Goal: Information Seeking & Learning: Learn about a topic

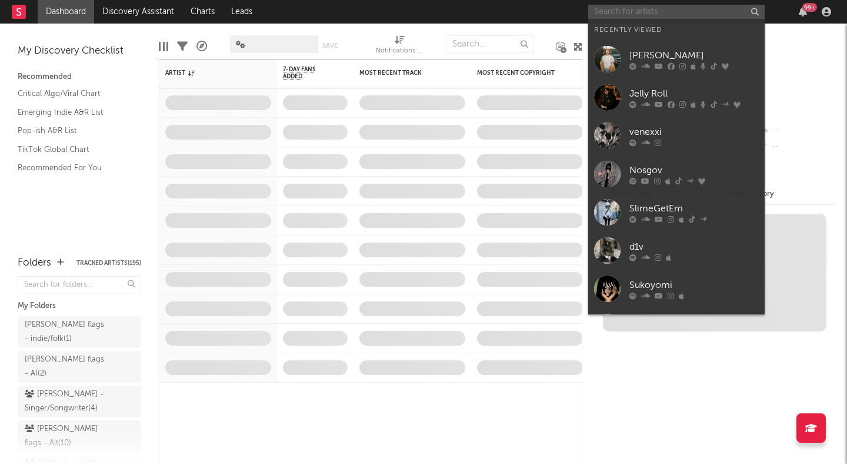
click at [695, 11] on input "text" at bounding box center [676, 12] width 177 height 15
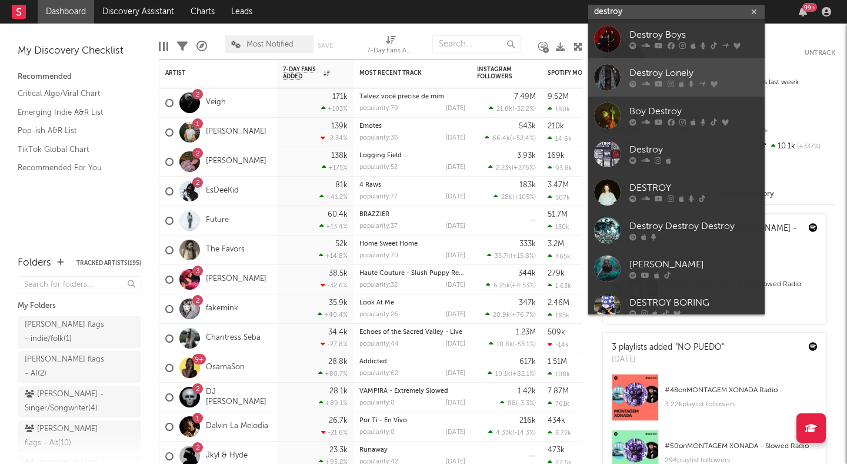
type input "destroy"
click at [723, 65] on link "Destroy Lonely" at bounding box center [676, 77] width 177 height 38
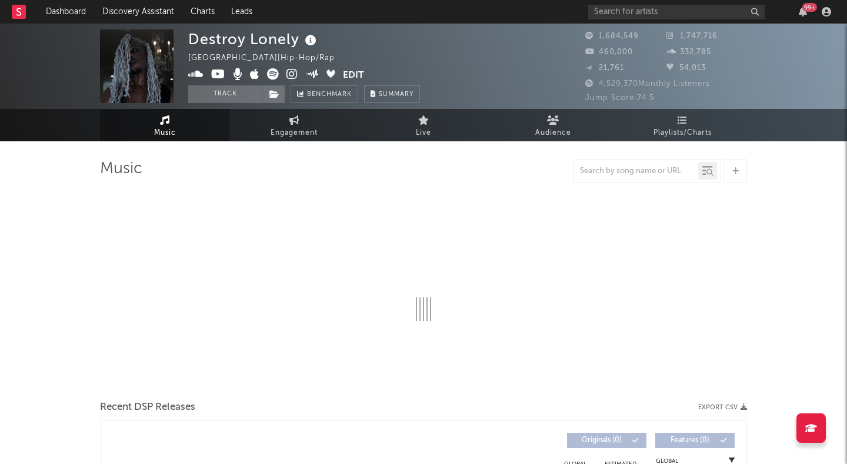
select select "6m"
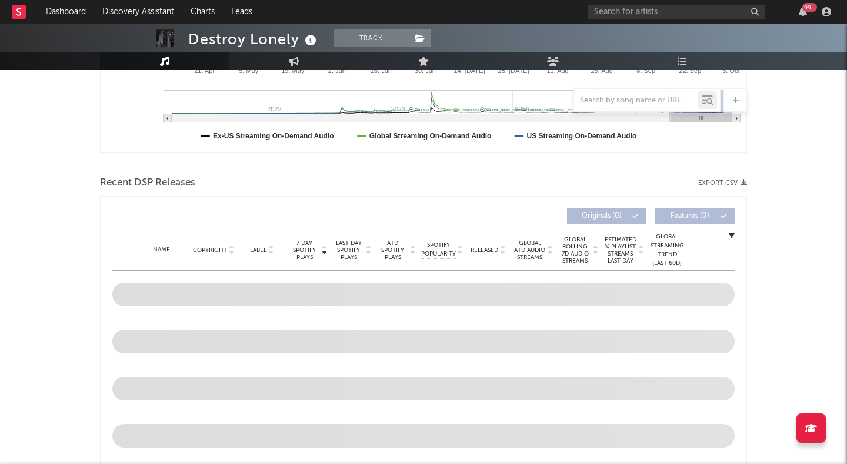
scroll to position [318, 0]
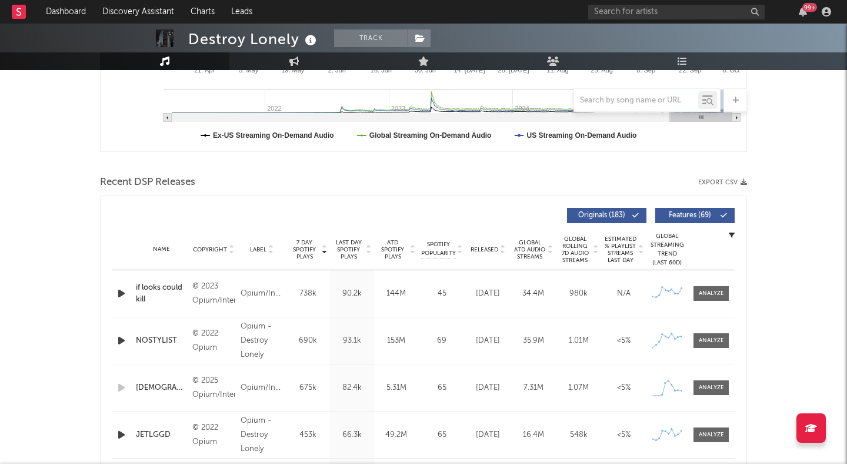
click at [690, 212] on span "Features ( 69 )" at bounding box center [690, 215] width 54 height 7
click at [501, 250] on icon at bounding box center [503, 252] width 6 height 5
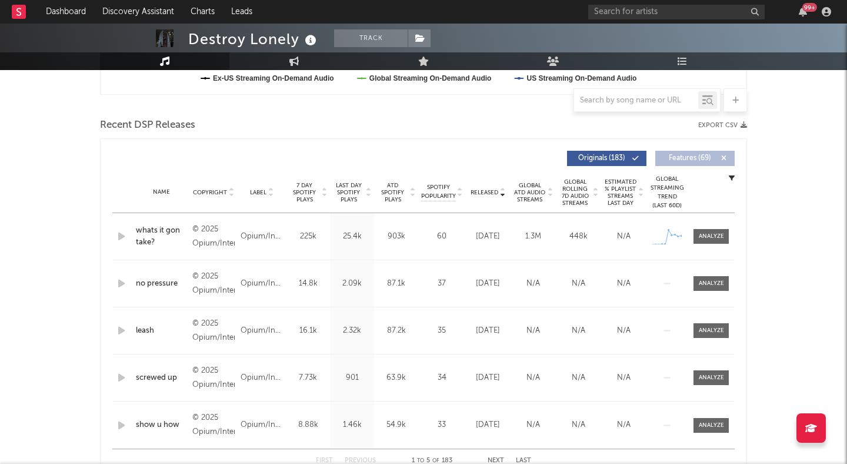
scroll to position [0, 0]
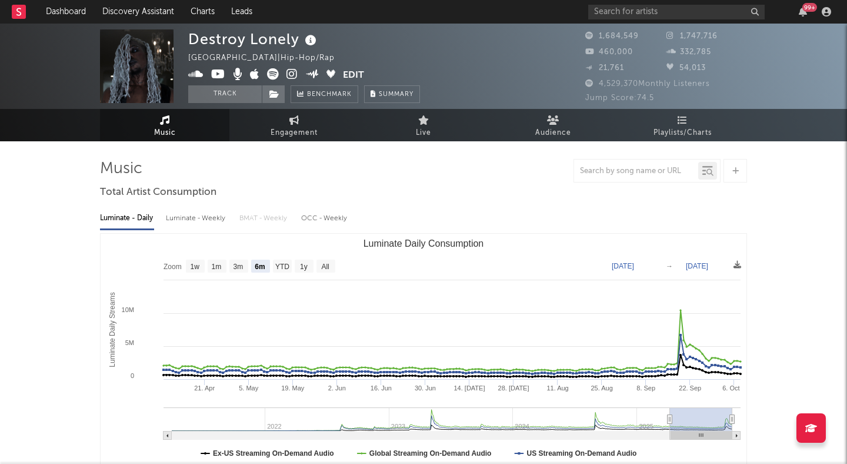
click at [272, 73] on icon at bounding box center [273, 74] width 12 height 12
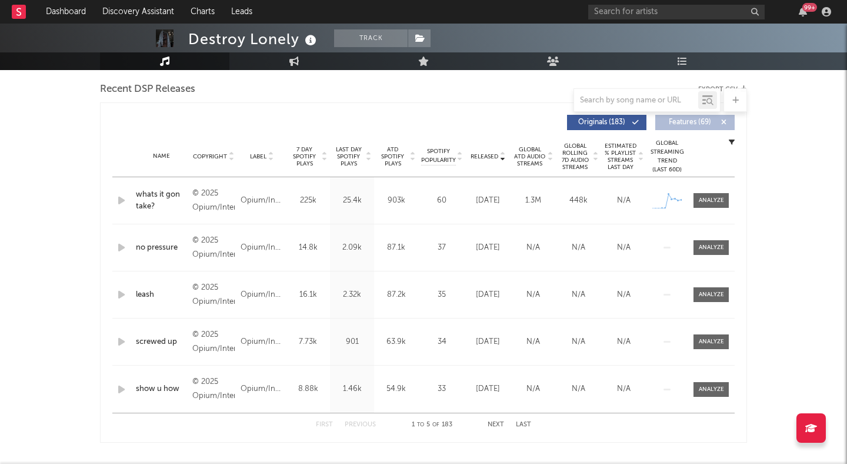
scroll to position [451, 0]
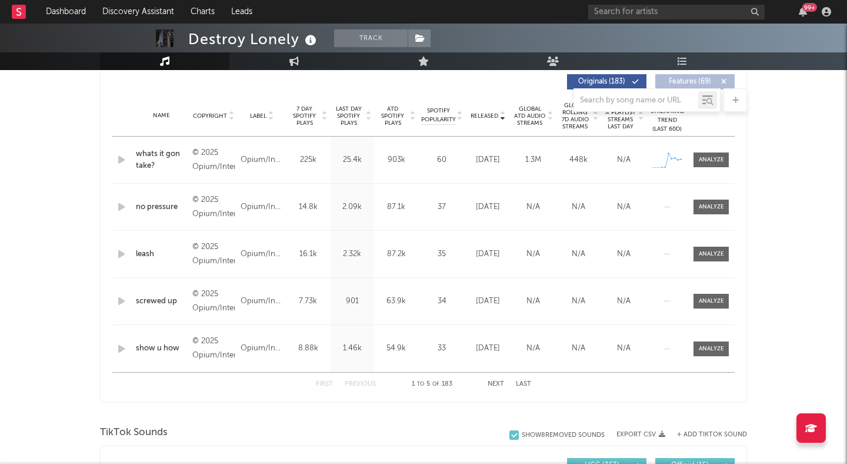
click at [69, 164] on div "Destroy Lonely Track United States | Hip-Hop/Rap Edit Track Benchmark Summary 1…" at bounding box center [423, 461] width 847 height 1778
click at [496, 382] on button "Next" at bounding box center [496, 384] width 16 height 6
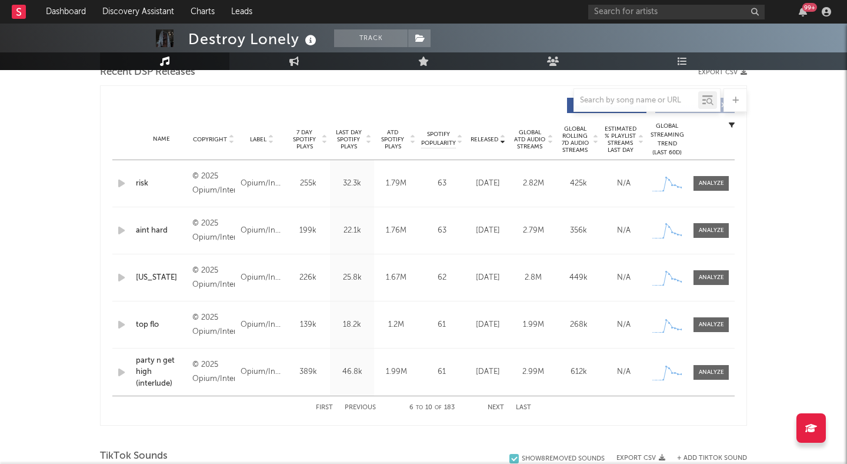
scroll to position [434, 0]
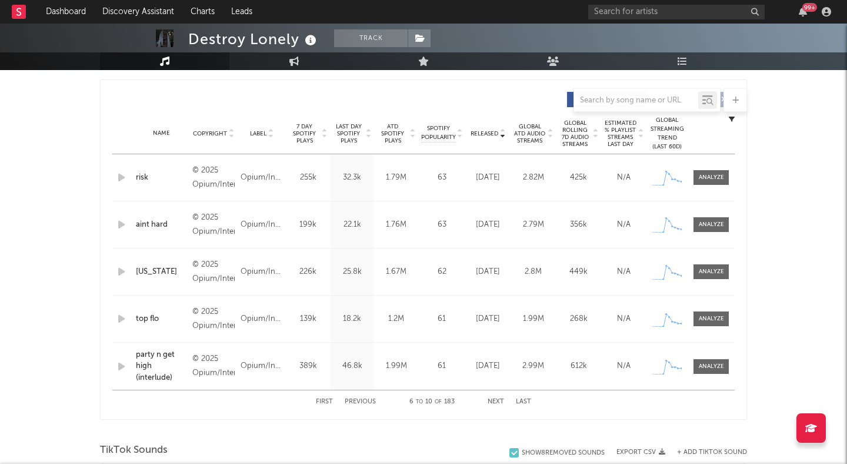
click at [359, 400] on button "Previous" at bounding box center [360, 401] width 31 height 6
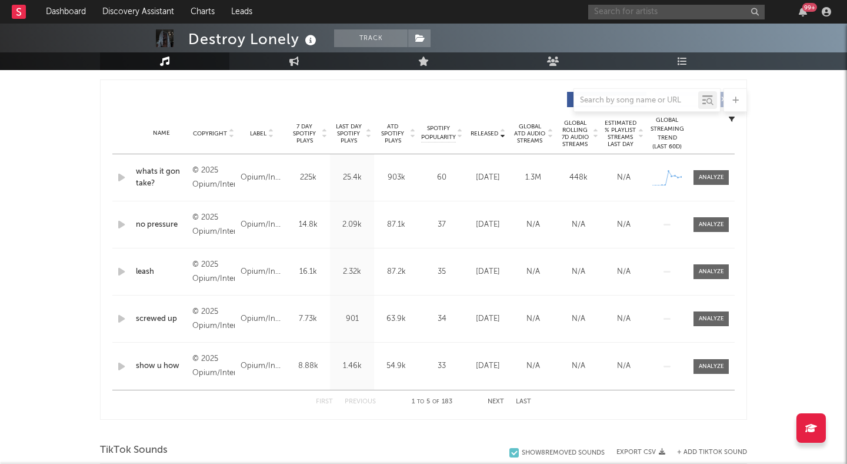
click at [661, 17] on input "text" at bounding box center [676, 12] width 177 height 15
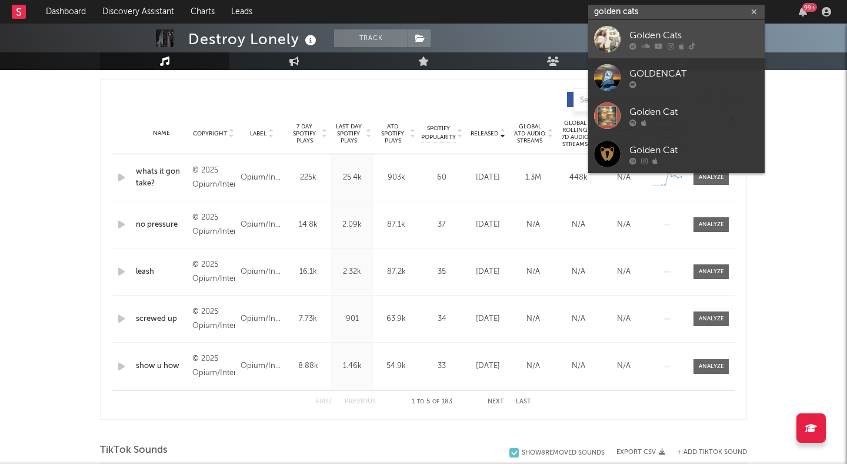
type input "golden cats"
click at [704, 26] on link "Golden Cats" at bounding box center [676, 39] width 177 height 38
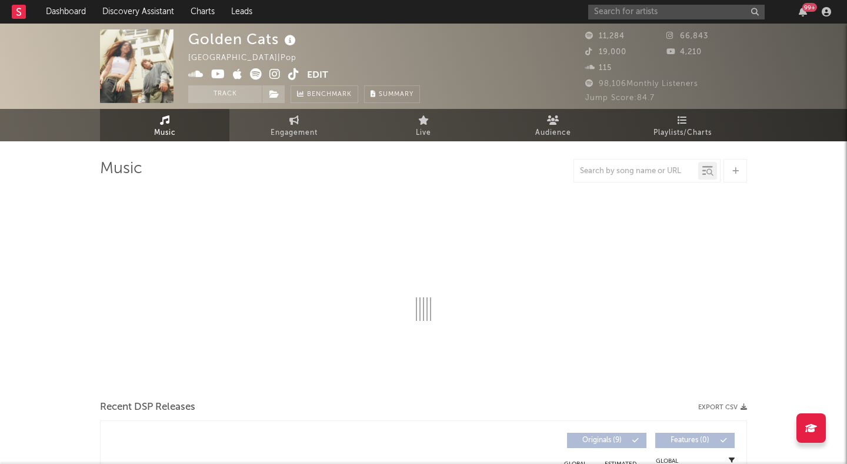
select select "6m"
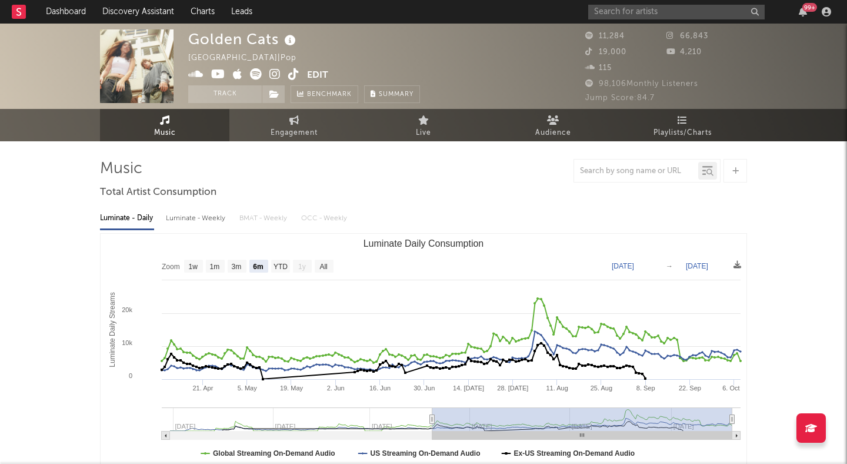
click at [274, 72] on icon at bounding box center [275, 74] width 11 height 12
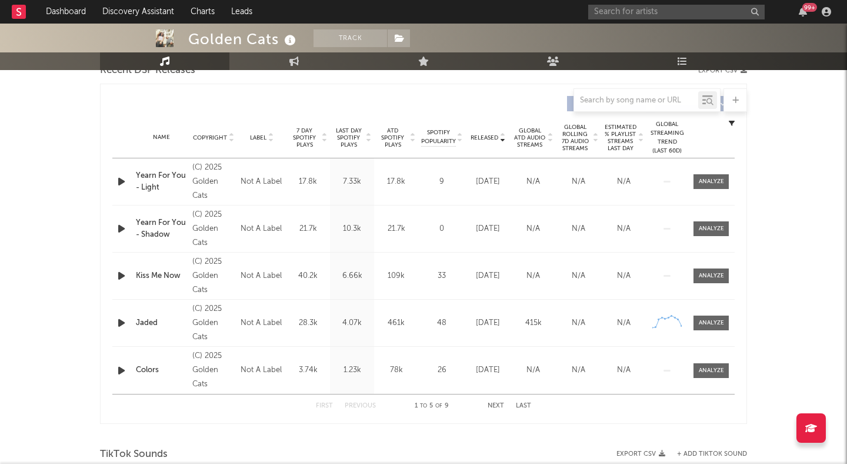
scroll to position [431, 0]
click at [78, 7] on link "Dashboard" at bounding box center [66, 12] width 56 height 24
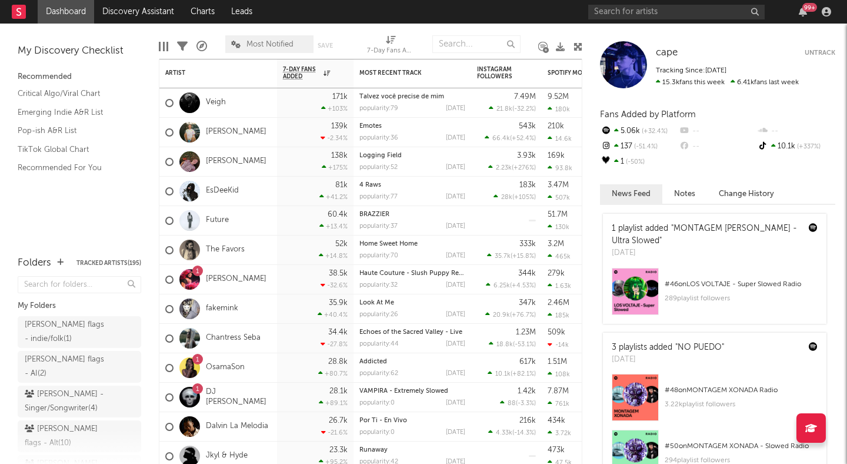
click at [579, 44] on icon at bounding box center [578, 46] width 9 height 9
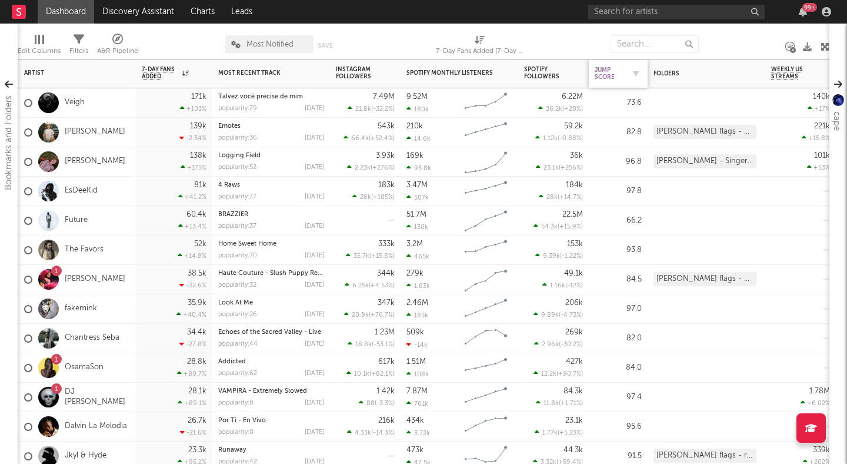
click at [610, 74] on div "Jump Score" at bounding box center [609, 73] width 29 height 14
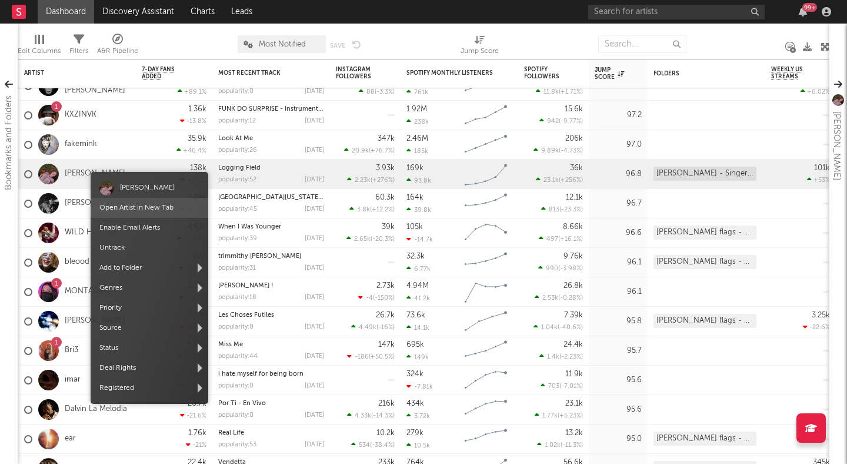
click at [132, 207] on link "Open Artist in New Tab" at bounding box center [136, 207] width 74 height 7
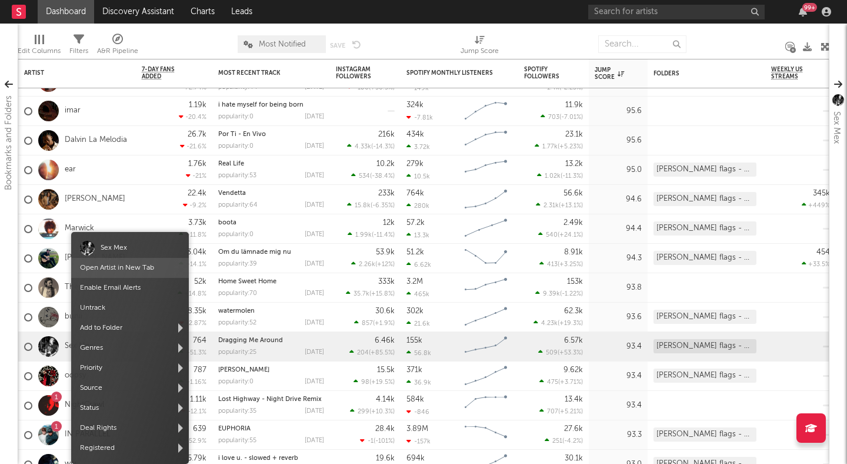
click at [106, 263] on span "Open Artist in New Tab" at bounding box center [130, 268] width 118 height 20
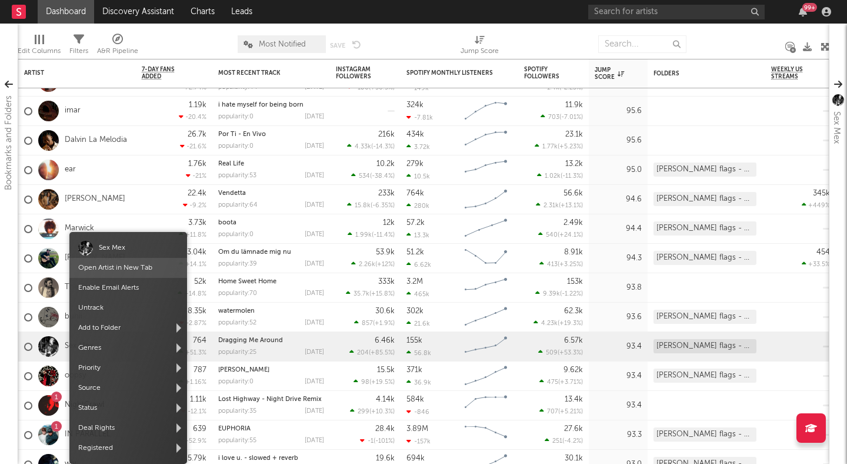
click at [120, 268] on link "Open Artist in New Tab" at bounding box center [115, 267] width 74 height 7
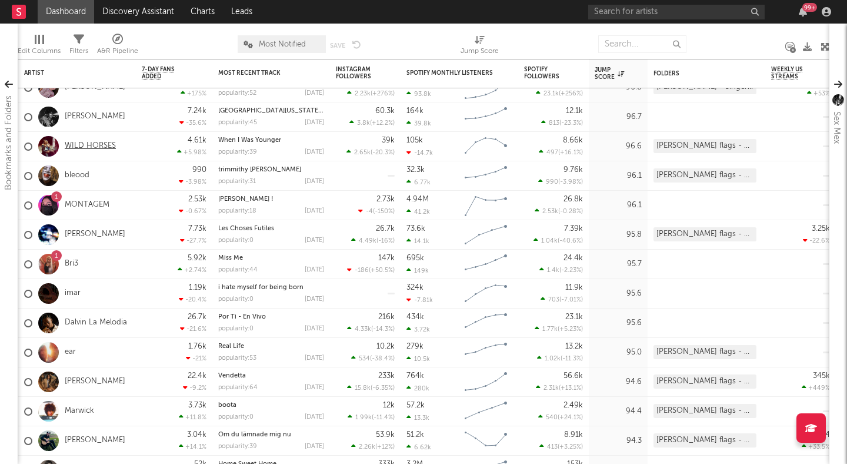
click at [102, 144] on link "WILD HORSES" at bounding box center [90, 146] width 51 height 10
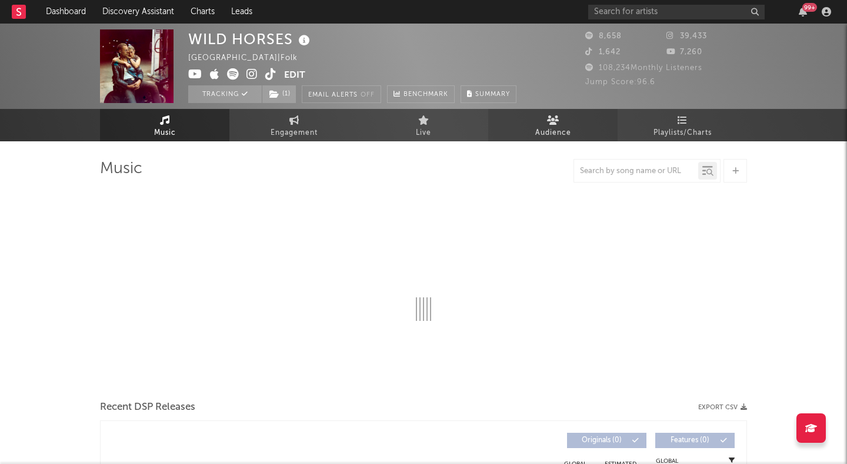
select select "6m"
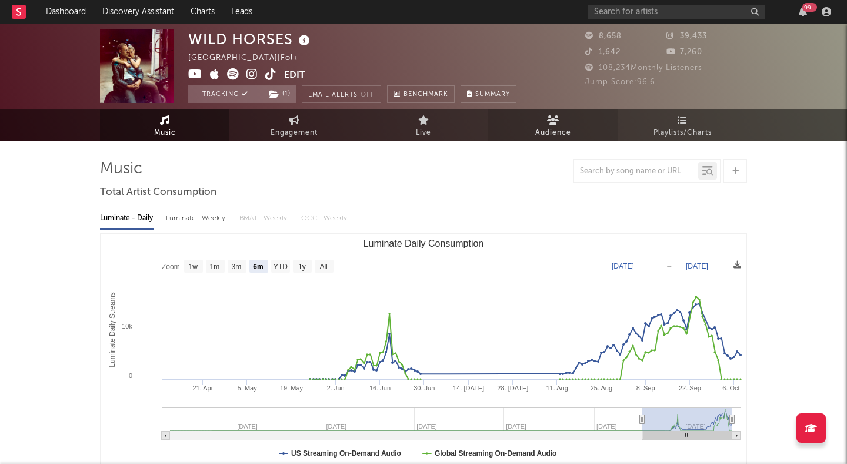
click at [536, 116] on link "Audience" at bounding box center [552, 125] width 129 height 32
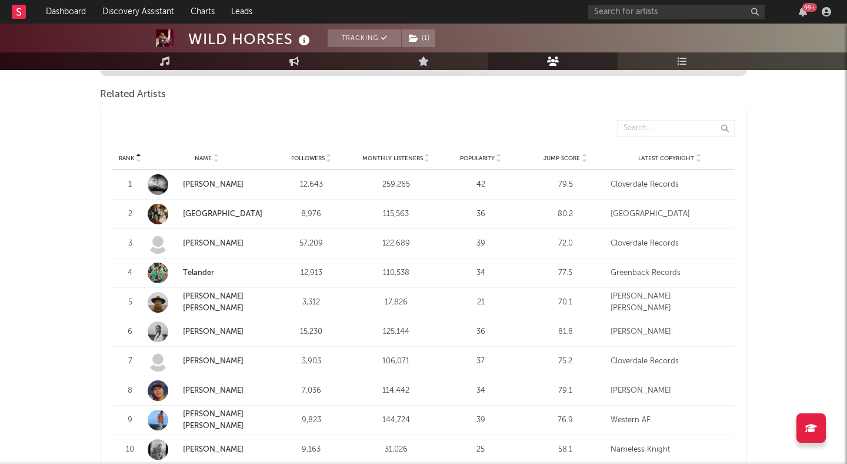
scroll to position [397, 0]
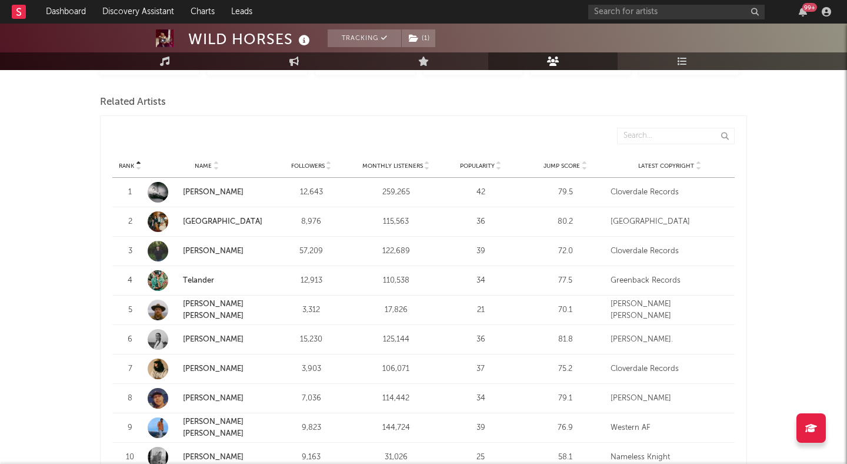
click at [584, 152] on div "Rank Rank Name Followers Monthly Listeners Popularity Jump Score Latest Copyrig…" at bounding box center [423, 138] width 623 height 32
click at [587, 166] on icon at bounding box center [584, 168] width 6 height 5
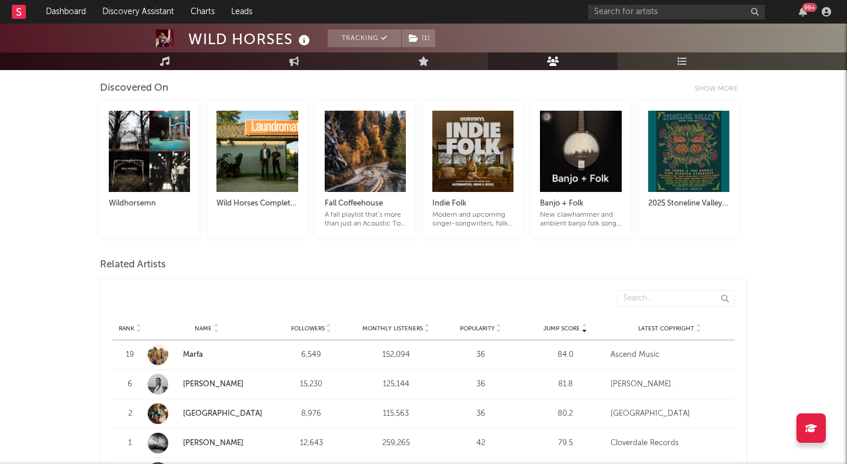
scroll to position [0, 0]
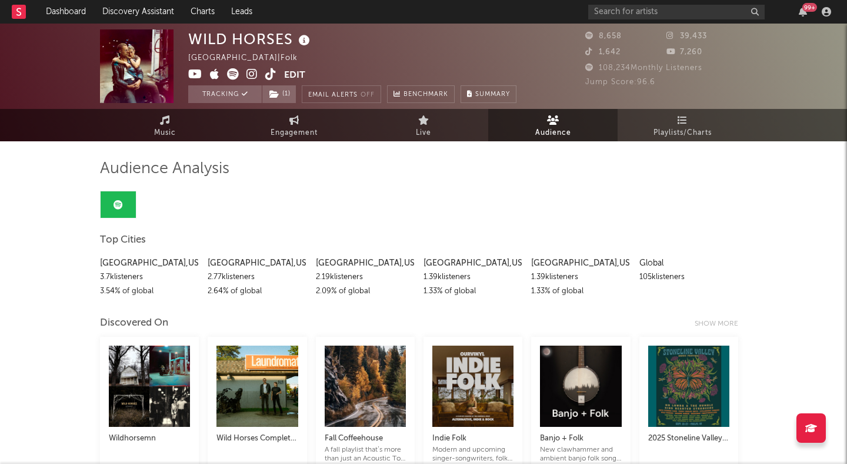
click at [611, 21] on div "99 +" at bounding box center [711, 12] width 247 height 24
click at [613, 21] on div "99 +" at bounding box center [711, 12] width 247 height 24
click at [623, 15] on input "text" at bounding box center [676, 12] width 177 height 15
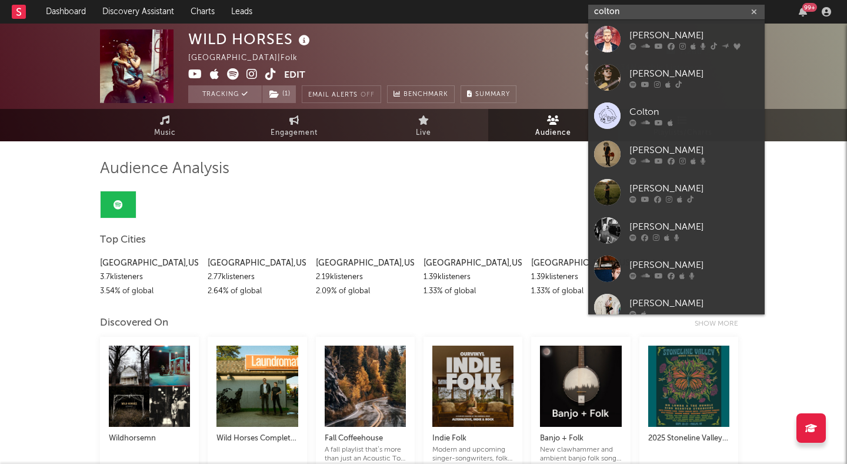
type input "colton"
click at [666, 62] on link "[PERSON_NAME]" at bounding box center [676, 77] width 177 height 38
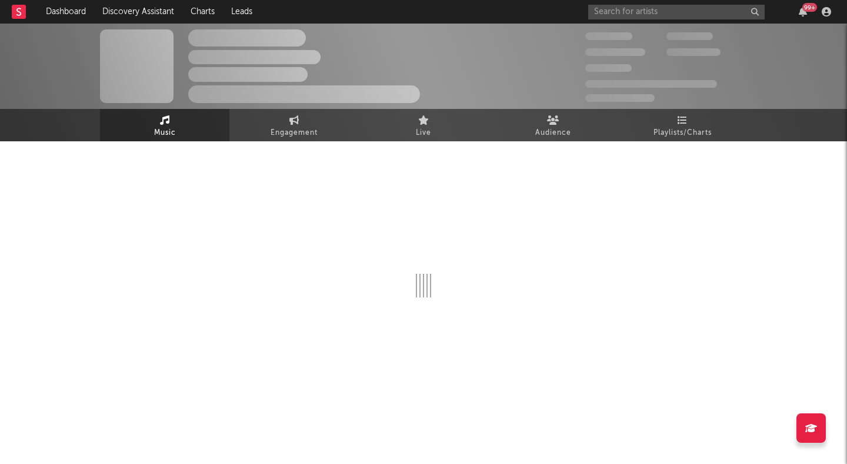
select select "6m"
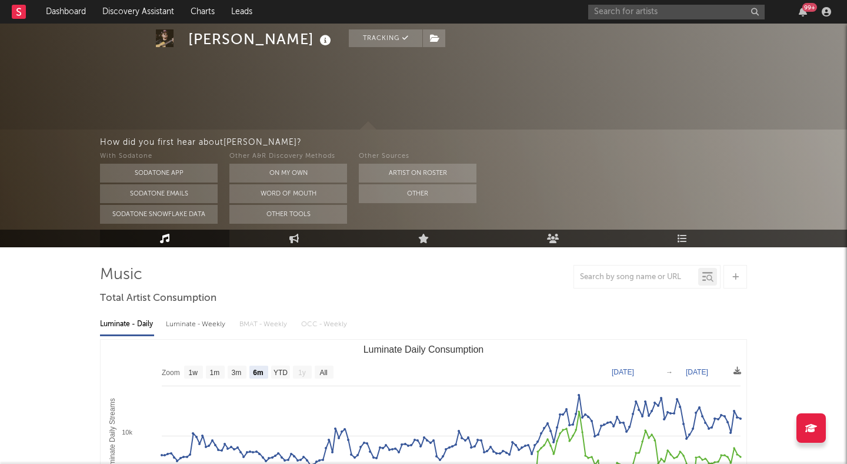
scroll to position [136, 0]
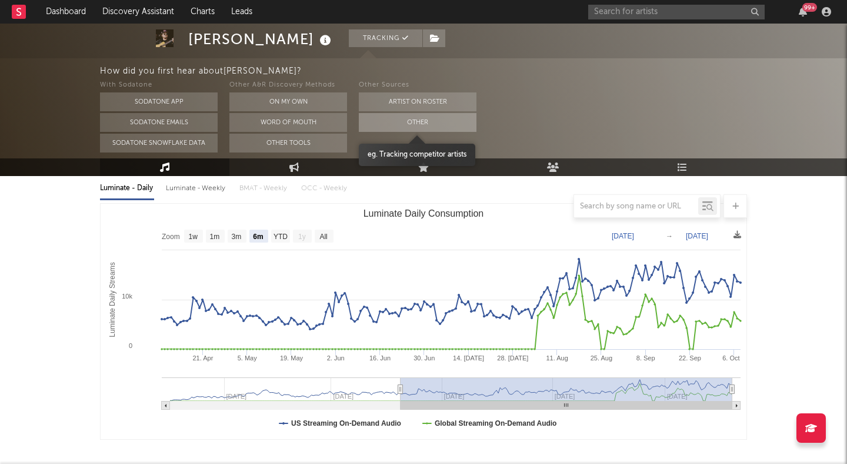
click at [396, 124] on button "Other" at bounding box center [418, 122] width 118 height 19
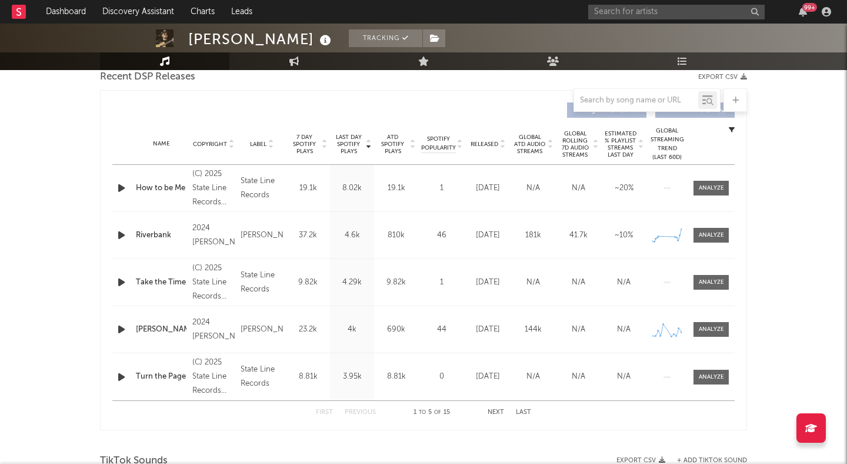
scroll to position [427, 0]
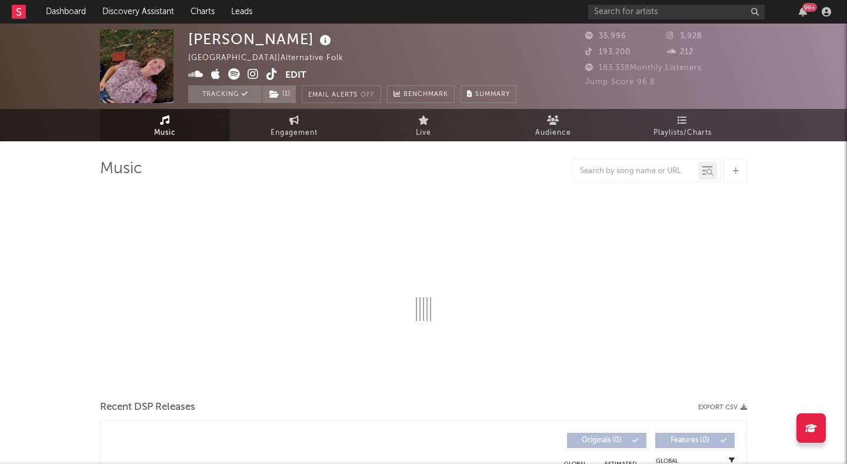
select select "1w"
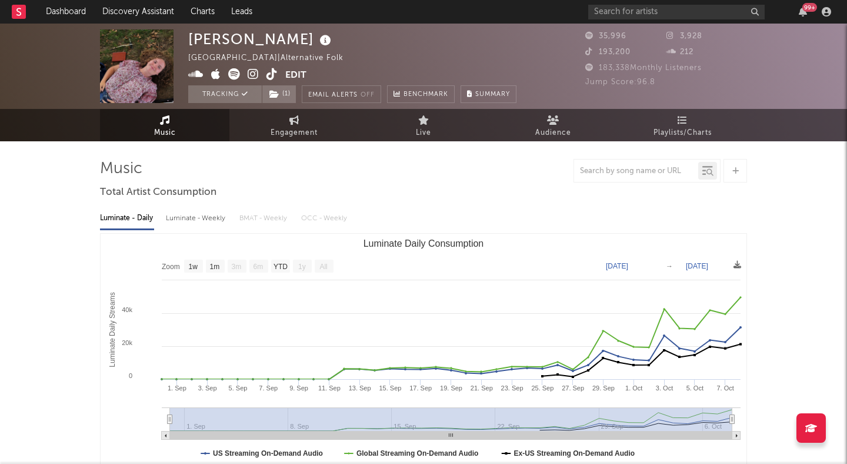
click at [271, 73] on icon at bounding box center [272, 74] width 11 height 12
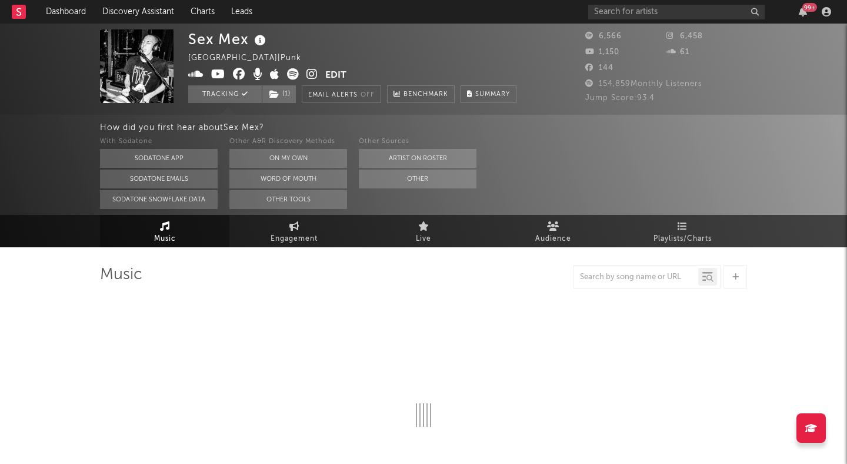
select select "1w"
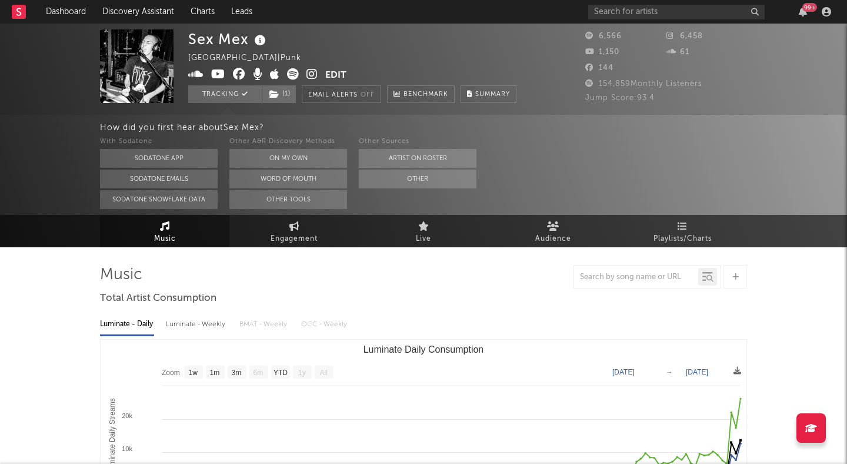
click at [311, 73] on icon at bounding box center [312, 74] width 11 height 12
click at [394, 180] on button "Other" at bounding box center [418, 178] width 118 height 19
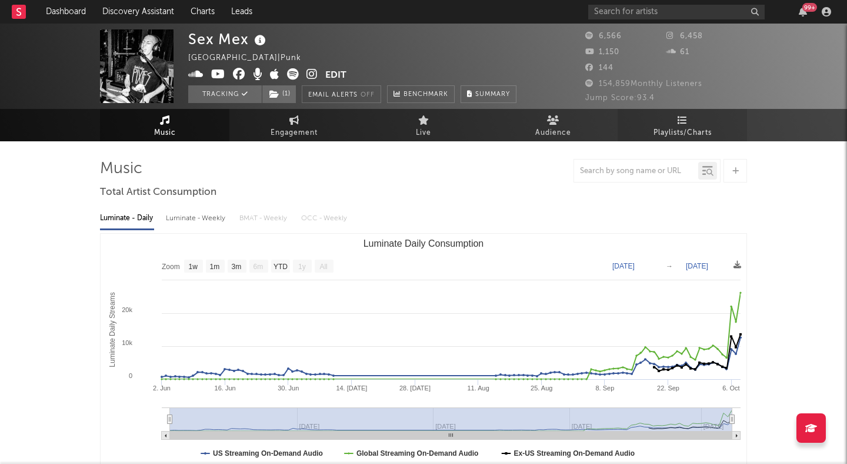
click at [696, 137] on span "Playlists/Charts" at bounding box center [683, 133] width 58 height 14
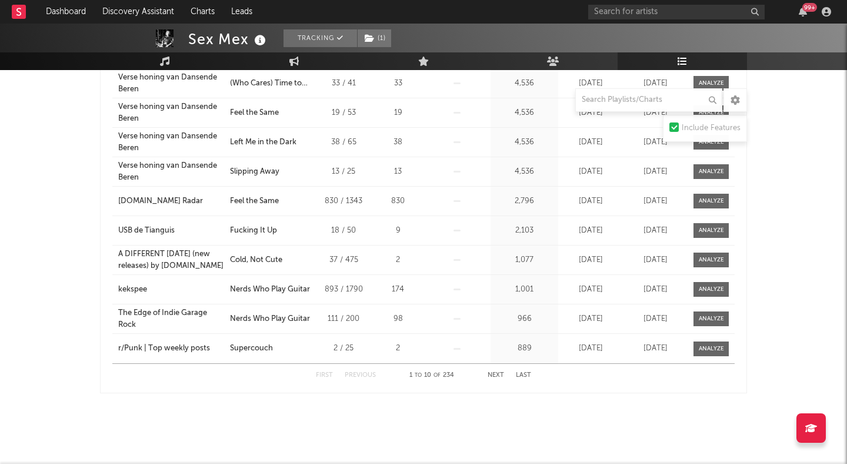
scroll to position [680, 0]
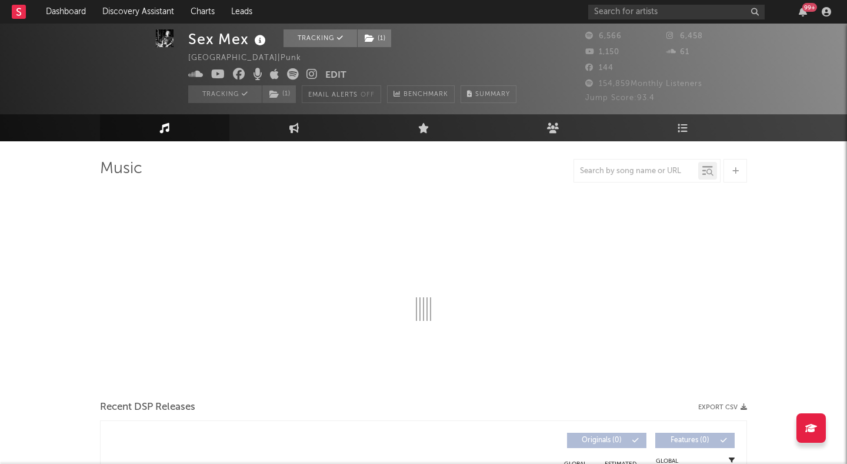
scroll to position [15, 0]
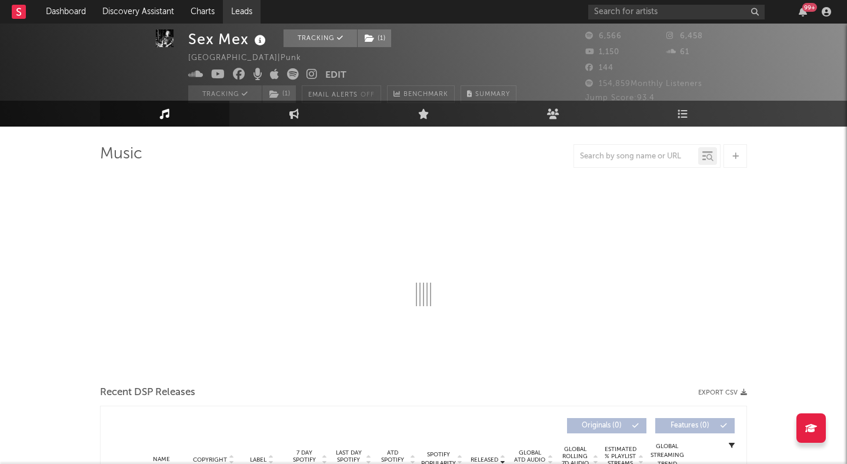
select select "1w"
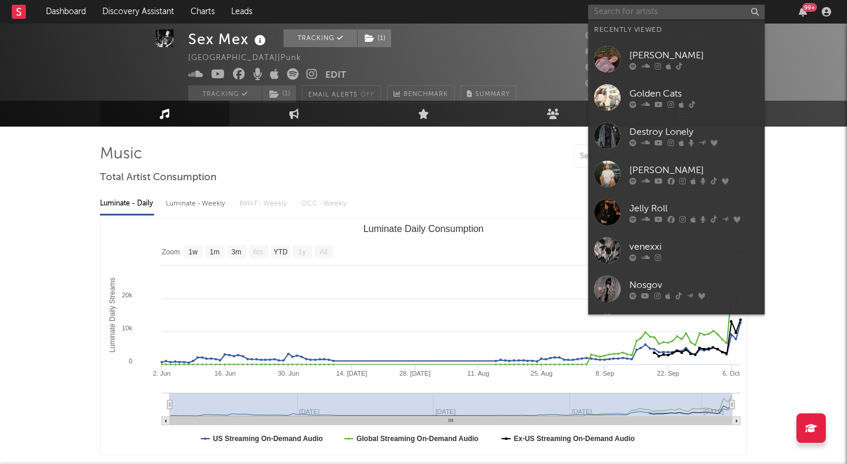
click at [635, 8] on input "text" at bounding box center [676, 12] width 177 height 15
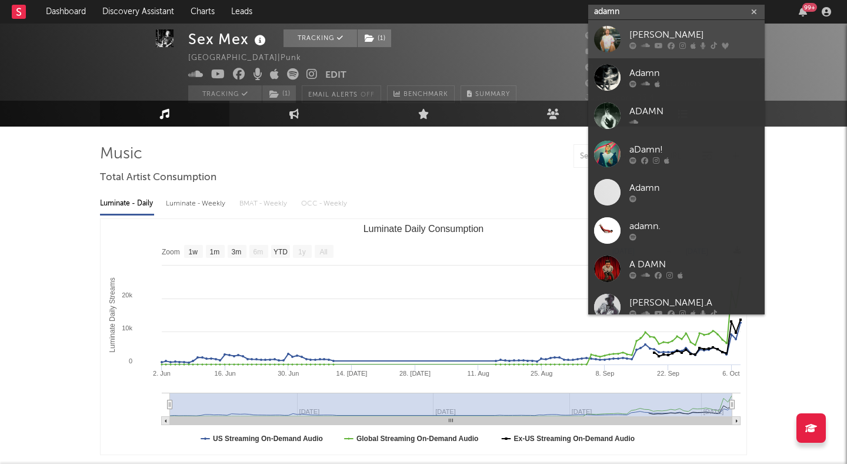
type input "adamn"
click at [653, 34] on div "[PERSON_NAME]" at bounding box center [694, 35] width 129 height 14
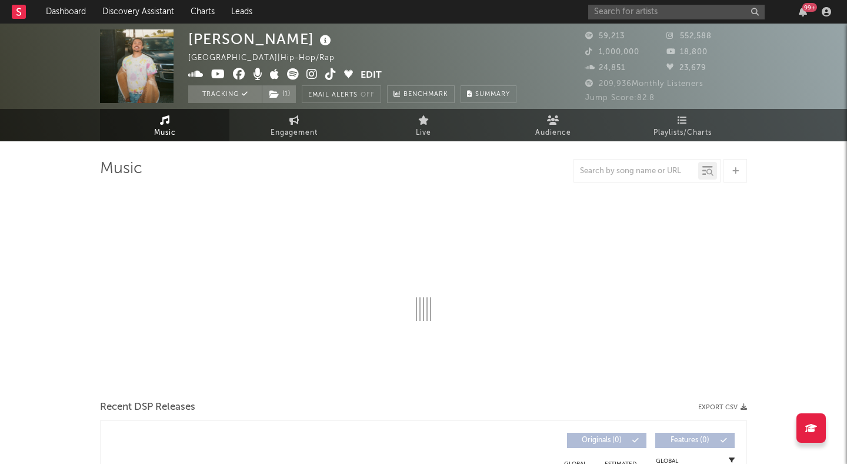
select select "6m"
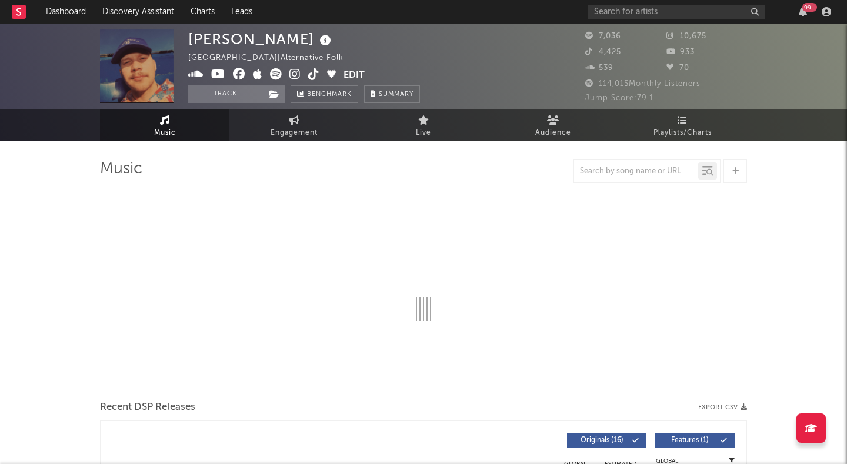
select select "6m"
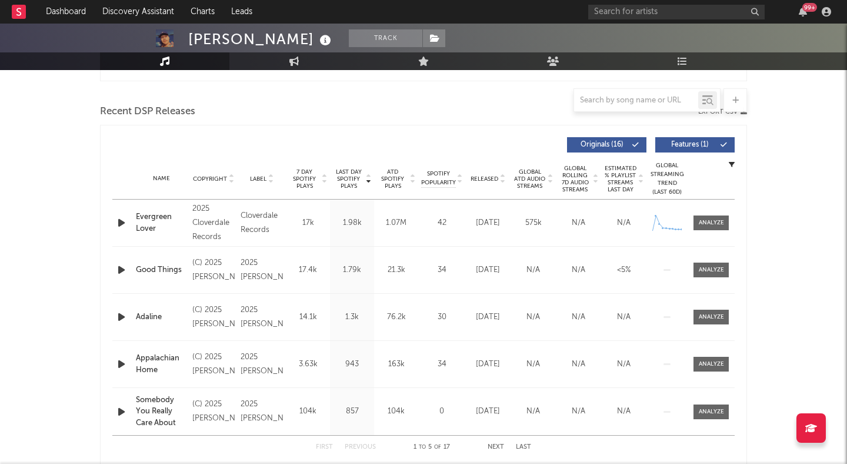
scroll to position [396, 0]
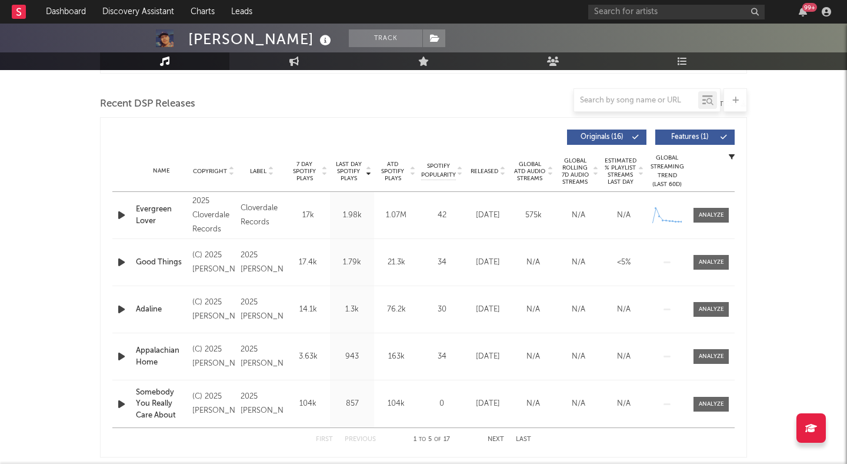
click at [499, 174] on div at bounding box center [501, 171] width 7 height 9
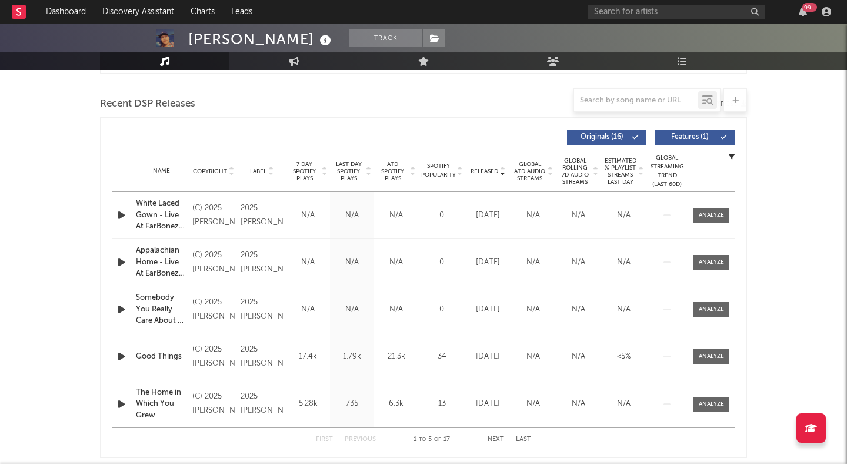
click at [683, 137] on span "Features ( 1 )" at bounding box center [690, 137] width 54 height 7
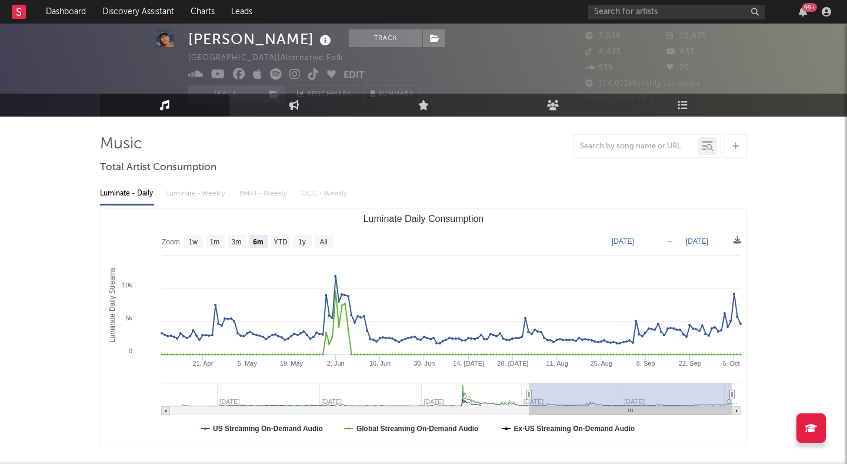
scroll to position [21, 0]
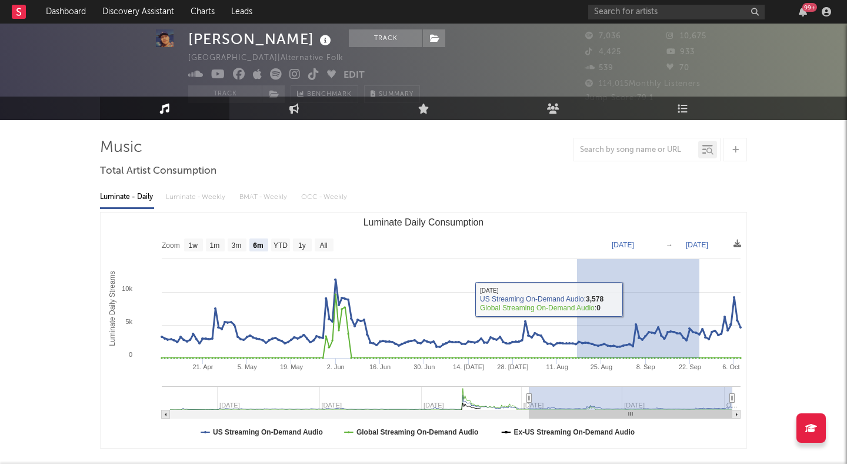
drag, startPoint x: 577, startPoint y: 299, endPoint x: 847, endPoint y: 299, distance: 269.5
type input "2025-08-17"
type input "2025-09-24"
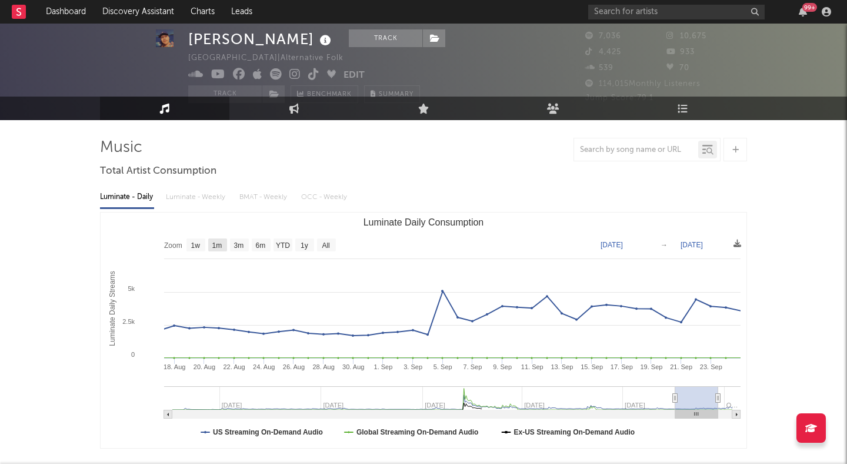
click at [227, 242] on rect "Luminate Daily Consumption" at bounding box center [217, 244] width 19 height 13
select select "1m"
type input "2025-08-24"
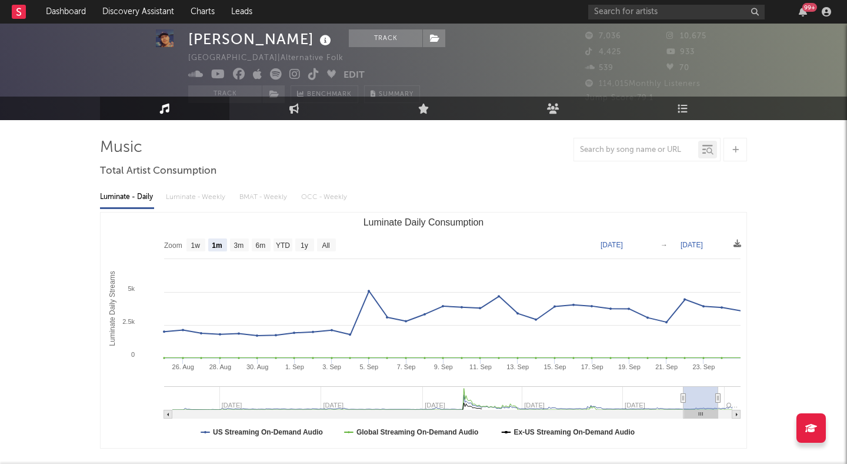
click at [238, 244] on text "3m" at bounding box center [239, 245] width 10 height 8
select select "3m"
type input "2025-06-24"
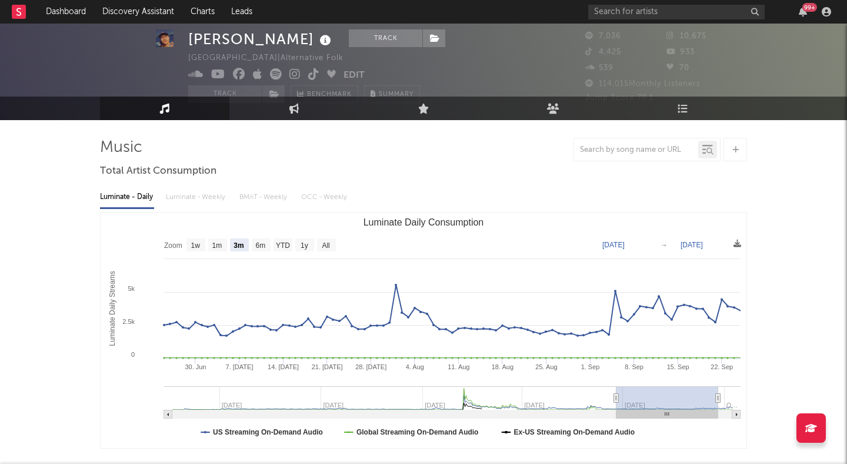
scroll to position [0, 0]
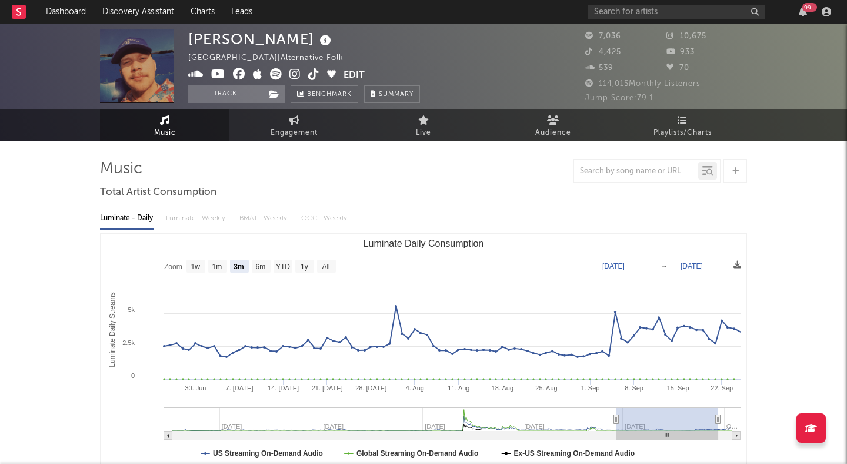
click at [294, 70] on icon at bounding box center [295, 74] width 11 height 12
click at [653, 12] on input "text" at bounding box center [676, 12] width 177 height 15
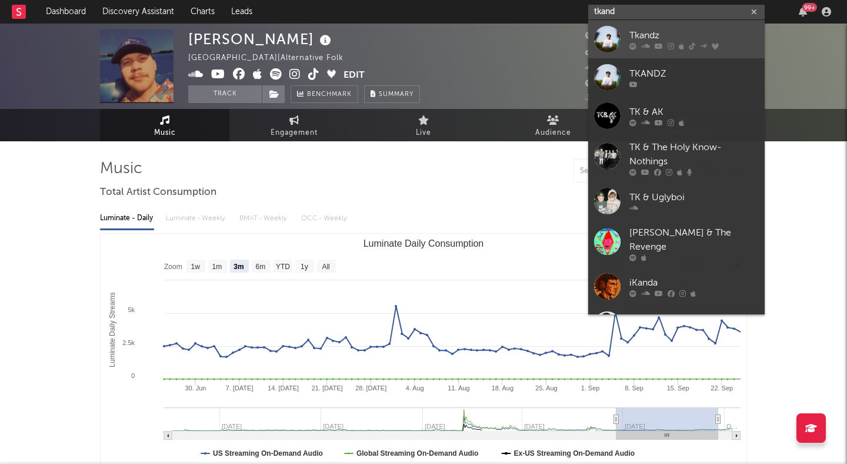
type input "tkand"
click at [653, 32] on div "Tkandz" at bounding box center [694, 35] width 129 height 14
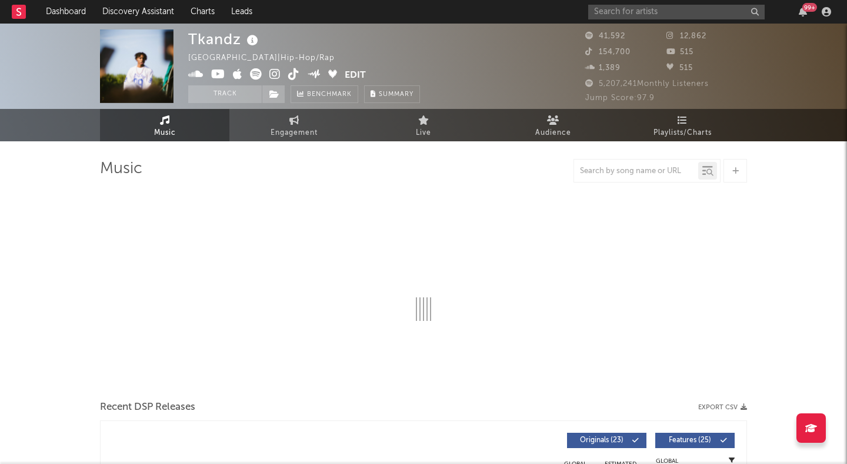
select select "6m"
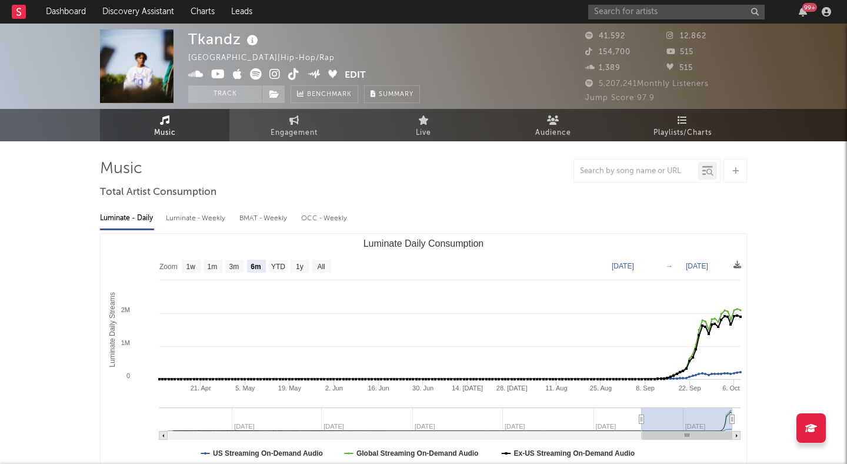
click at [252, 74] on icon at bounding box center [256, 74] width 12 height 12
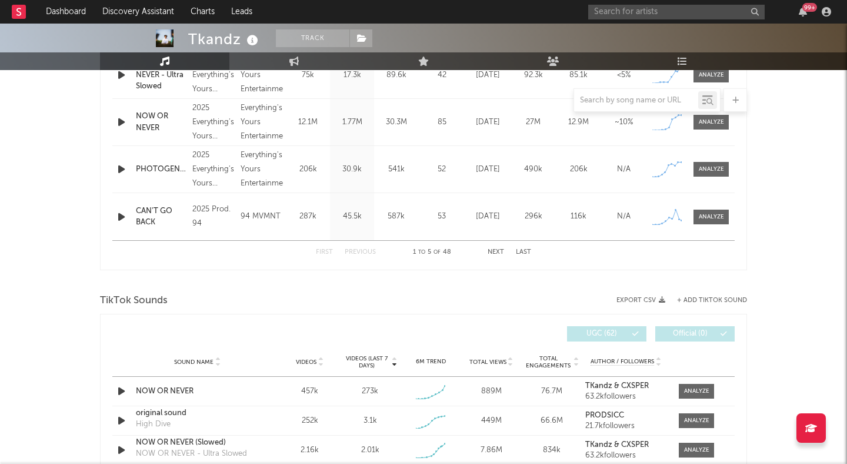
scroll to position [681, 0]
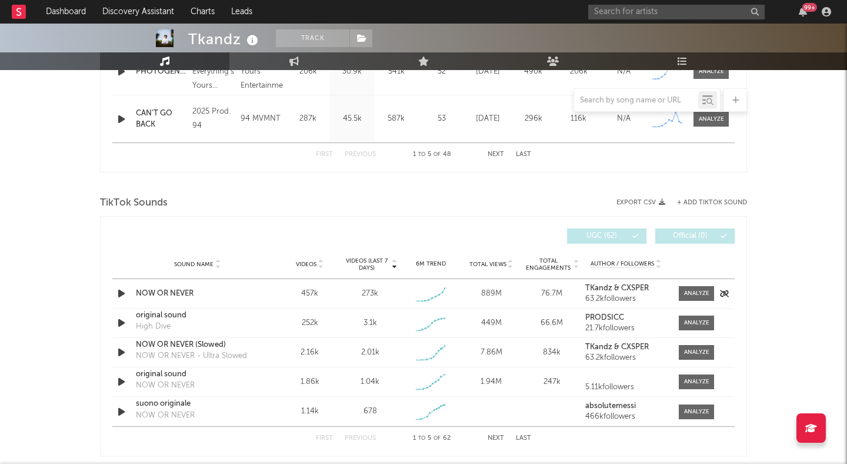
click at [312, 290] on div "457k" at bounding box center [309, 294] width 55 height 12
click at [166, 294] on div "NOW OR NEVER" at bounding box center [197, 294] width 123 height 12
click at [121, 292] on icon "button" at bounding box center [121, 293] width 12 height 15
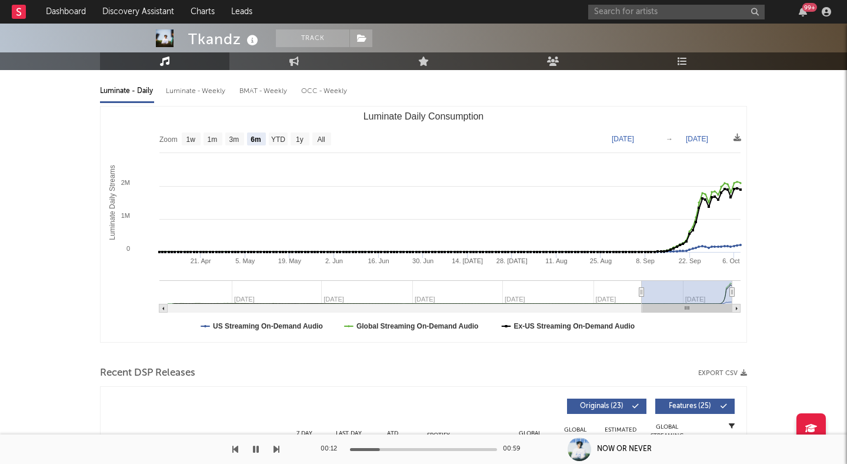
scroll to position [0, 0]
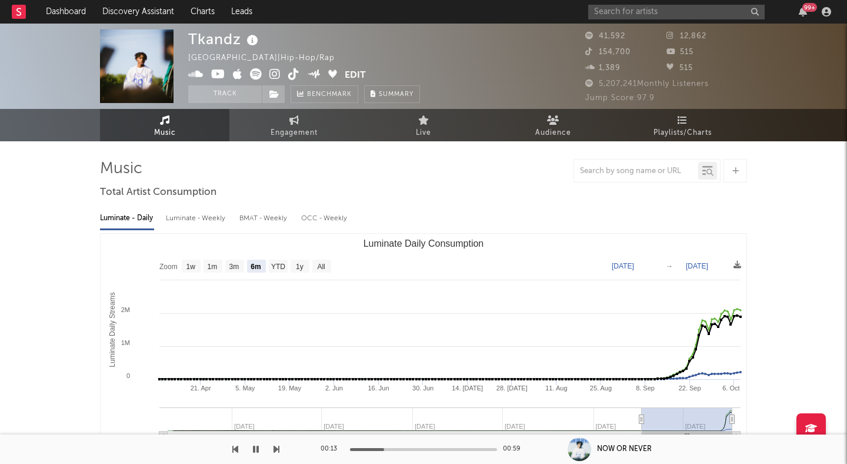
click at [257, 70] on icon at bounding box center [256, 74] width 12 height 12
click at [271, 73] on icon at bounding box center [275, 74] width 11 height 12
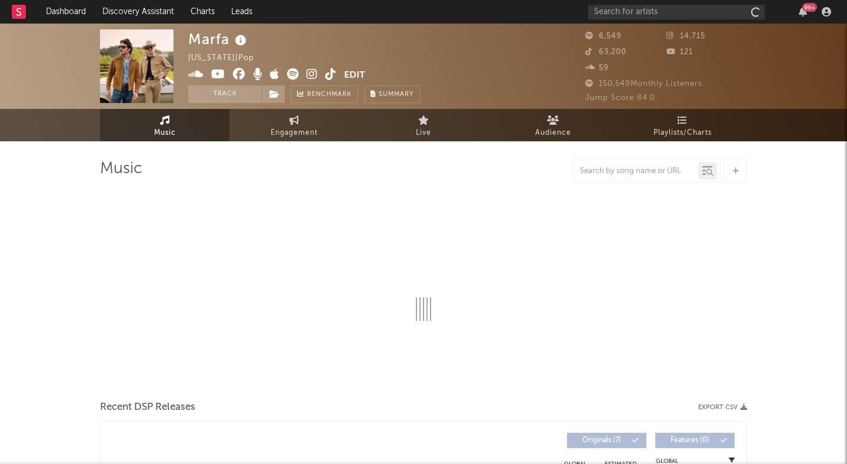
select select "6m"
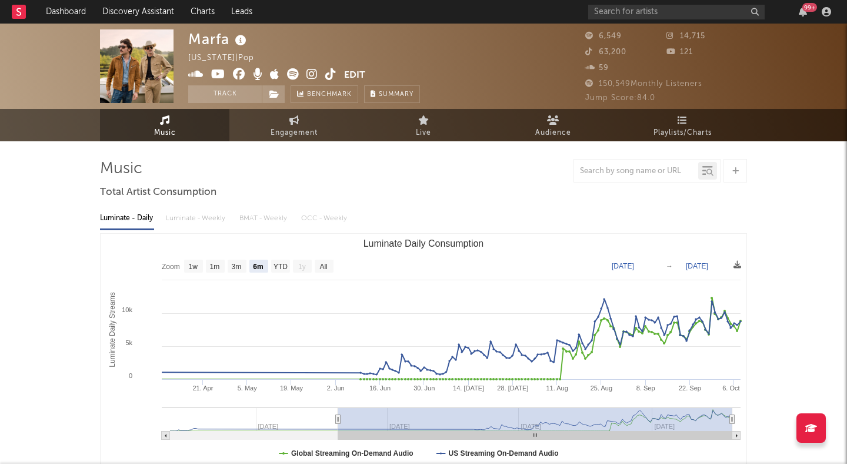
click at [325, 71] on icon at bounding box center [330, 74] width 11 height 12
click at [311, 73] on icon at bounding box center [312, 74] width 11 height 12
click at [236, 96] on button "Track" at bounding box center [225, 94] width 74 height 18
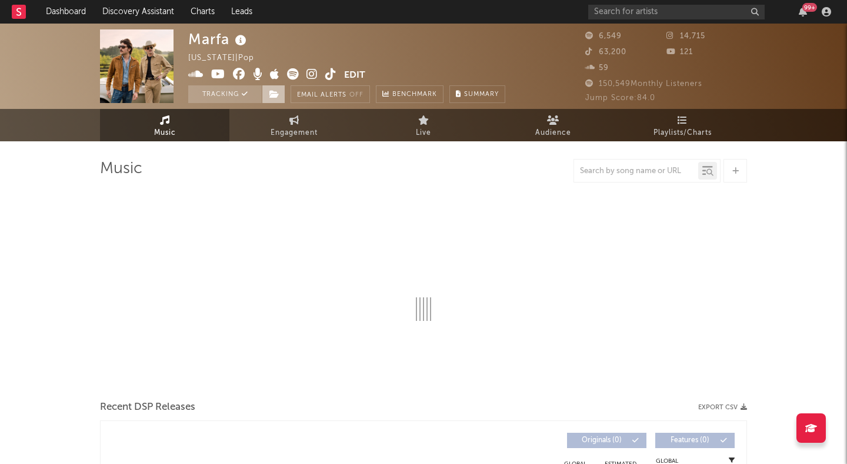
click at [278, 95] on icon at bounding box center [275, 94] width 10 height 8
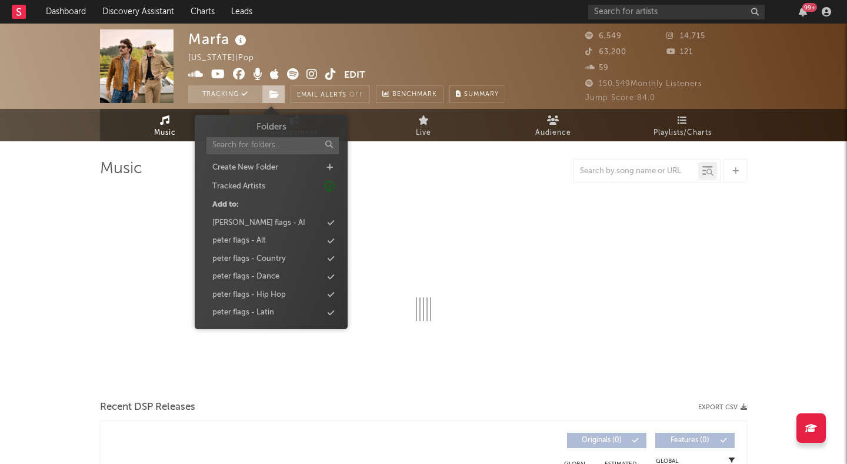
select select "6m"
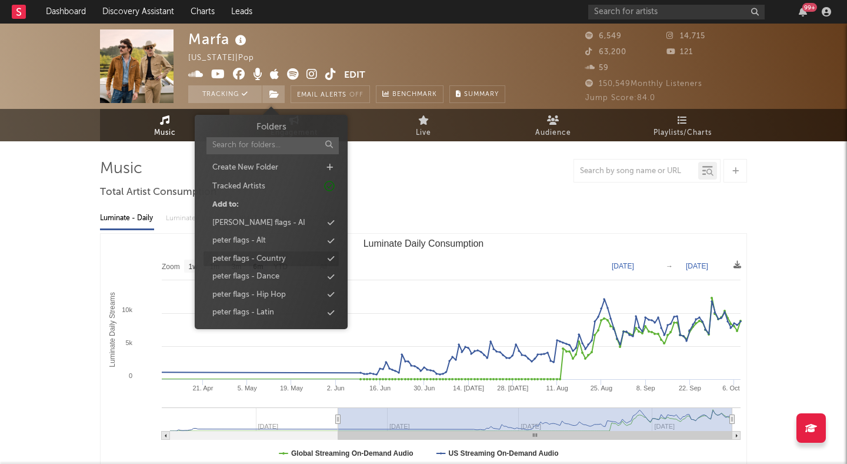
click at [283, 256] on div "peter flags - Country" at bounding box center [249, 259] width 74 height 12
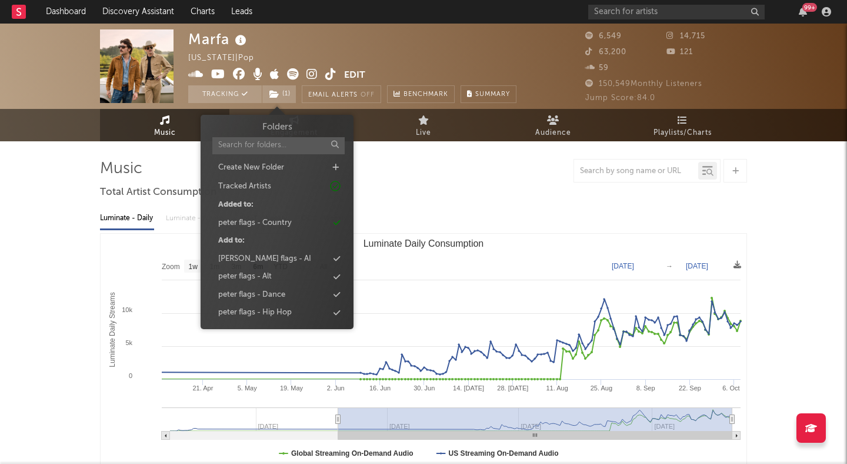
click at [334, 44] on div "Marfa [US_STATE] | Pop Edit Tracking ( 1 ) Email Alerts Off Benchmark Summary" at bounding box center [352, 66] width 328 height 74
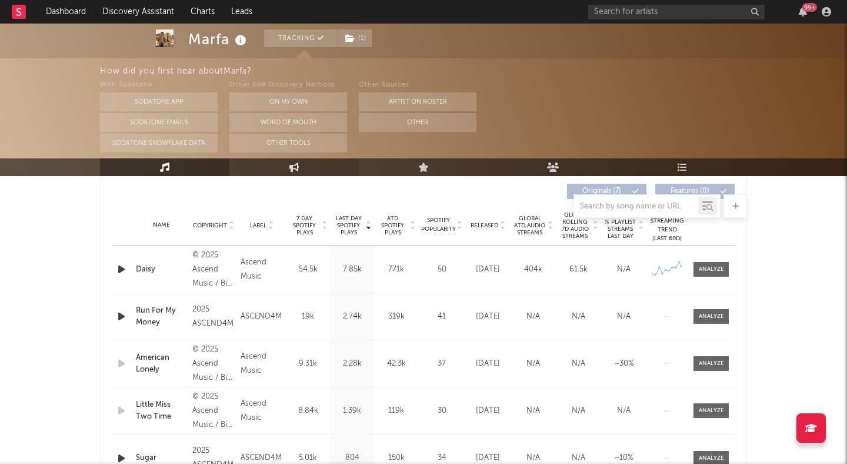
scroll to position [467, 0]
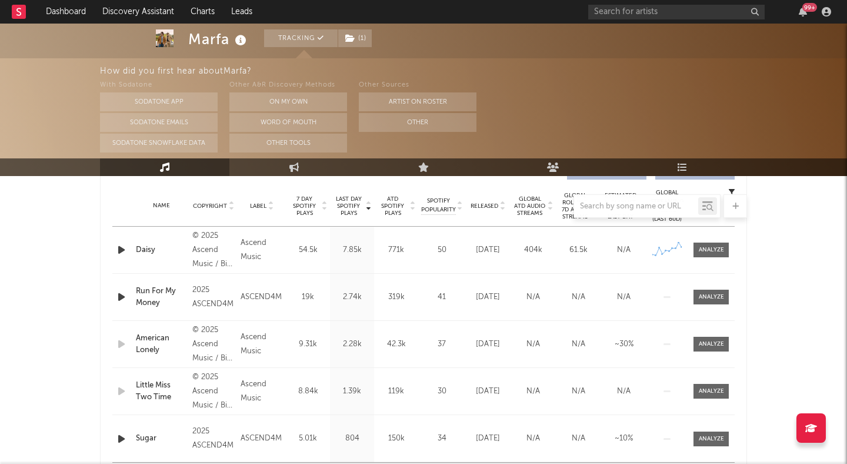
click at [119, 246] on icon "button" at bounding box center [121, 249] width 12 height 15
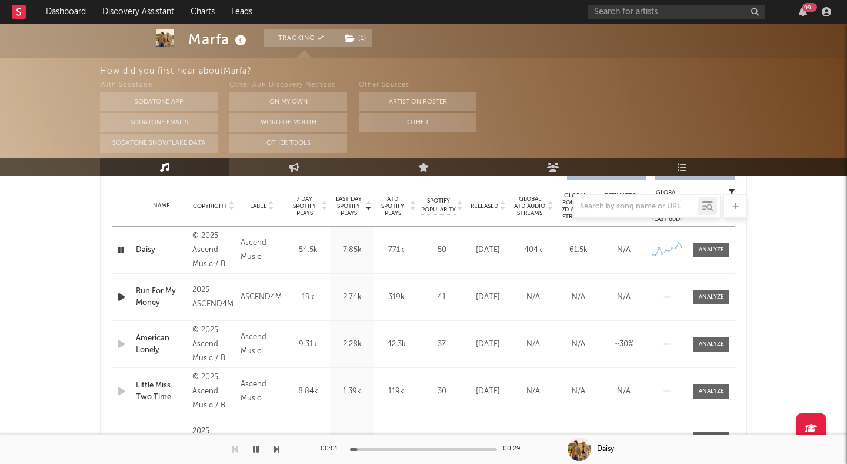
click at [388, 446] on div "00:01 00:29" at bounding box center [424, 448] width 206 height 29
click at [388, 451] on div "00:02 00:29" at bounding box center [424, 448] width 206 height 29
click at [405, 449] on div at bounding box center [423, 449] width 147 height 3
click at [257, 446] on icon "button" at bounding box center [256, 448] width 6 height 9
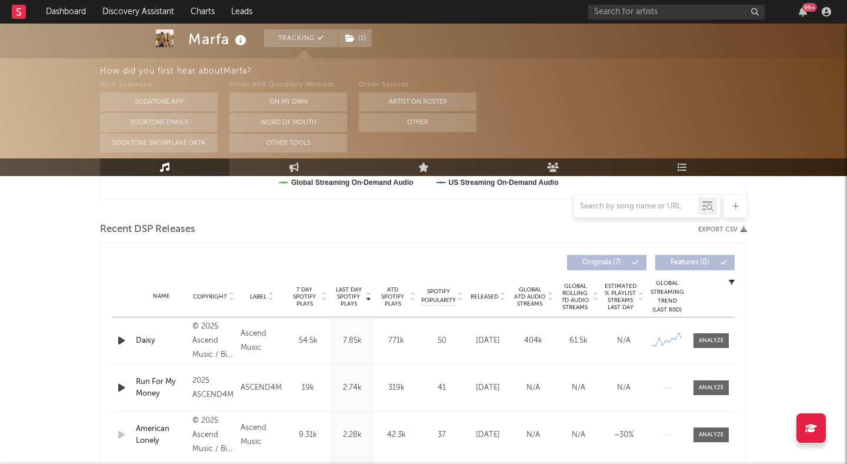
scroll to position [405, 0]
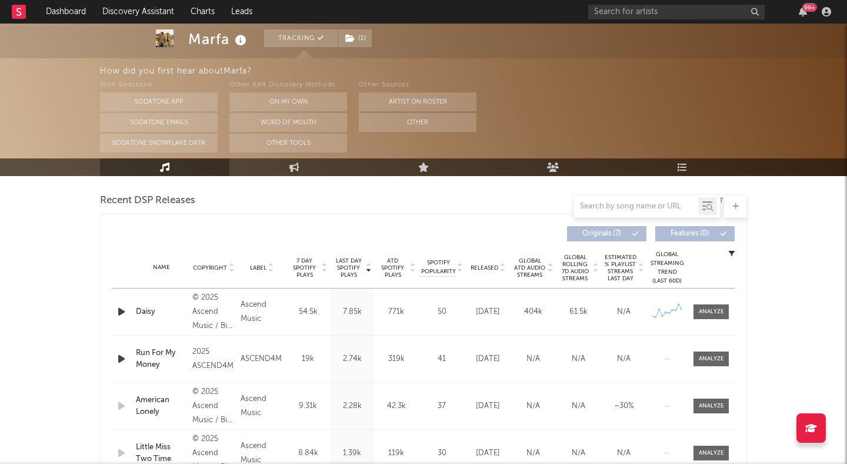
click at [501, 268] on icon at bounding box center [503, 270] width 6 height 5
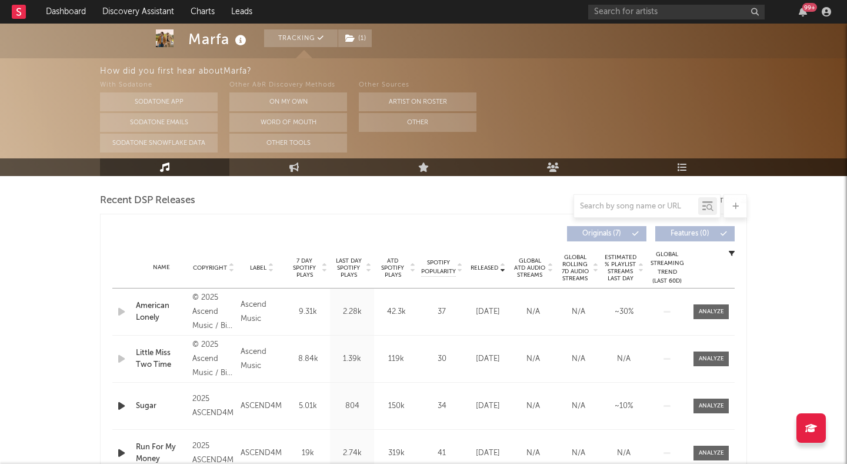
scroll to position [445, 0]
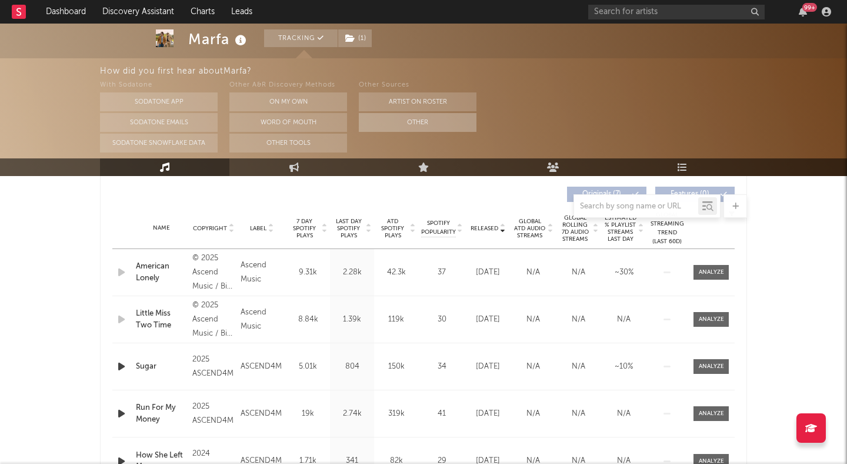
click at [464, 117] on button "Other" at bounding box center [418, 122] width 118 height 19
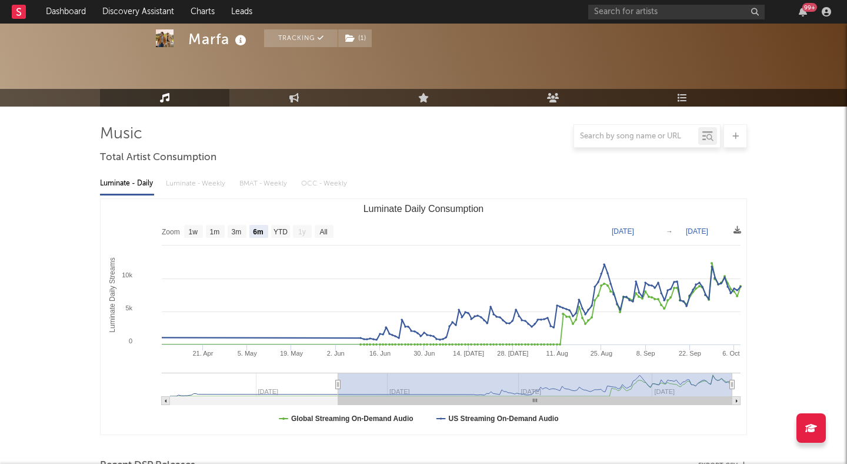
scroll to position [0, 0]
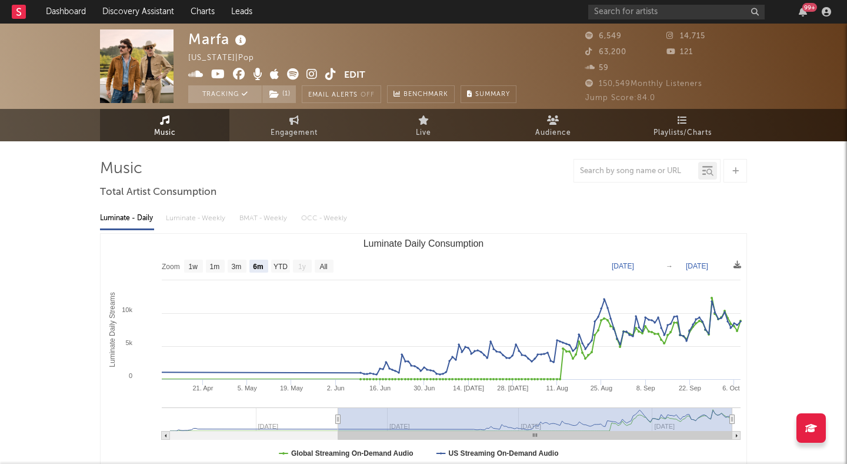
click at [446, 174] on div at bounding box center [423, 171] width 647 height 24
drag, startPoint x: 143, startPoint y: 169, endPoint x: 99, endPoint y: 168, distance: 43.6
click at [100, 168] on div at bounding box center [423, 171] width 647 height 24
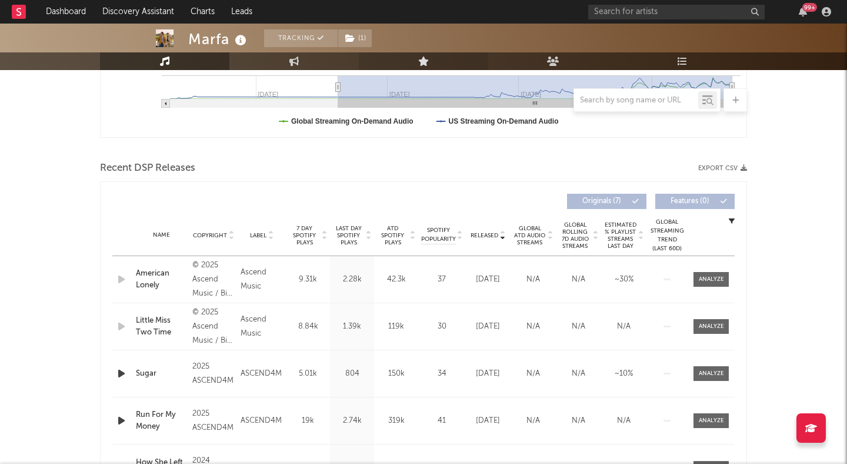
scroll to position [311, 0]
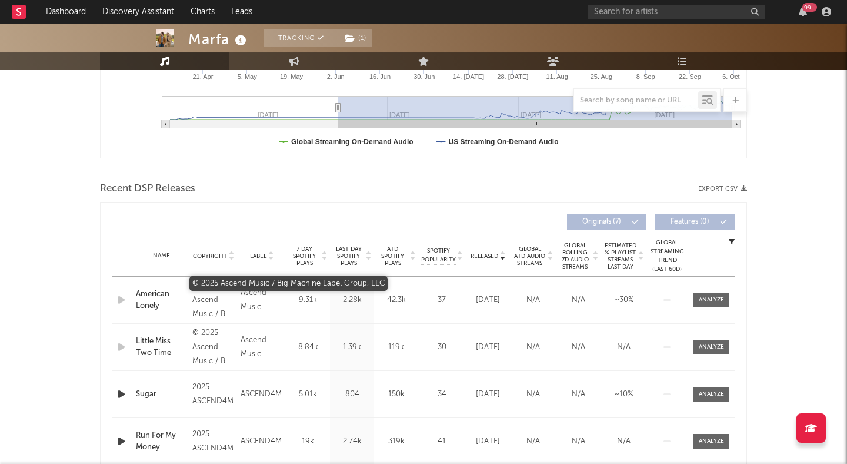
click at [205, 292] on div "© 2025 Ascend Music / Big Machine Label Group, LLC" at bounding box center [213, 300] width 42 height 42
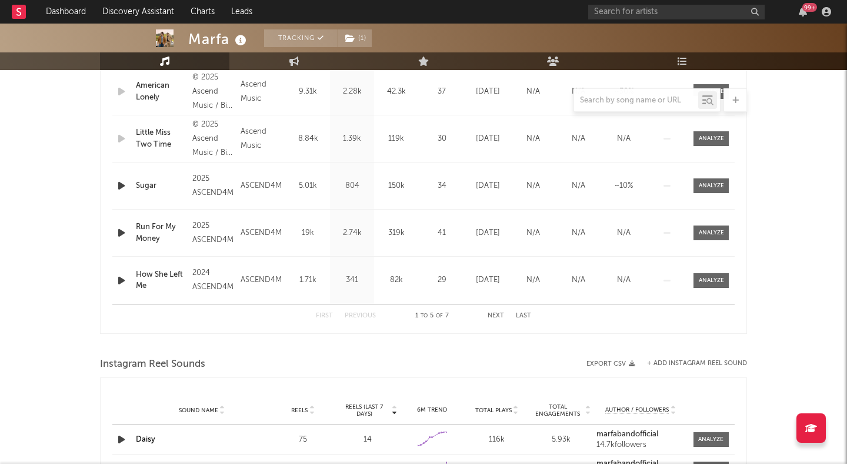
scroll to position [542, 0]
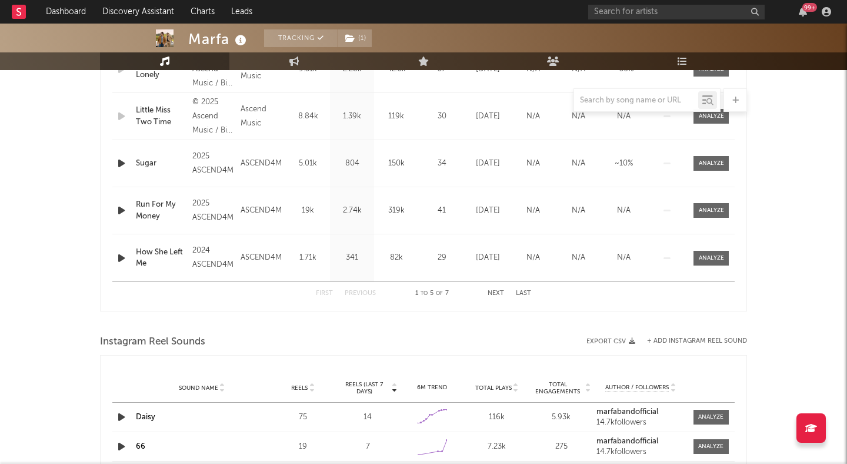
click at [499, 292] on button "Next" at bounding box center [496, 293] width 16 height 6
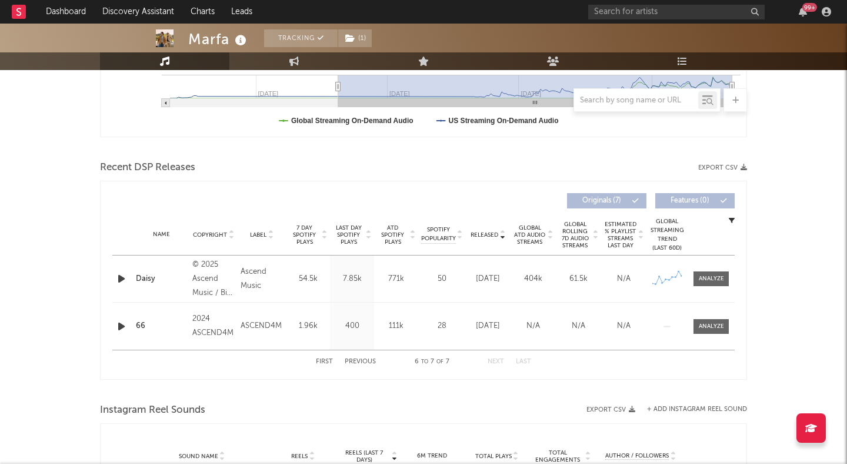
scroll to position [326, 0]
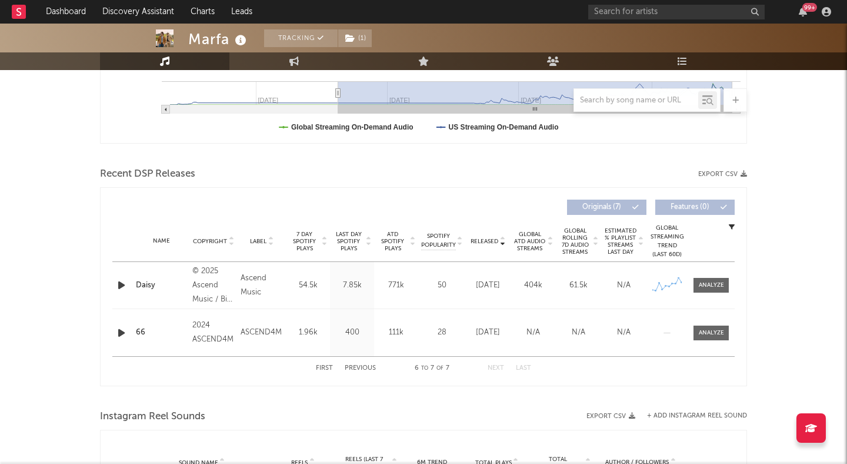
click at [352, 368] on button "Previous" at bounding box center [360, 368] width 31 height 6
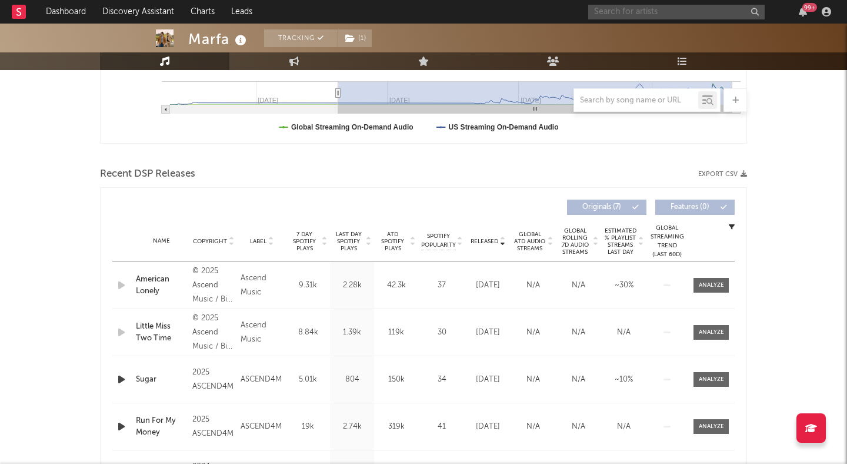
click at [616, 9] on input "text" at bounding box center [676, 12] width 177 height 15
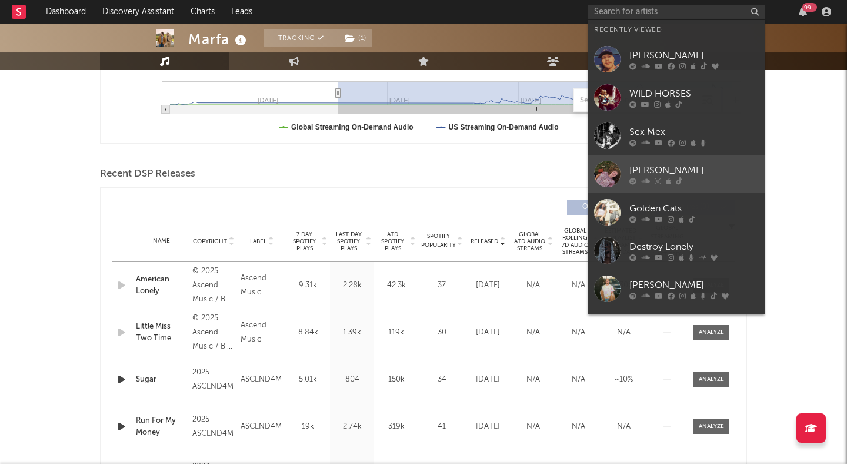
click at [678, 165] on div "[PERSON_NAME]" at bounding box center [694, 170] width 129 height 14
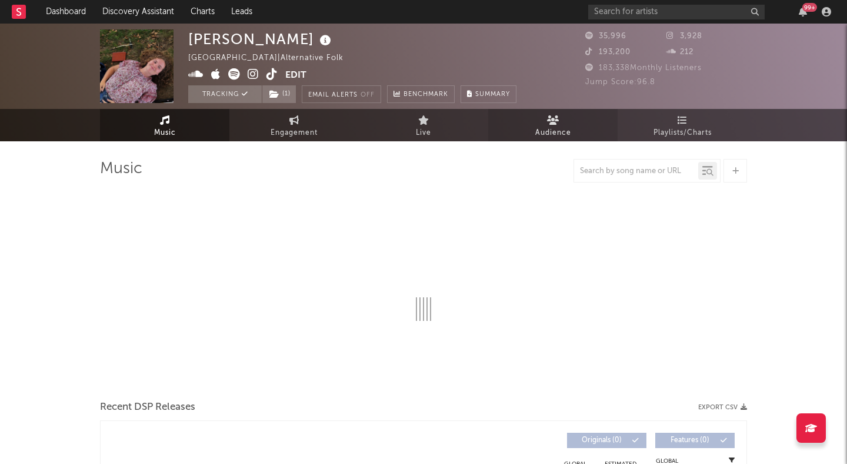
click at [556, 124] on icon at bounding box center [553, 119] width 12 height 9
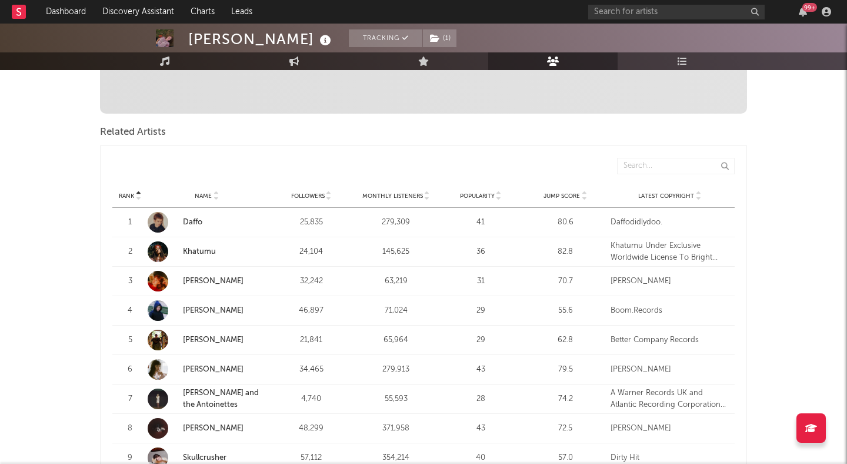
scroll to position [374, 0]
click at [579, 190] on div "Jump Score" at bounding box center [565, 194] width 79 height 9
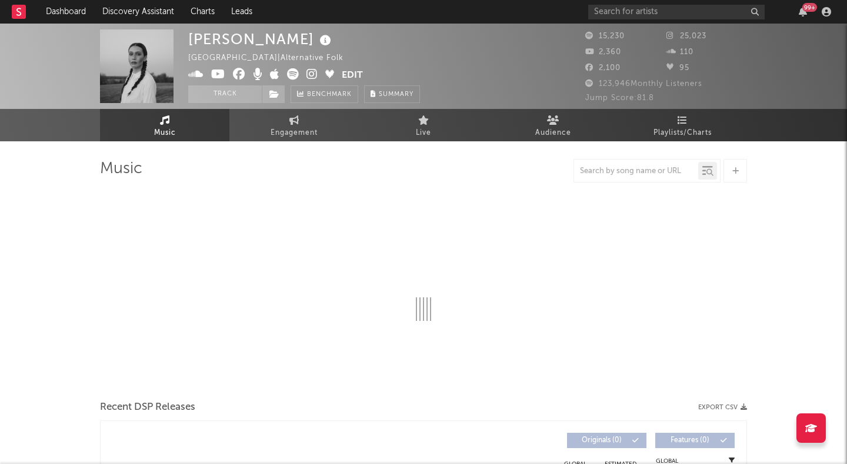
select select "6m"
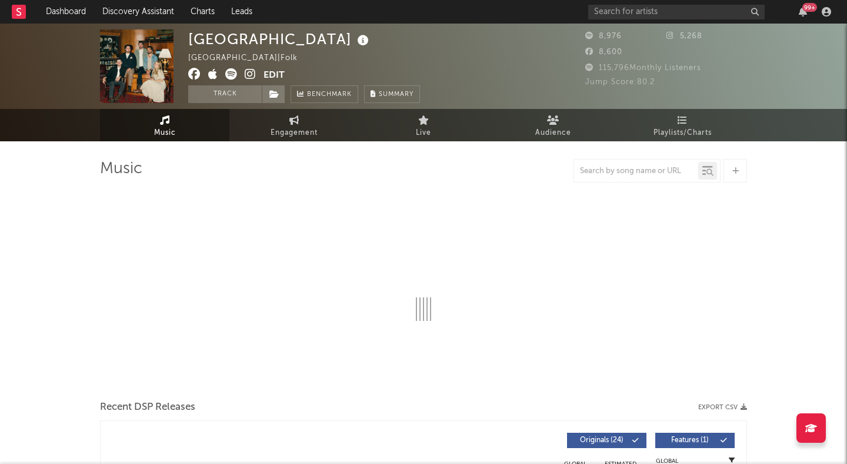
select select "6m"
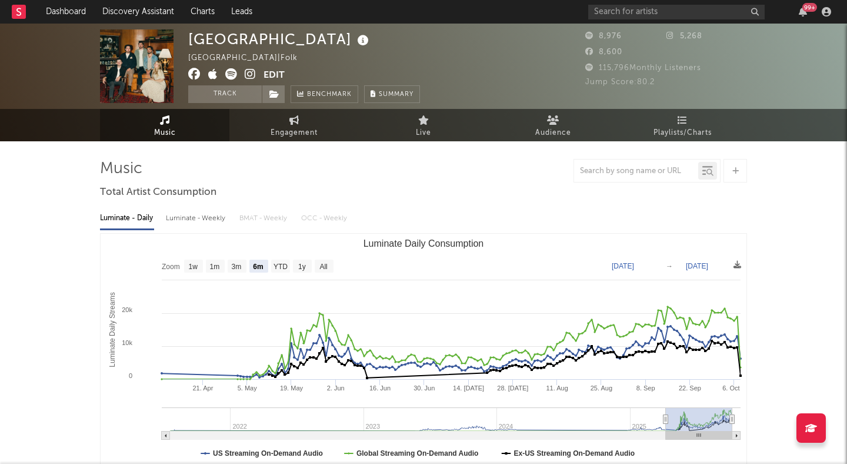
click at [245, 71] on icon at bounding box center [250, 74] width 11 height 12
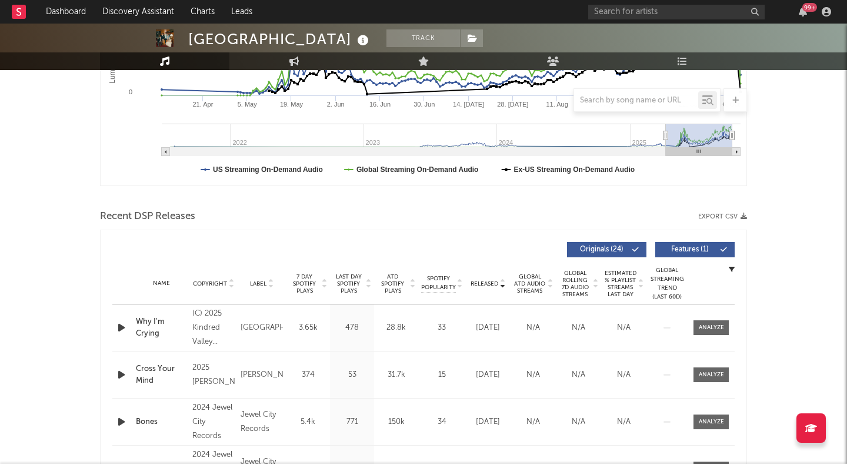
scroll to position [298, 0]
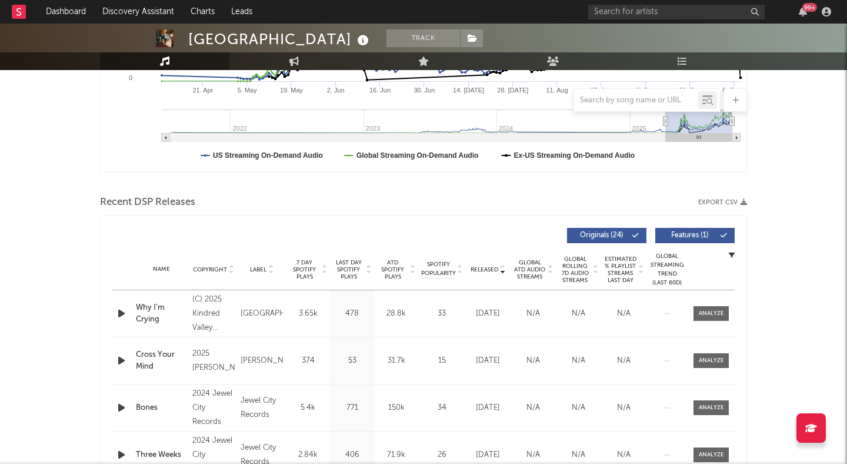
click at [689, 238] on span "Features ( 1 )" at bounding box center [690, 235] width 54 height 7
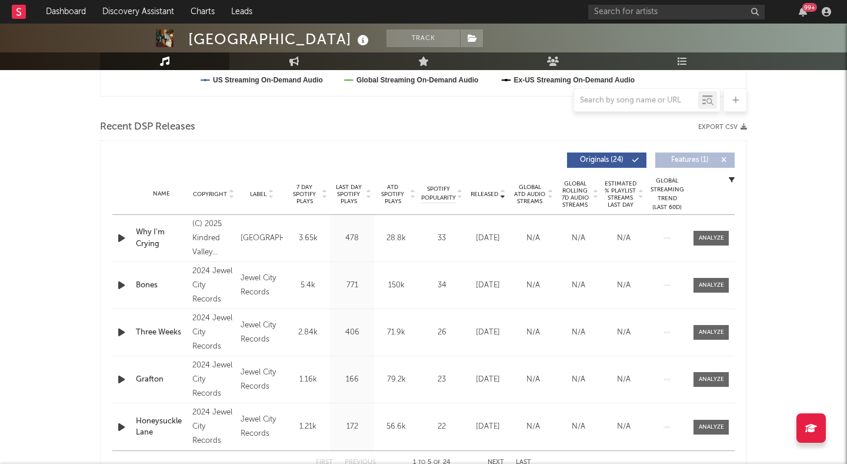
scroll to position [411, 0]
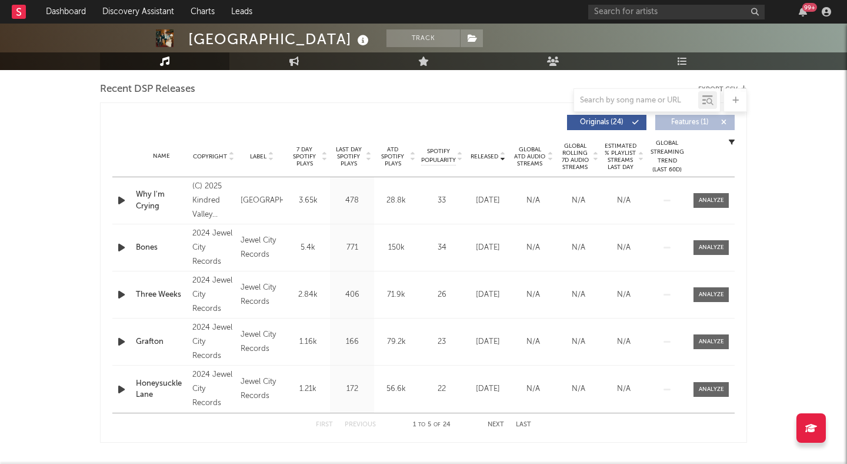
click at [250, 194] on div "[GEOGRAPHIC_DATA]" at bounding box center [262, 201] width 42 height 14
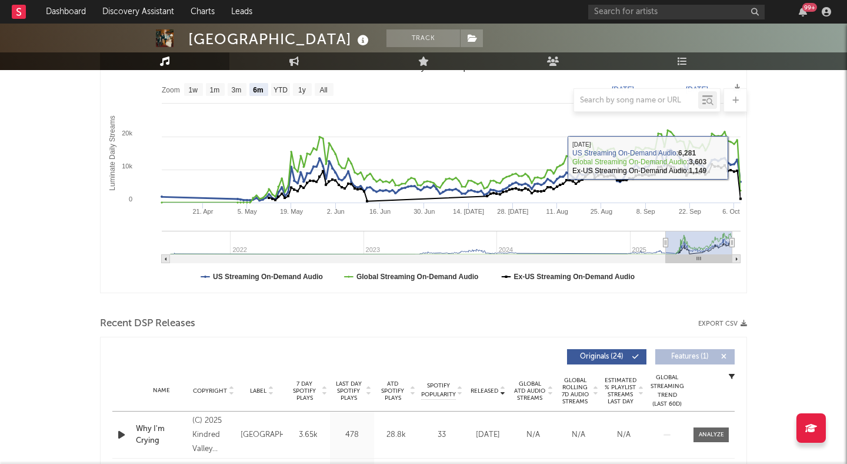
scroll to position [0, 0]
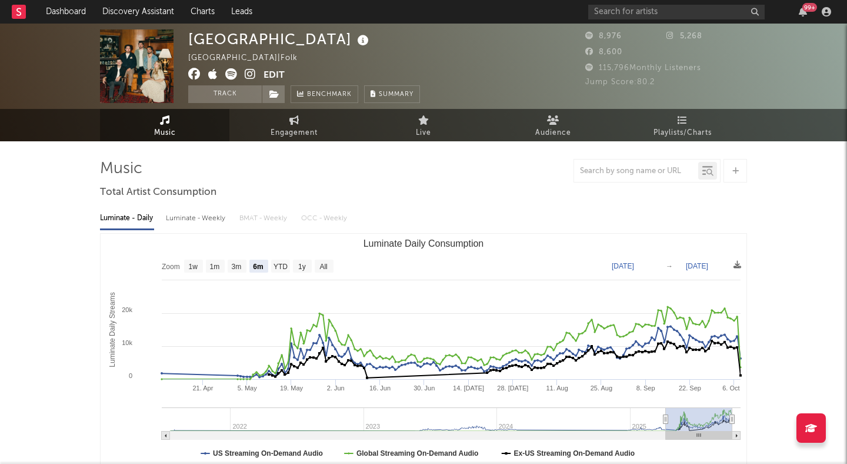
click at [252, 72] on icon at bounding box center [250, 74] width 11 height 12
click at [250, 71] on icon at bounding box center [250, 74] width 11 height 12
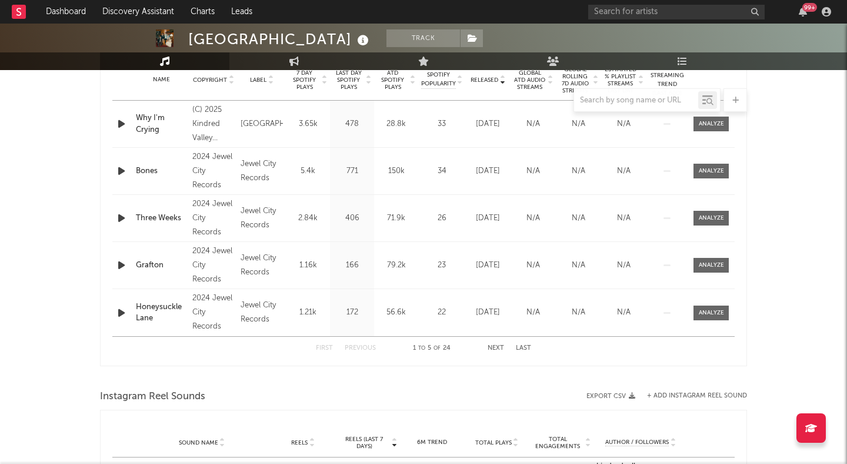
scroll to position [446, 0]
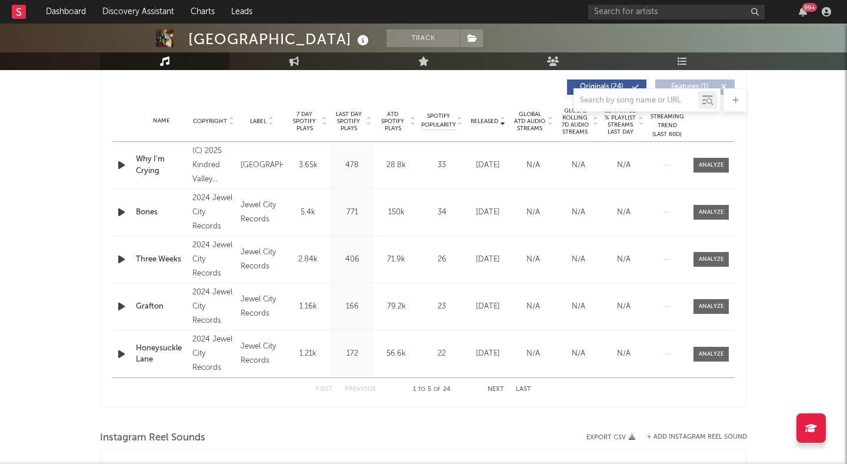
click at [491, 384] on div "First Previous 1 to 5 of 24 Next Last" at bounding box center [423, 389] width 215 height 23
click at [493, 385] on div "First Previous 1 to 5 of 24 Next Last" at bounding box center [423, 389] width 215 height 23
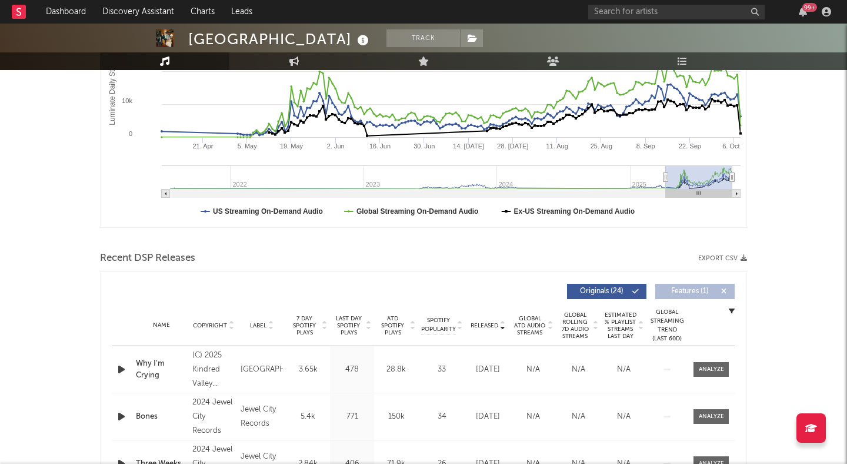
scroll to position [11, 0]
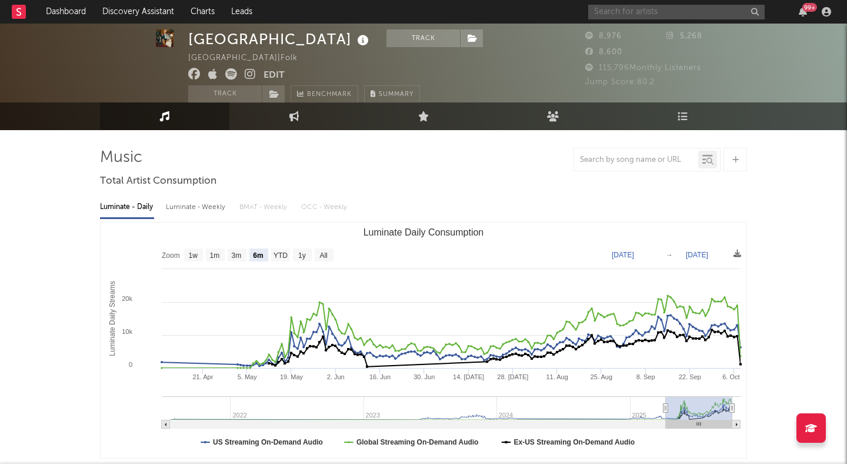
click at [604, 7] on input "text" at bounding box center [676, 12] width 177 height 15
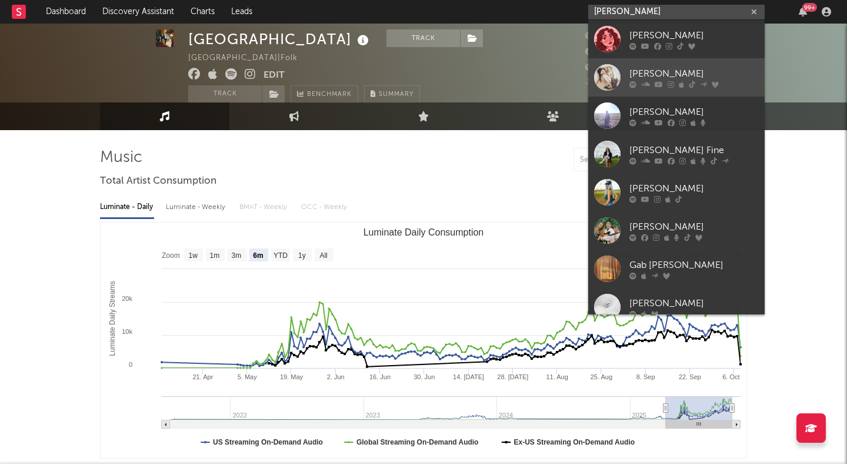
type input "[PERSON_NAME]"
click at [671, 65] on link "Sadie Jean" at bounding box center [676, 77] width 177 height 38
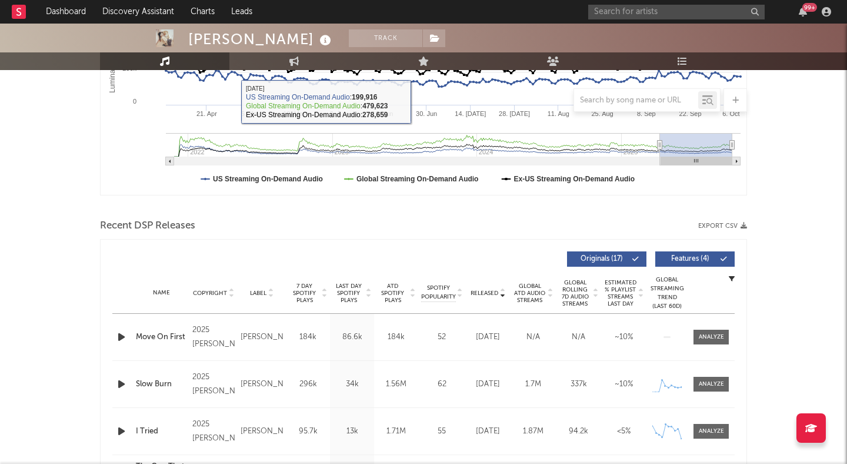
scroll to position [300, 0]
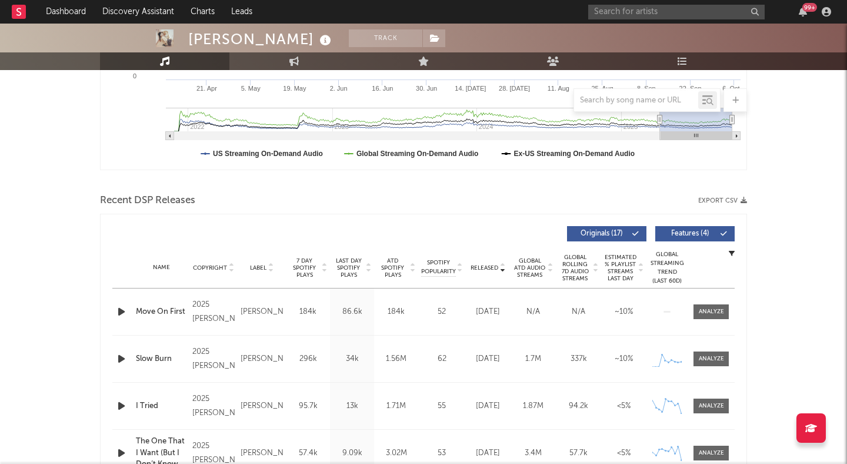
click at [686, 230] on span "Features ( 4 )" at bounding box center [690, 233] width 54 height 7
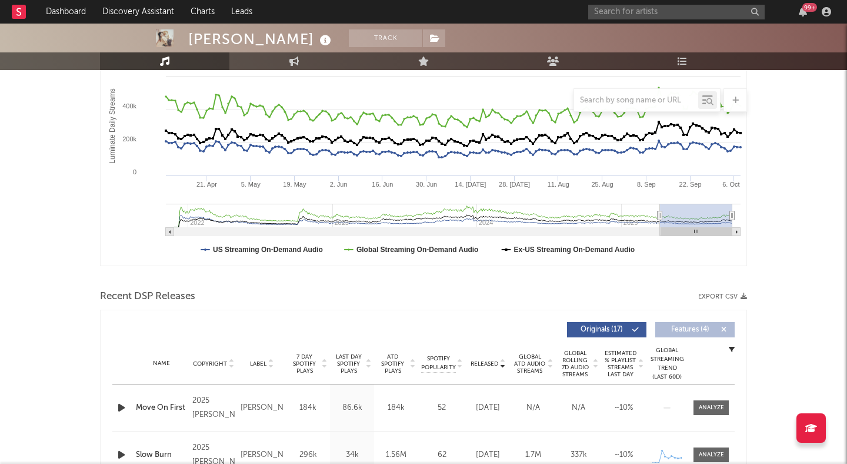
scroll to position [0, 0]
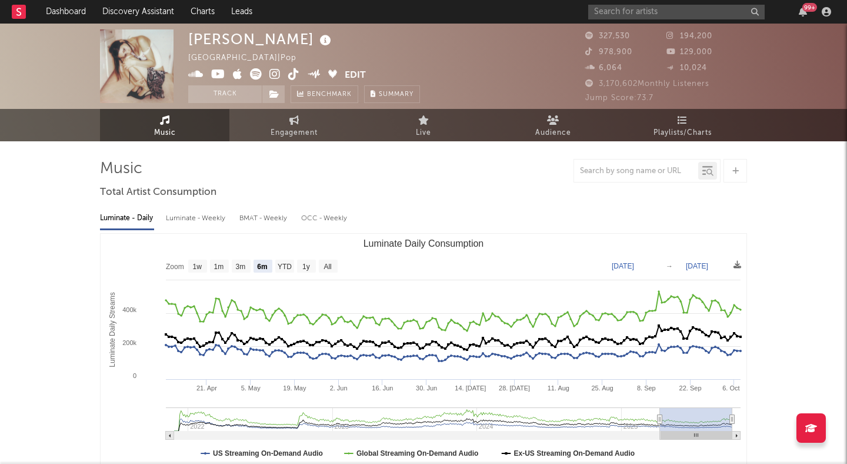
click at [288, 71] on icon at bounding box center [293, 74] width 11 height 12
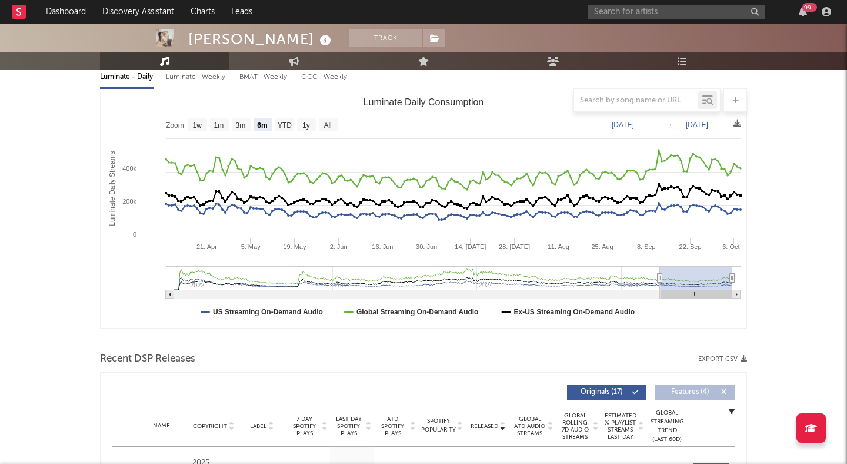
scroll to position [118, 0]
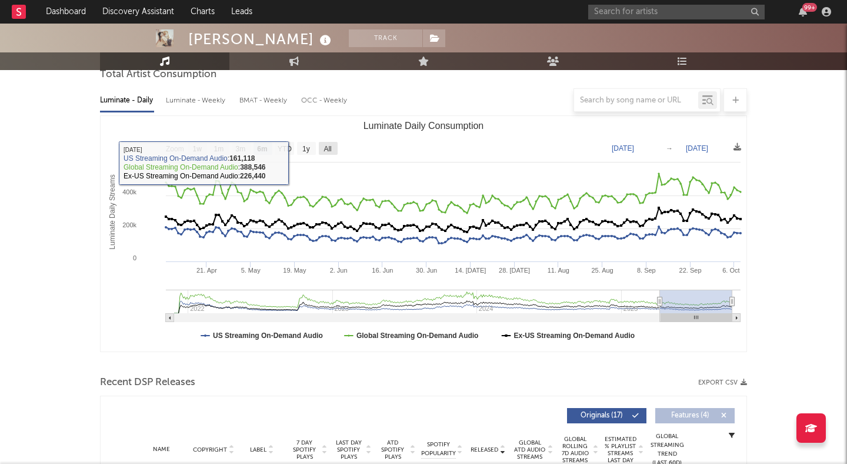
click at [322, 149] on rect "Luminate Daily Consumption" at bounding box center [328, 148] width 19 height 13
select select "All"
type input "2021-11-26"
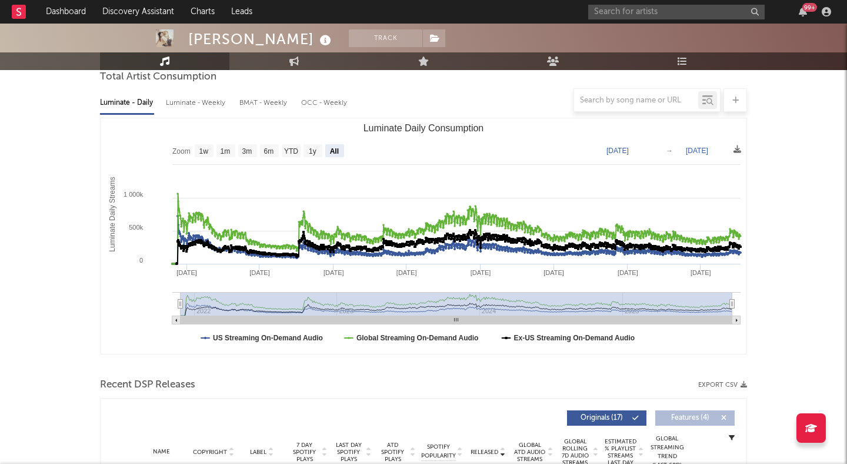
scroll to position [0, 0]
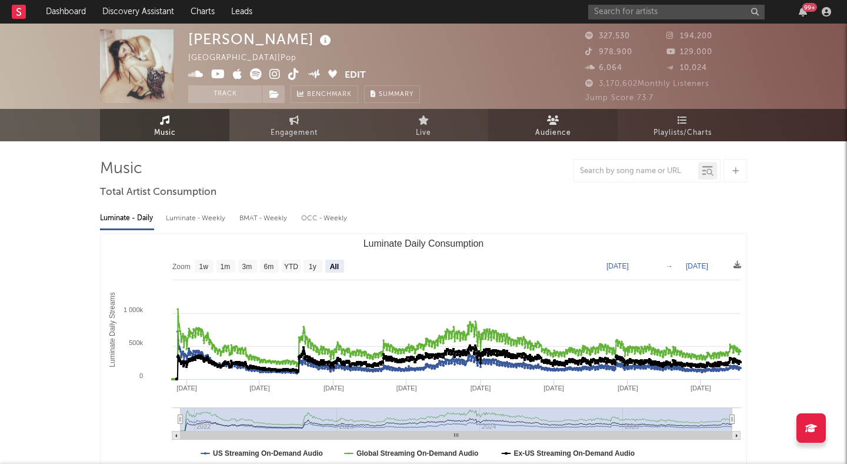
click at [539, 119] on link "Audience" at bounding box center [552, 125] width 129 height 32
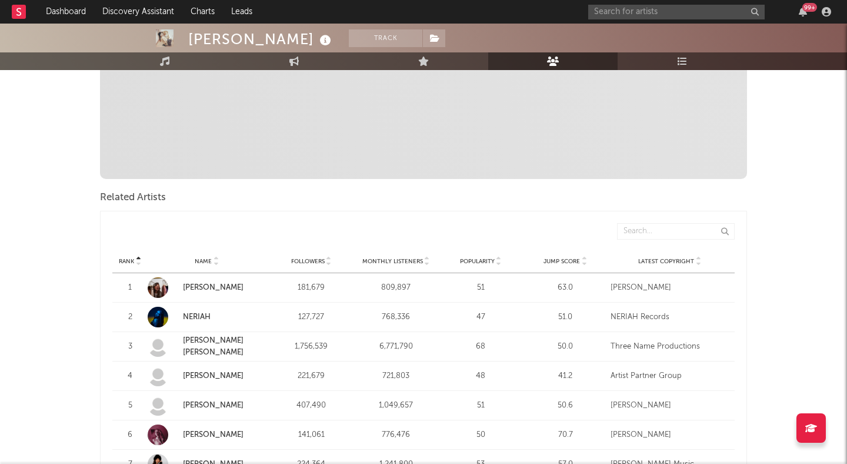
scroll to position [294, 0]
click at [580, 256] on div at bounding box center [583, 260] width 7 height 9
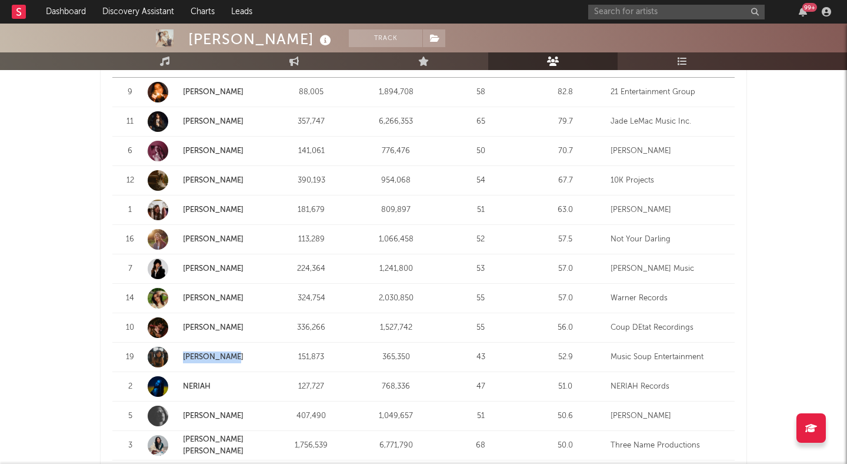
scroll to position [506, 0]
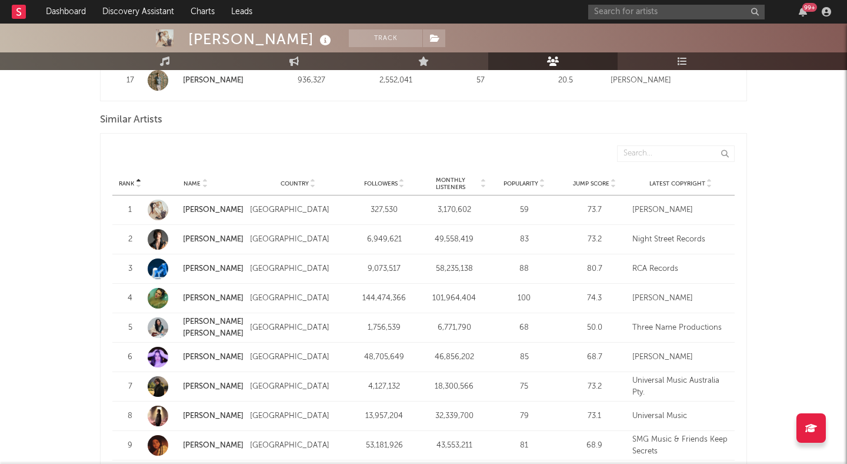
scroll to position [1081, 0]
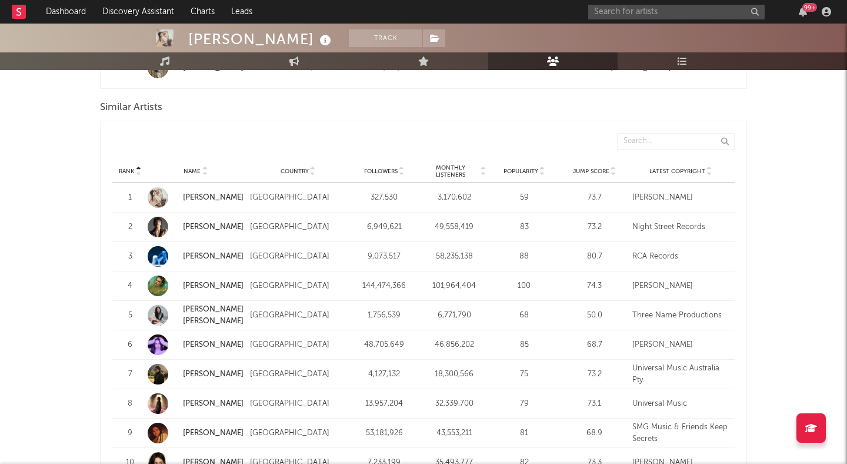
click at [614, 174] on icon at bounding box center [614, 173] width 6 height 5
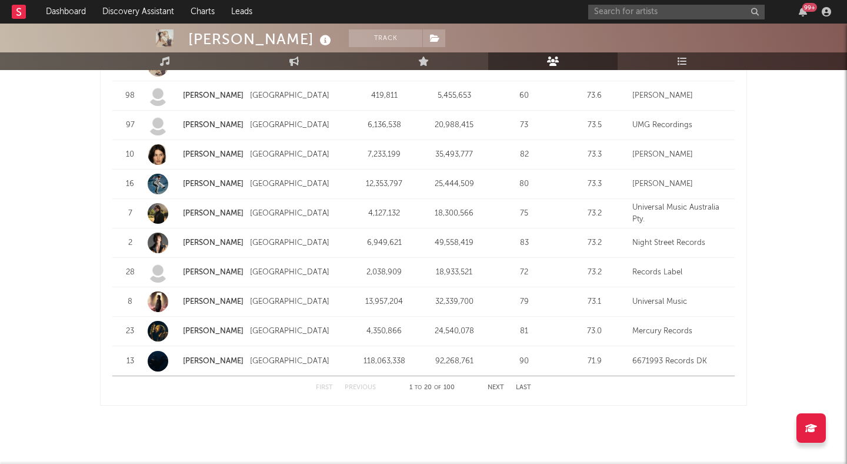
scroll to position [1501, 0]
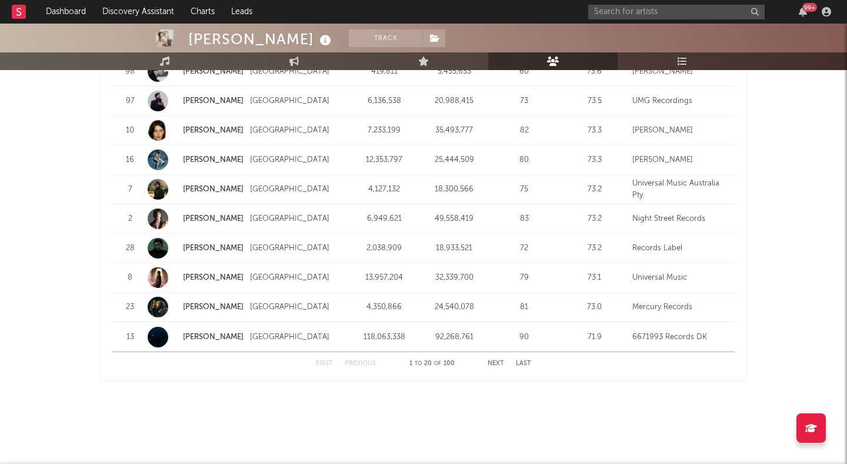
click at [496, 365] on button "Next" at bounding box center [496, 363] width 16 height 6
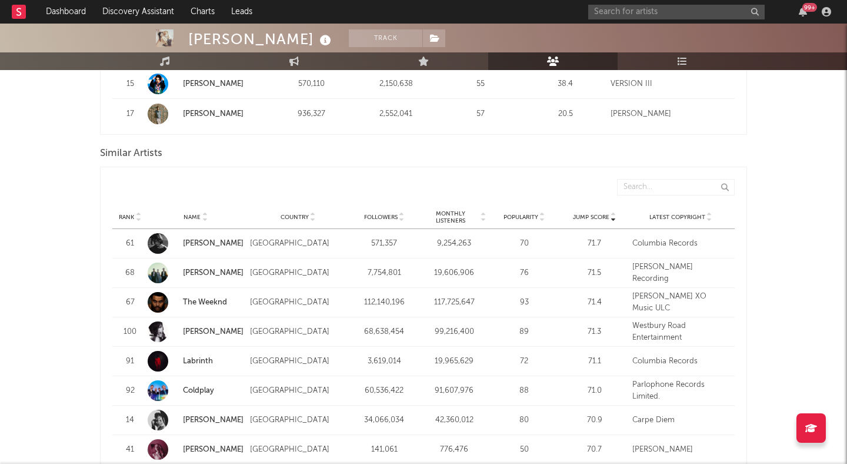
scroll to position [1038, 0]
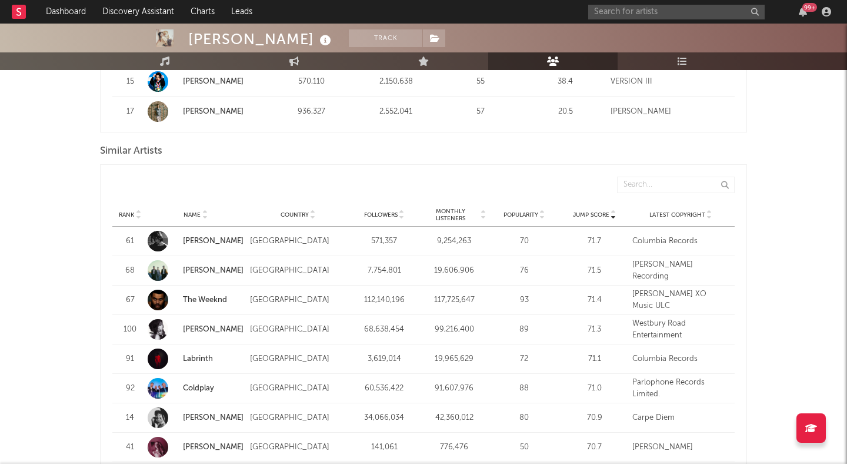
click at [401, 210] on icon at bounding box center [402, 212] width 6 height 5
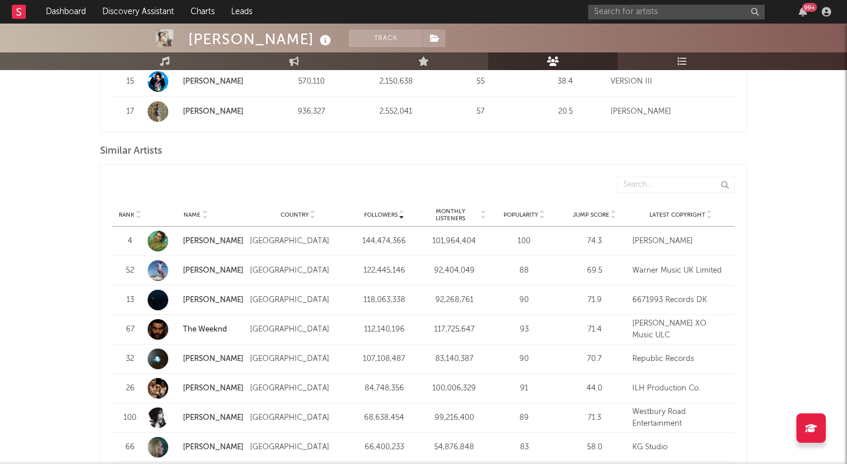
click at [401, 209] on div "Rank Name Country Followers Monthly Listeners Popularity Jump Score Latest Copy…" at bounding box center [423, 215] width 623 height 24
click at [402, 211] on icon at bounding box center [402, 212] width 6 height 5
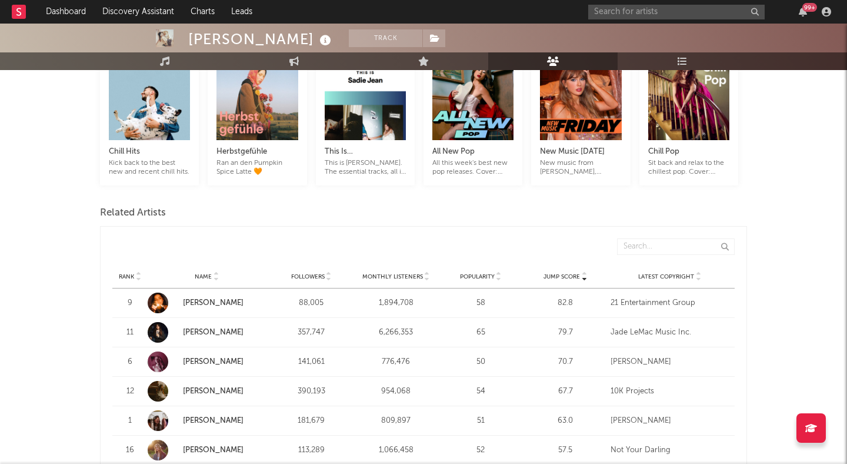
scroll to position [0, 0]
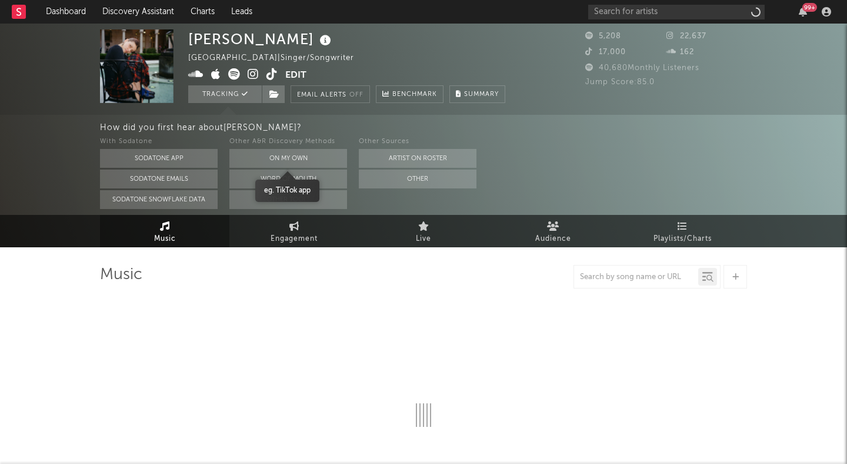
select select "1w"
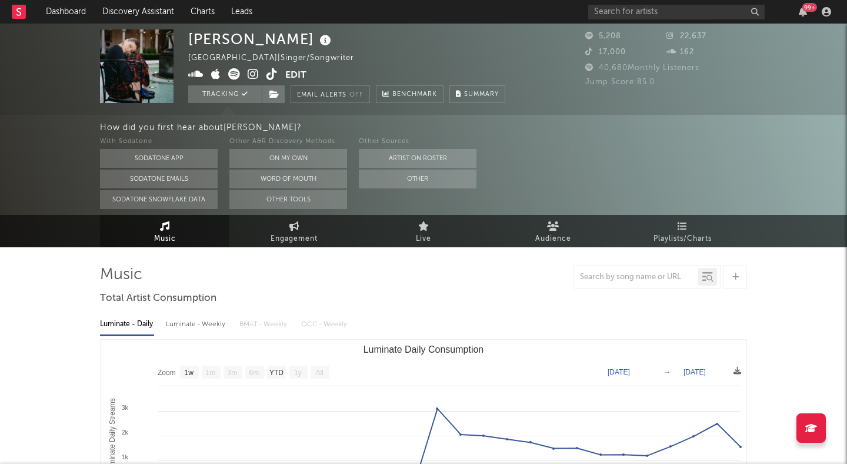
click at [272, 72] on icon at bounding box center [272, 74] width 11 height 12
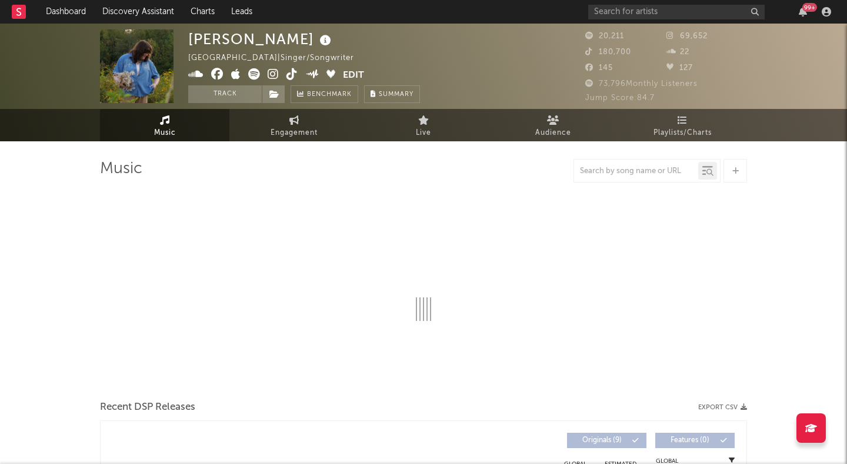
select select "6m"
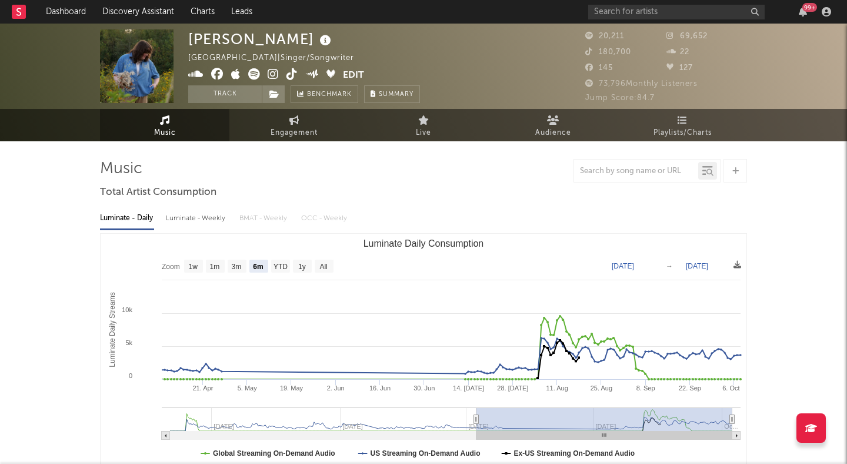
click at [290, 75] on icon at bounding box center [292, 74] width 11 height 12
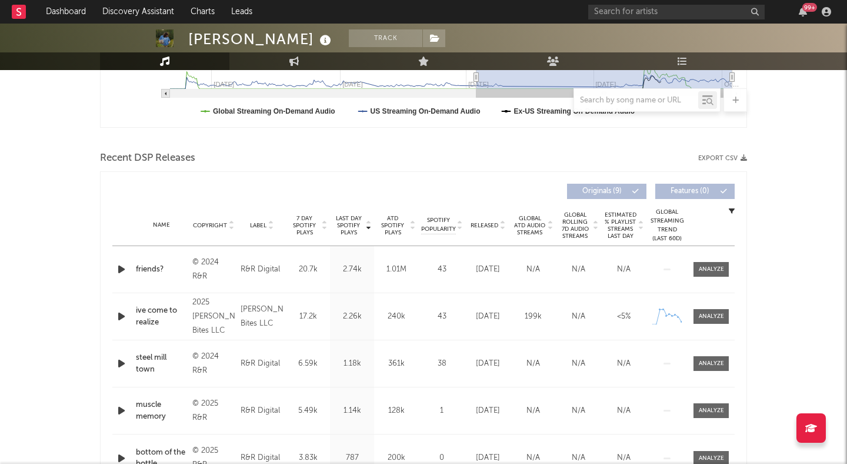
scroll to position [340, 0]
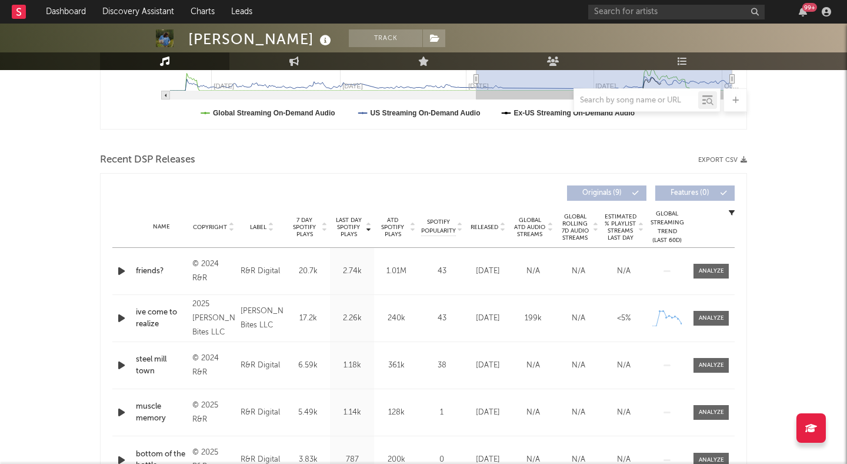
click at [503, 230] on icon at bounding box center [503, 229] width 6 height 5
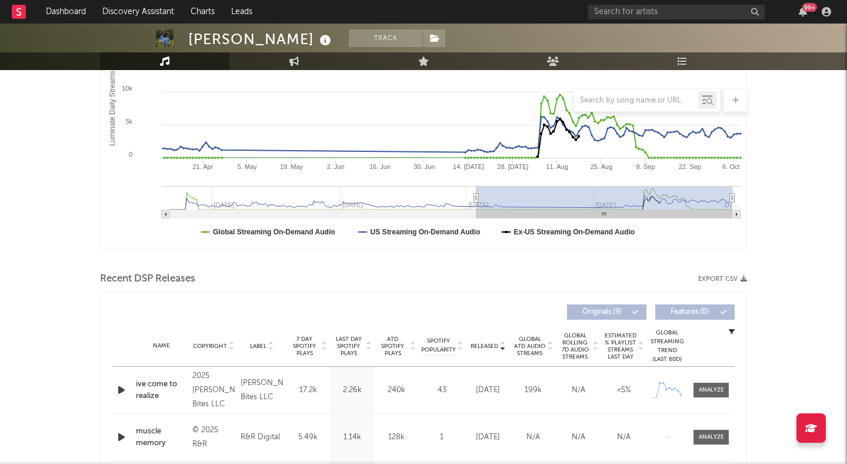
scroll to position [0, 0]
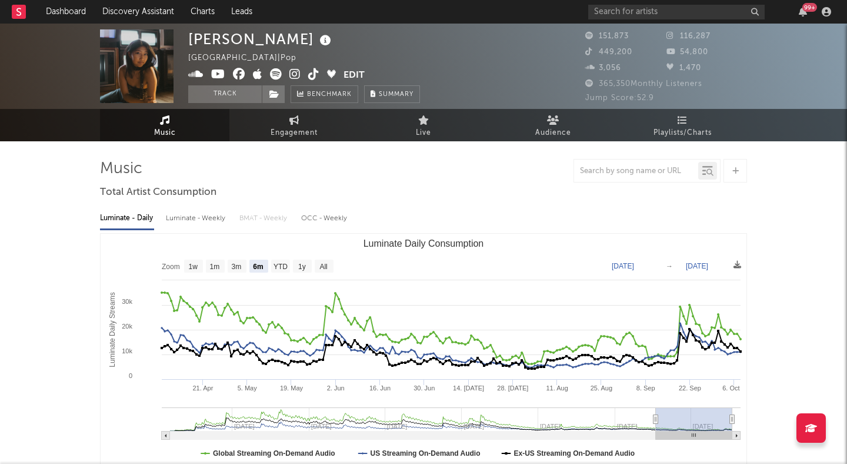
click at [312, 73] on icon at bounding box center [313, 74] width 11 height 12
click at [305, 161] on div at bounding box center [423, 171] width 647 height 24
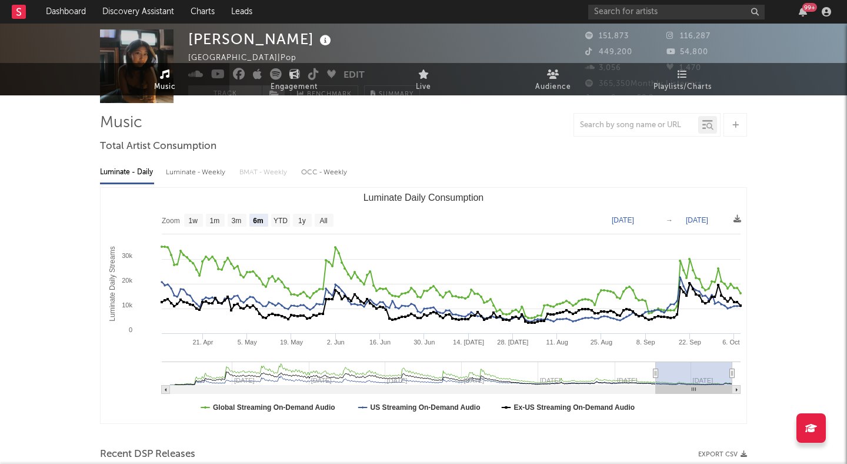
scroll to position [55, 0]
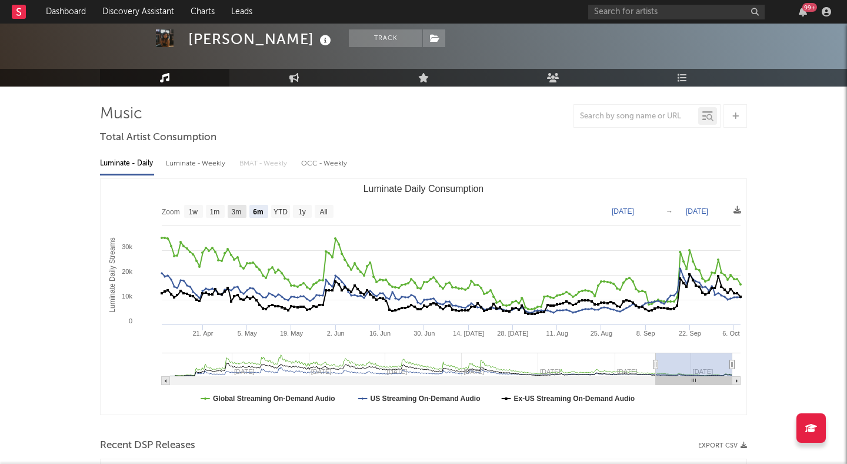
click at [238, 209] on text "3m" at bounding box center [237, 212] width 10 height 8
select select "3m"
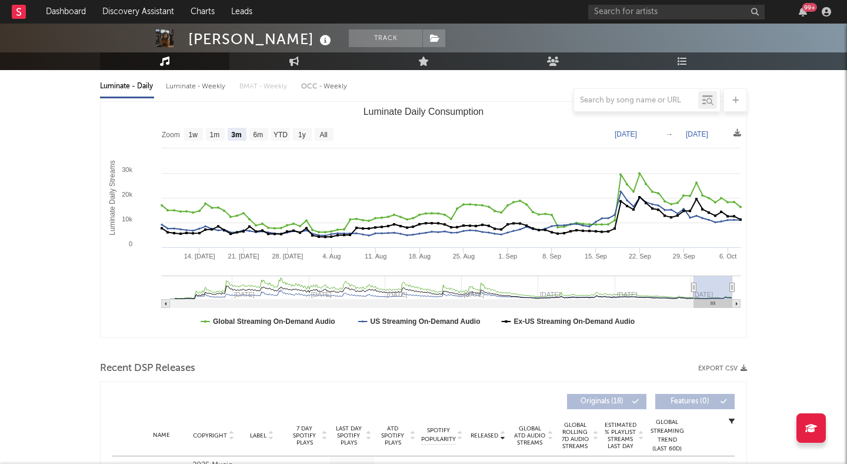
scroll to position [142, 0]
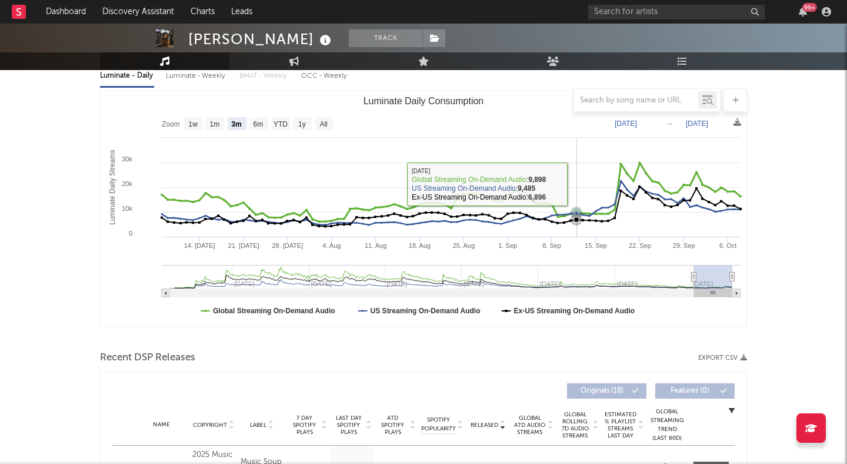
drag, startPoint x: 576, startPoint y: 184, endPoint x: 847, endPoint y: 184, distance: 271.3
type input "2025-09-11"
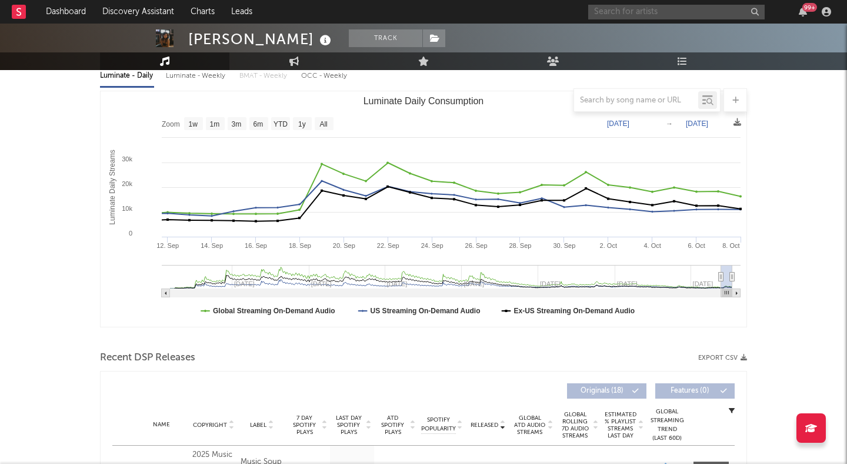
click at [701, 16] on input "text" at bounding box center [676, 12] width 177 height 15
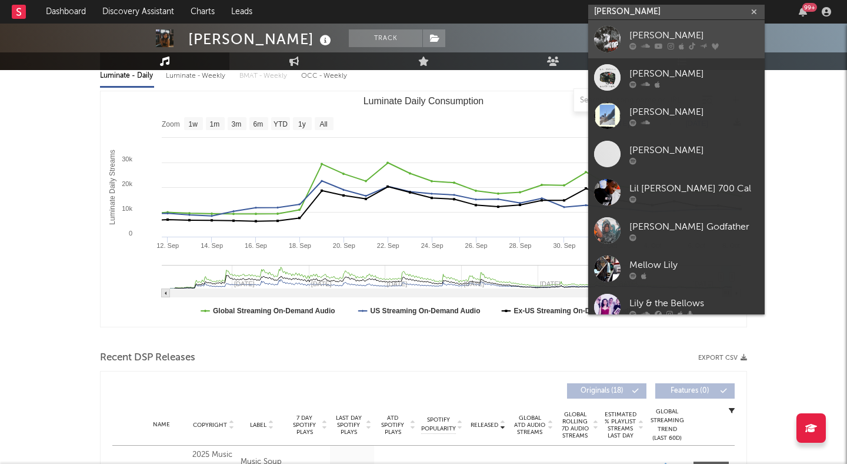
type input "lil mello"
click at [693, 35] on div "Lil Mello" at bounding box center [694, 35] width 129 height 14
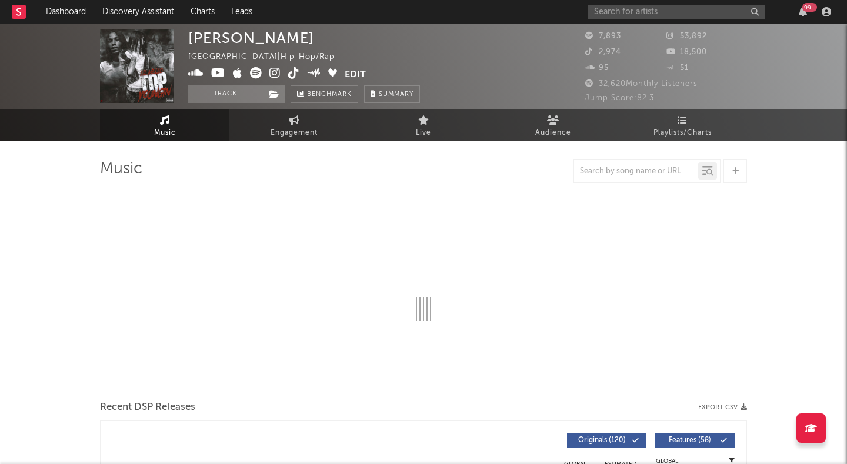
select select "6m"
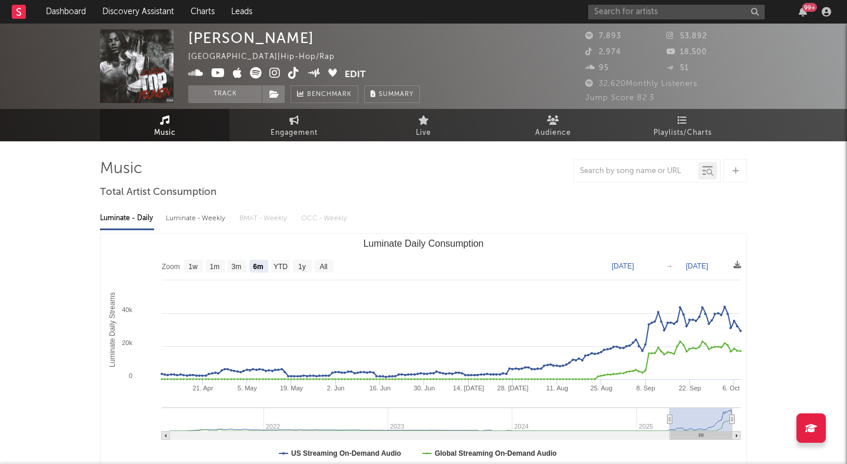
click at [274, 69] on icon at bounding box center [275, 73] width 11 height 12
click at [531, 115] on link "Audience" at bounding box center [552, 125] width 129 height 32
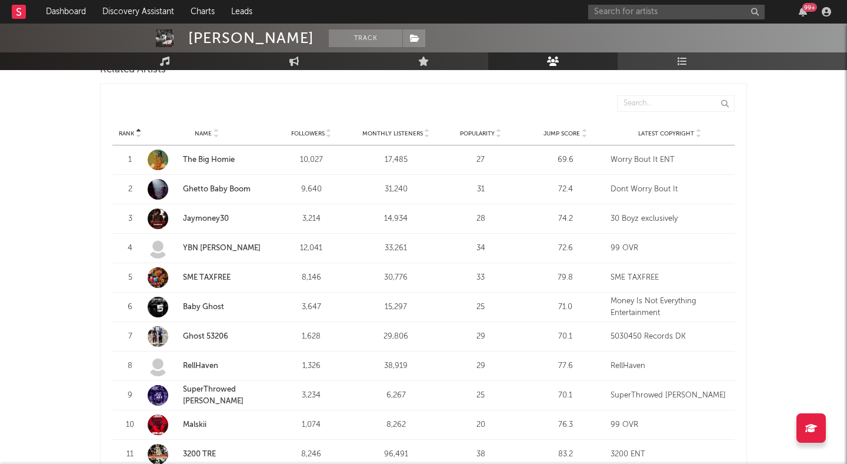
scroll to position [420, 0]
click at [583, 132] on icon at bounding box center [584, 132] width 6 height 5
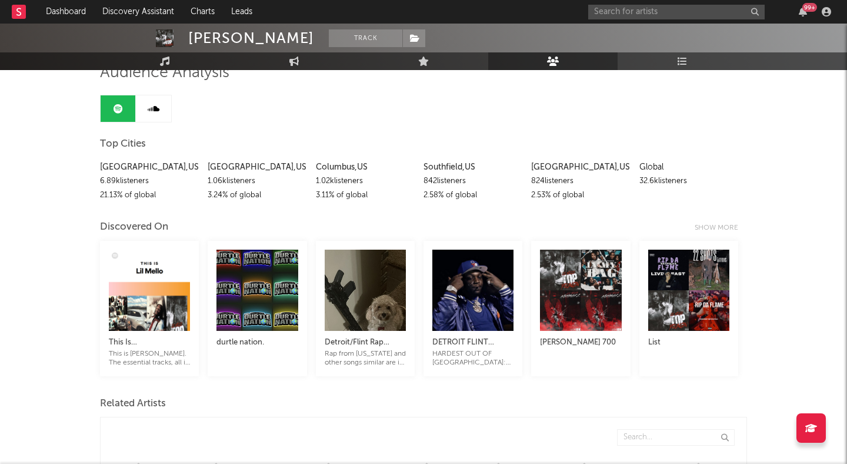
scroll to position [0, 0]
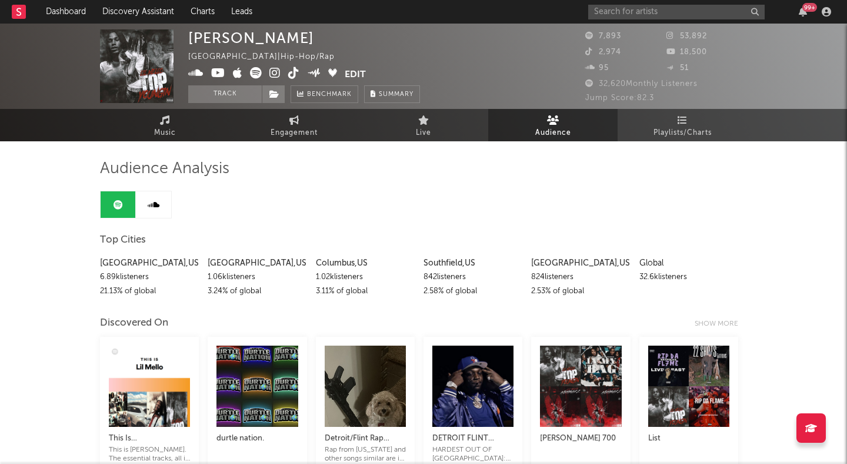
click at [664, 18] on input "text" at bounding box center [676, 12] width 177 height 15
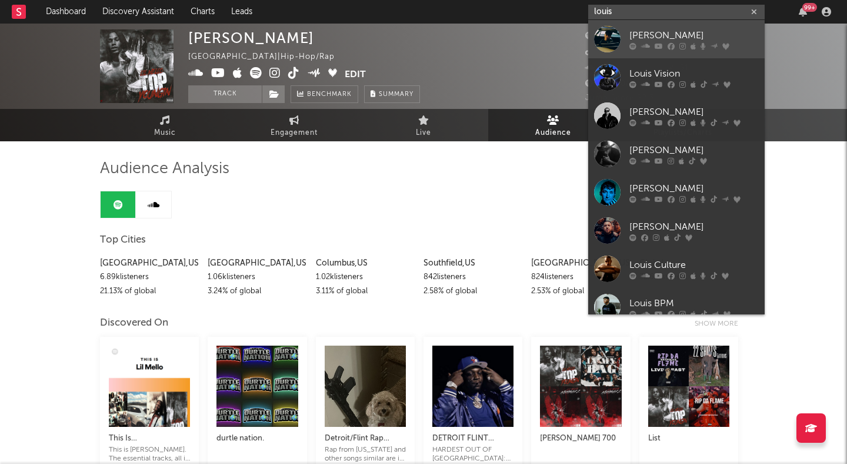
type input "louis"
click at [694, 28] on div "Louis Tomlinson" at bounding box center [694, 35] width 129 height 14
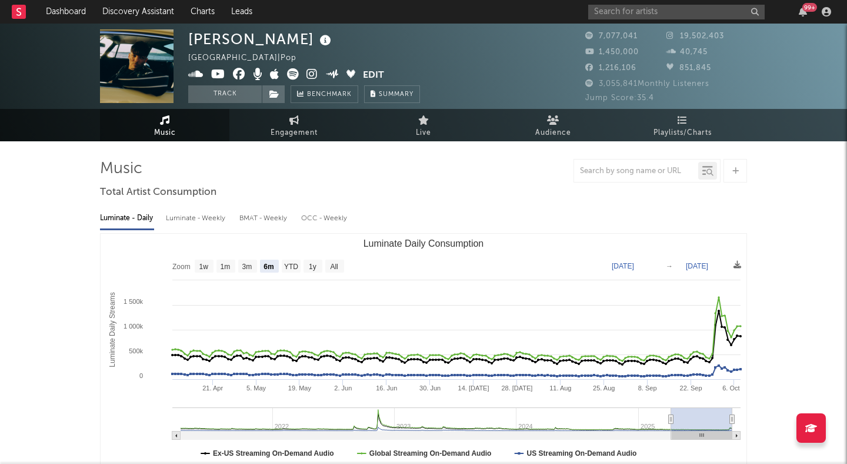
select select "6m"
click at [296, 77] on icon at bounding box center [293, 74] width 12 height 12
click at [291, 70] on icon at bounding box center [293, 74] width 12 height 12
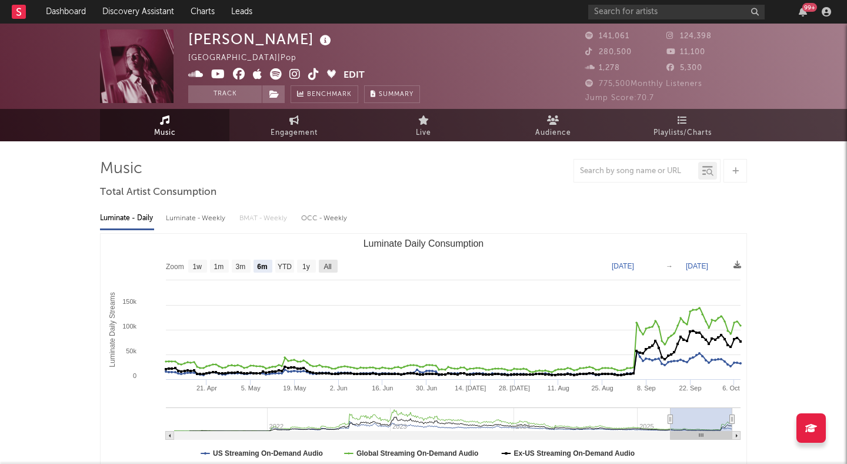
click at [327, 265] on text "All" at bounding box center [328, 266] width 8 height 8
select select "All"
type input "[DATE]"
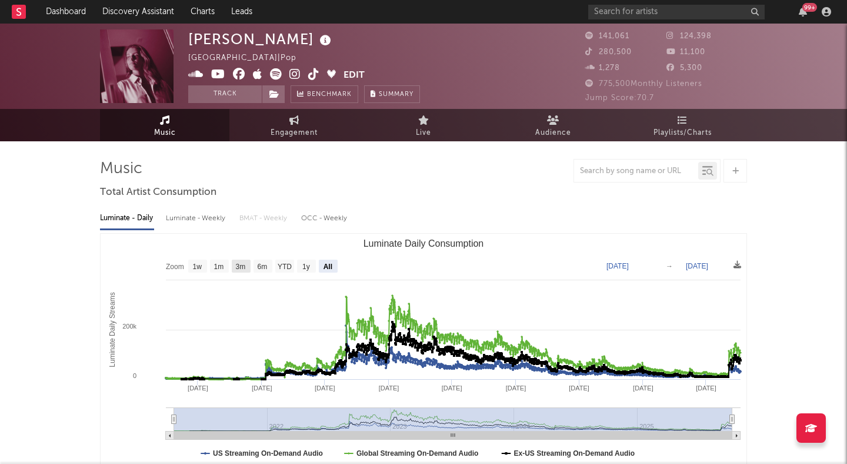
click at [240, 262] on text "3m" at bounding box center [241, 266] width 10 height 8
select select "3m"
type input "2025-07-08"
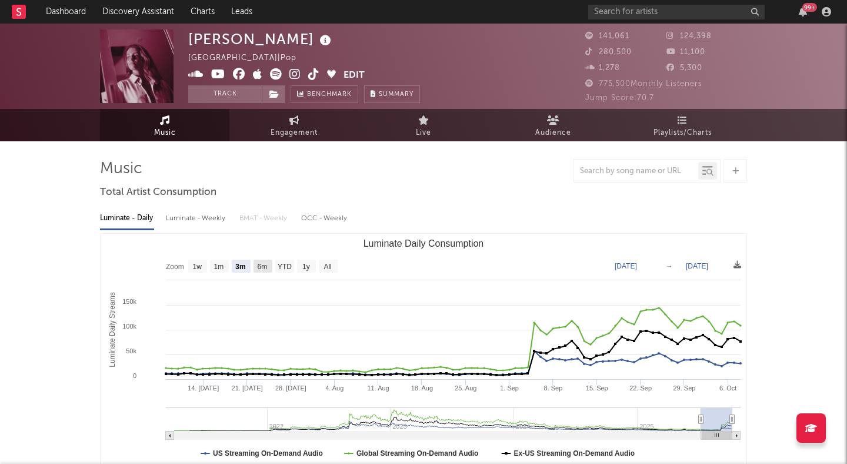
click at [256, 262] on rect "Luminate Daily Consumption" at bounding box center [263, 266] width 19 height 13
select select "6m"
type input "[DATE]"
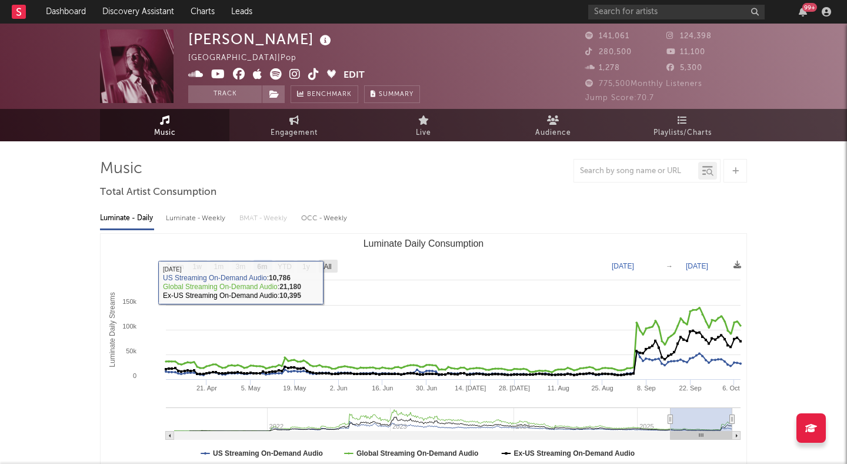
click at [330, 264] on text "All" at bounding box center [328, 266] width 8 height 8
select select "All"
type input "2021-03-31"
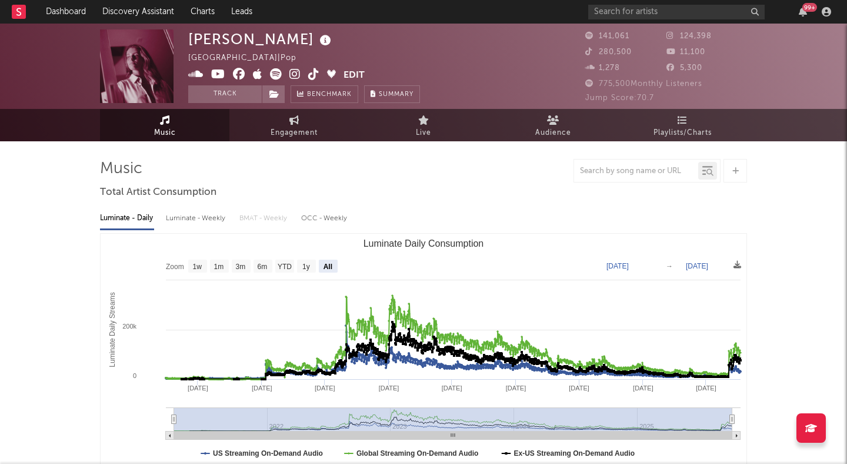
click at [313, 71] on icon at bounding box center [313, 74] width 11 height 12
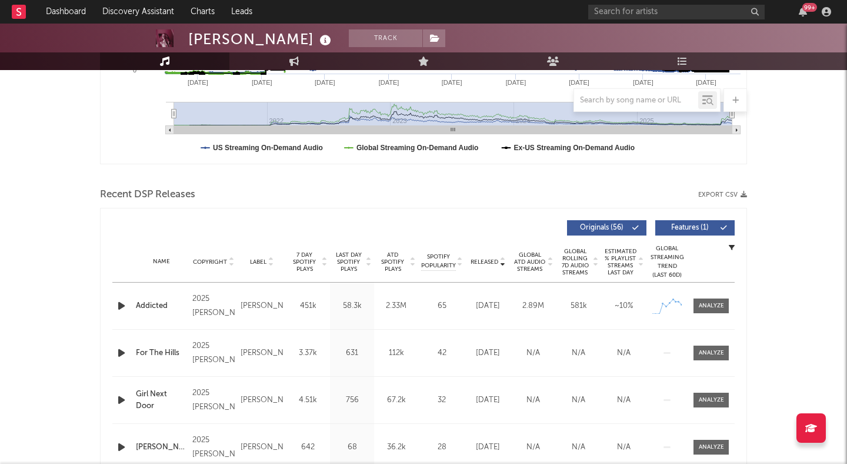
scroll to position [315, 0]
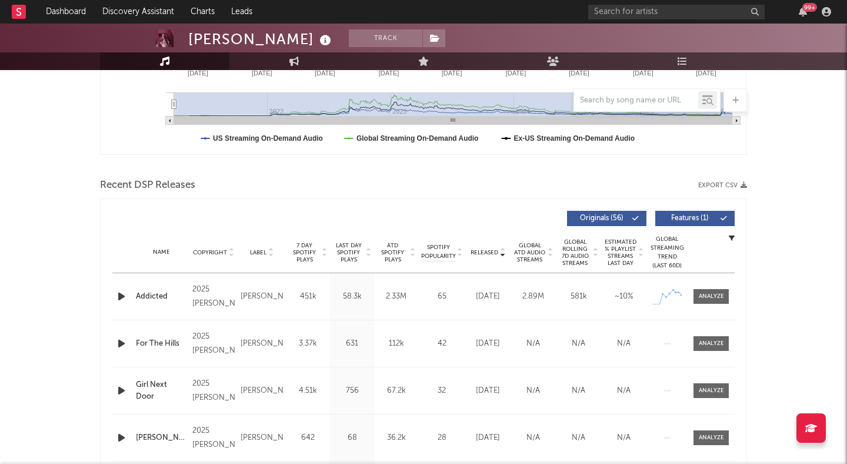
click at [698, 215] on span "Features ( 1 )" at bounding box center [690, 218] width 54 height 7
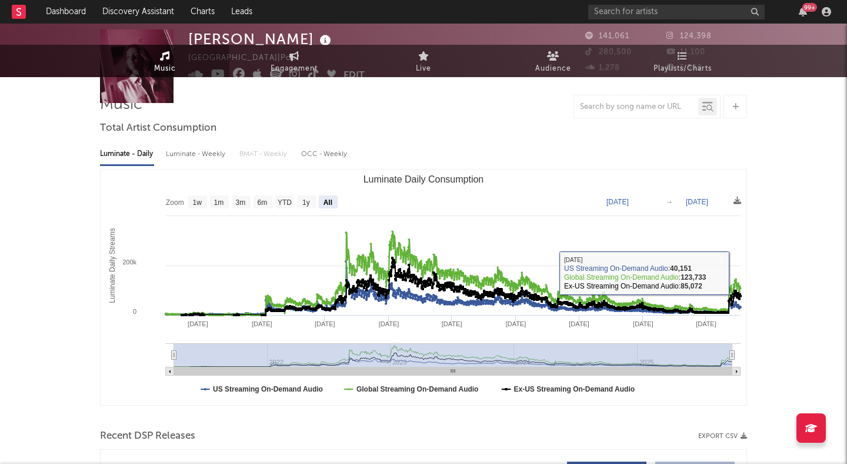
scroll to position [0, 0]
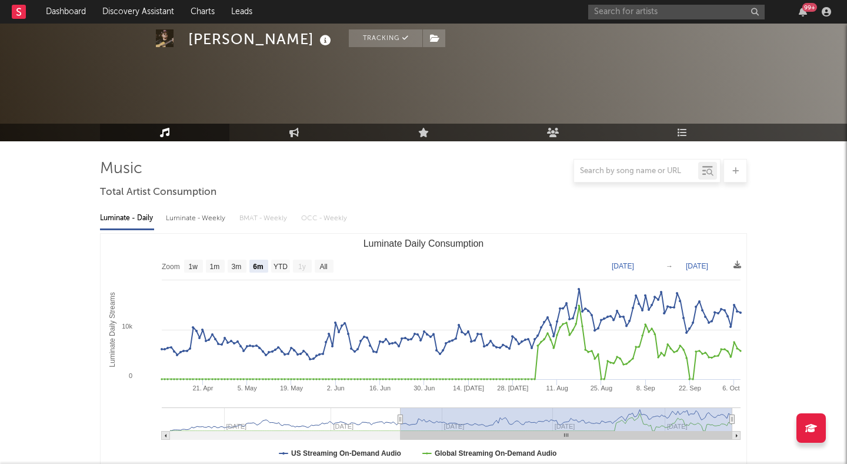
select select "6m"
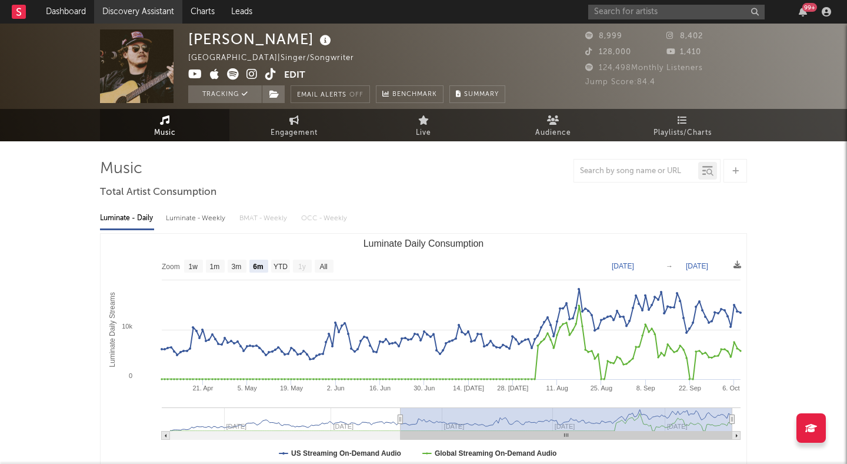
click at [115, 2] on link "Discovery Assistant" at bounding box center [138, 12] width 88 height 24
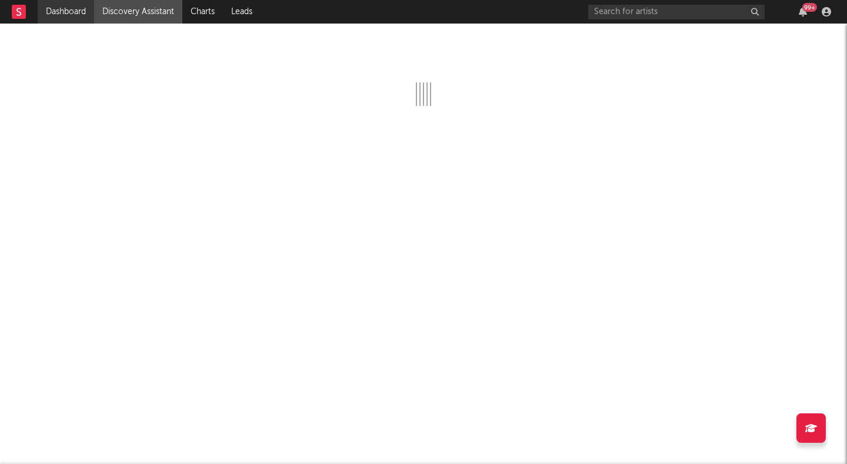
click at [68, 8] on link "Dashboard" at bounding box center [66, 12] width 56 height 24
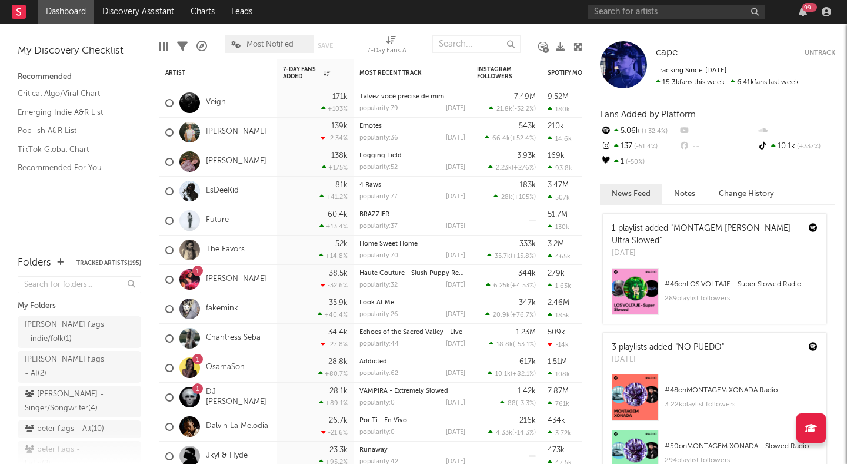
click at [580, 46] on icon at bounding box center [578, 46] width 9 height 9
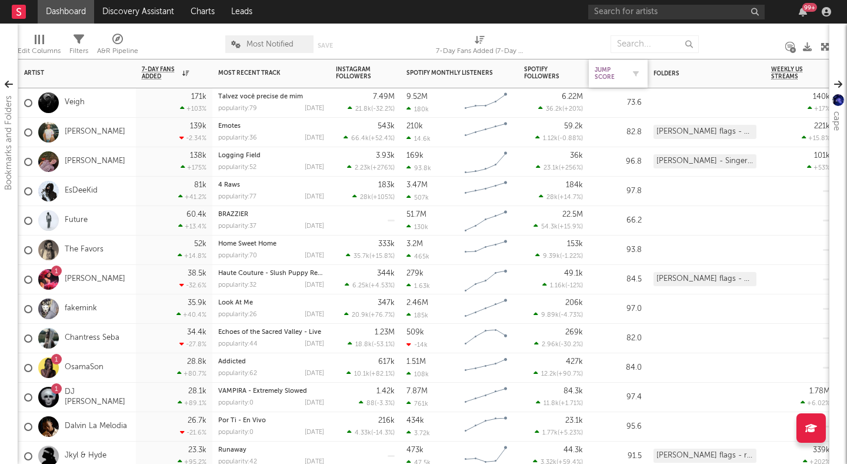
click at [618, 74] on div "Jump Score" at bounding box center [609, 73] width 29 height 14
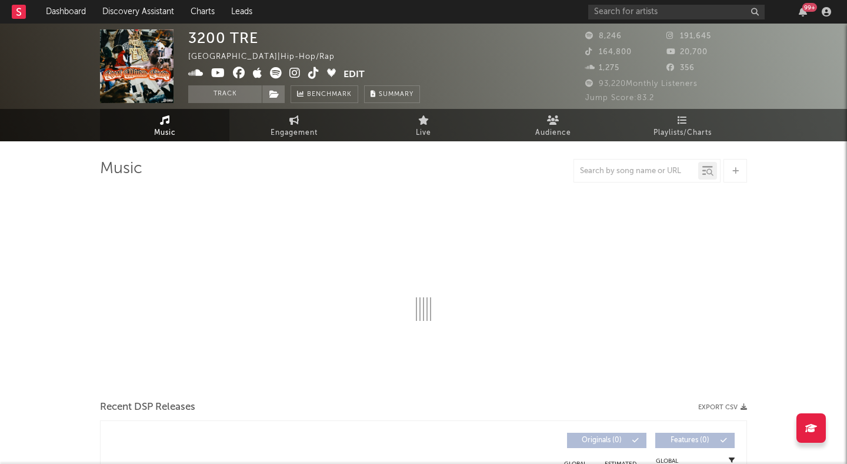
select select "6m"
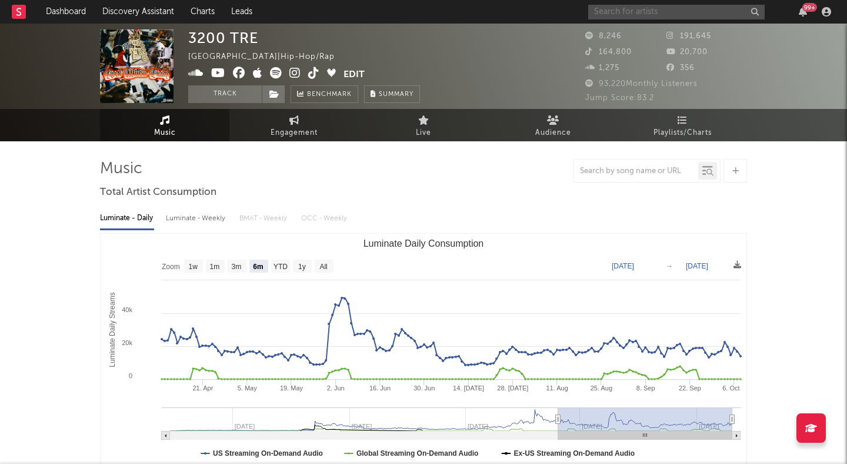
click at [641, 13] on input "text" at bounding box center [676, 12] width 177 height 15
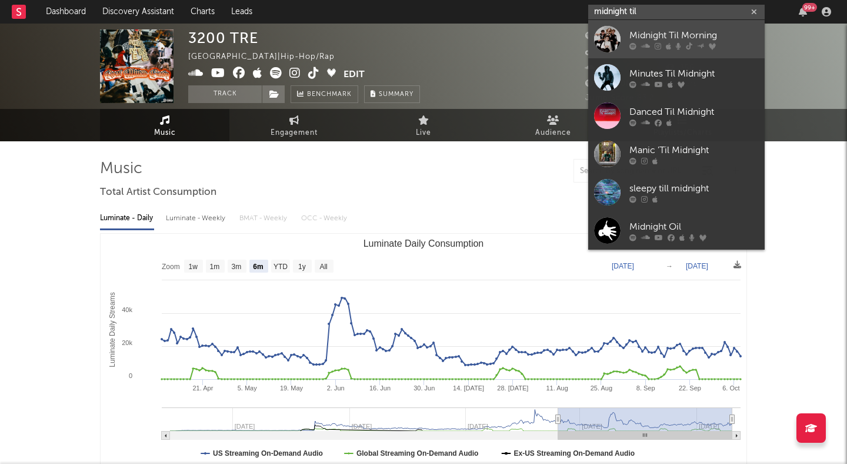
type input "midnight til"
click at [650, 31] on div "Midnight Til Morning" at bounding box center [694, 35] width 129 height 14
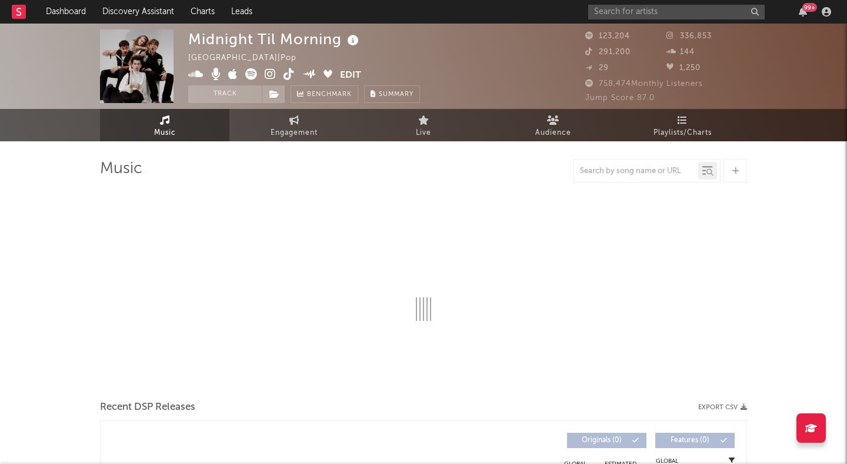
select select "1w"
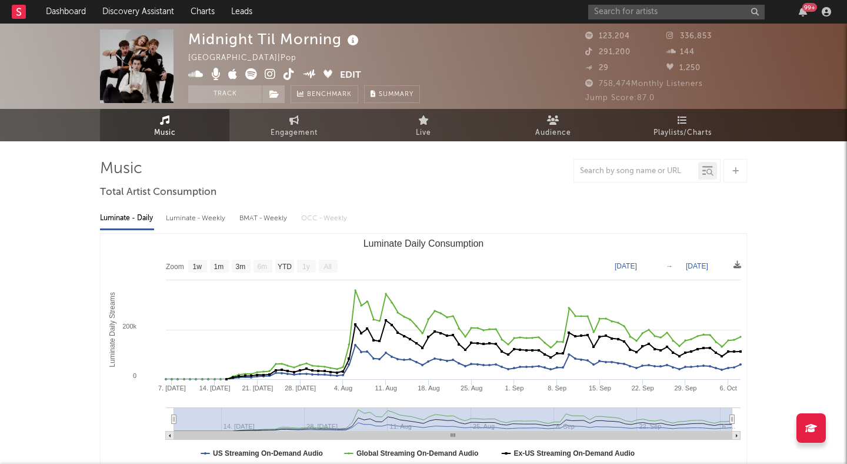
click at [268, 72] on icon at bounding box center [270, 74] width 11 height 12
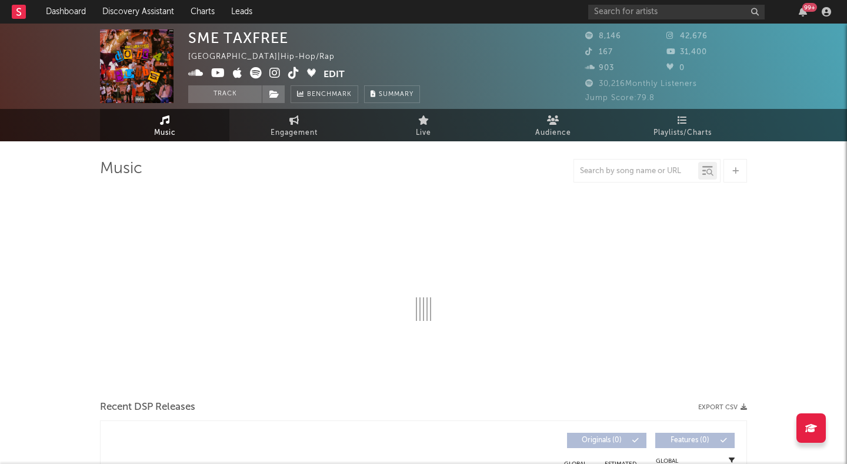
select select "6m"
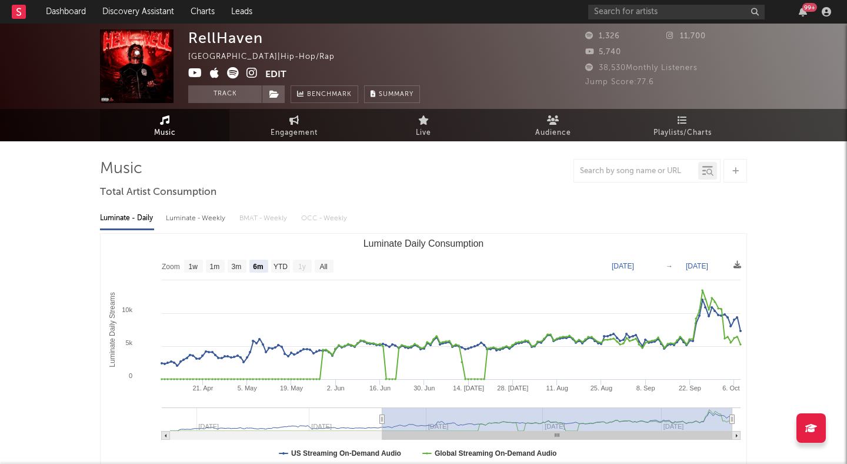
click at [250, 70] on icon at bounding box center [252, 73] width 11 height 12
click at [277, 262] on text "YTD" at bounding box center [281, 266] width 14 height 8
select select "YTD"
type input "2025-01-01"
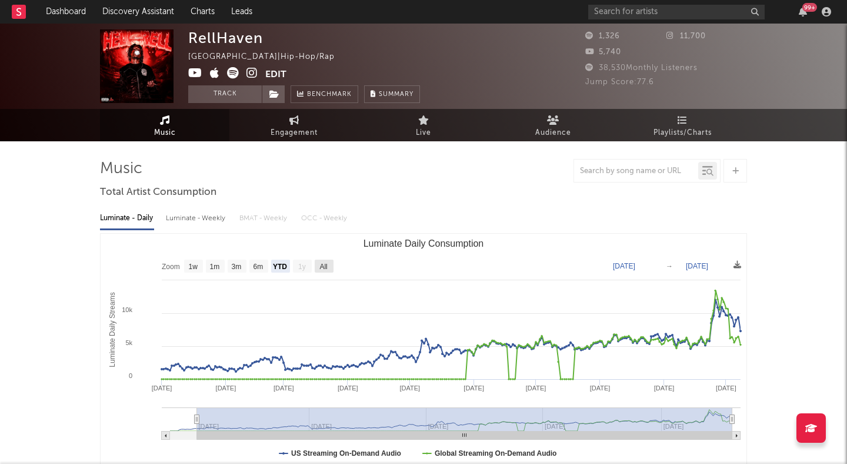
click at [323, 262] on text "All" at bounding box center [324, 266] width 8 height 8
select select "All"
type input "2024-12-18"
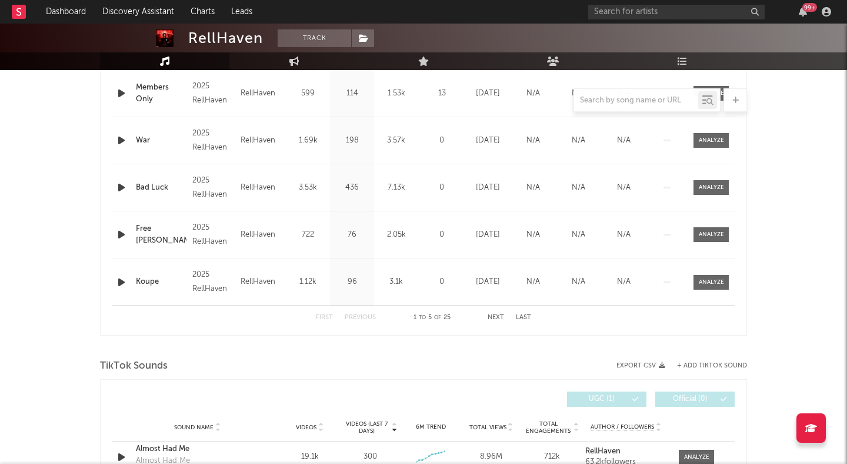
scroll to position [528, 0]
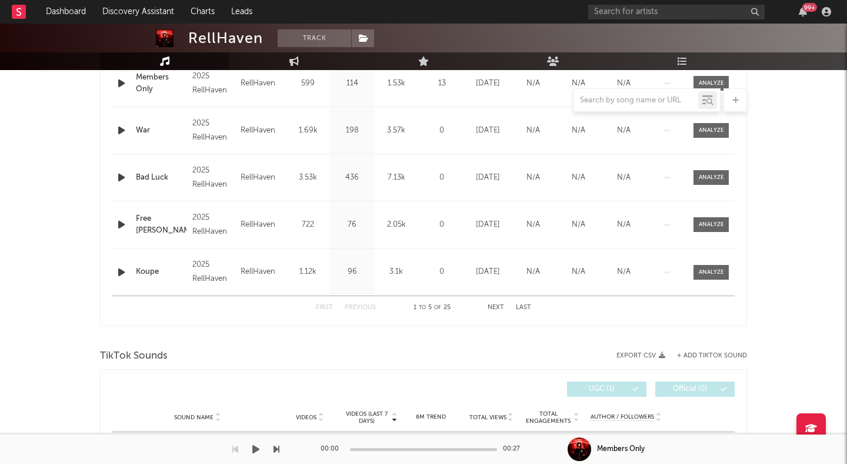
click at [304, 443] on div "00:00 00:27 Members Only" at bounding box center [423, 448] width 847 height 29
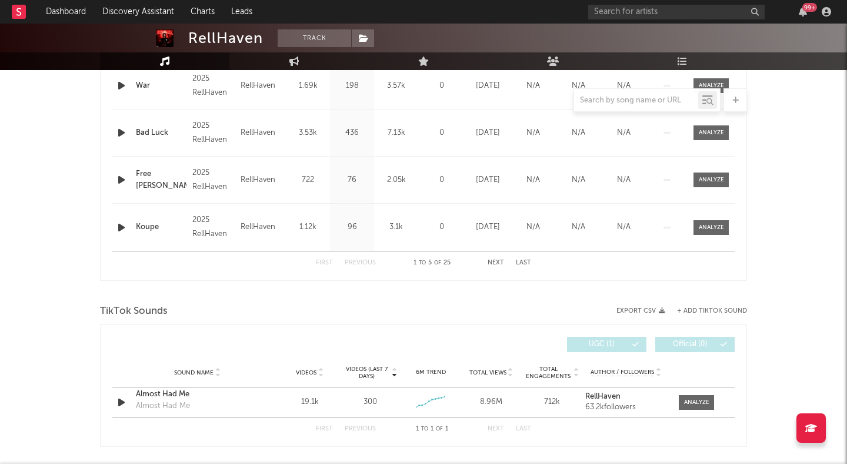
scroll to position [580, 0]
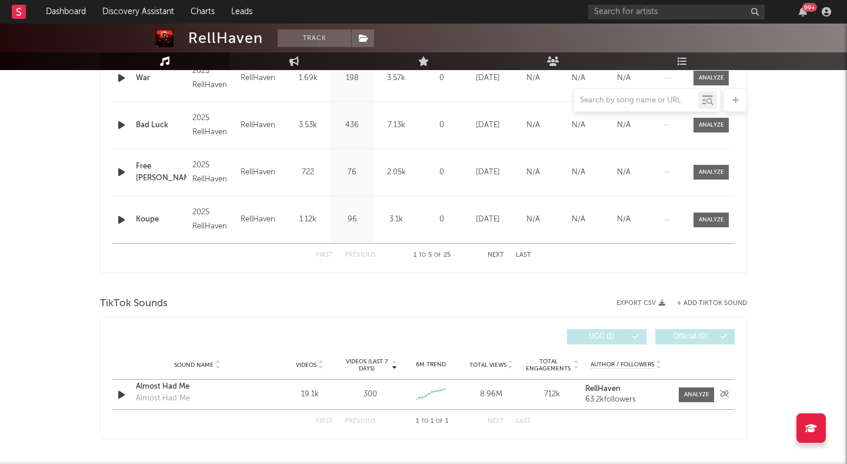
click at [307, 391] on div "19.1k" at bounding box center [309, 394] width 55 height 12
click at [171, 385] on div "Almost Had Me" at bounding box center [197, 387] width 123 height 12
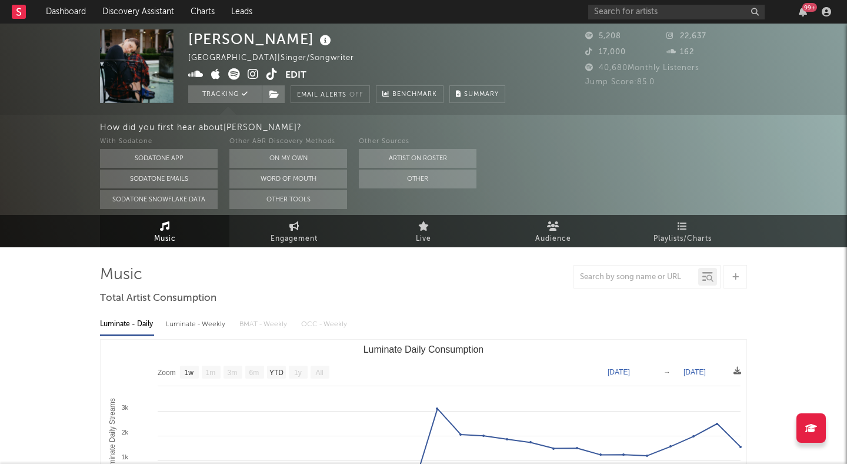
select select "1w"
click at [308, 229] on link "Engagement" at bounding box center [294, 231] width 129 height 32
select select "1w"
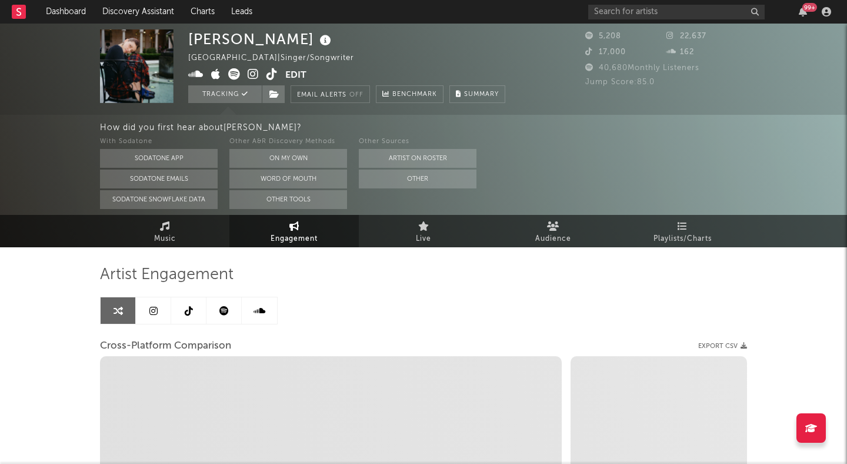
click at [249, 75] on icon at bounding box center [253, 74] width 11 height 12
select select "1m"
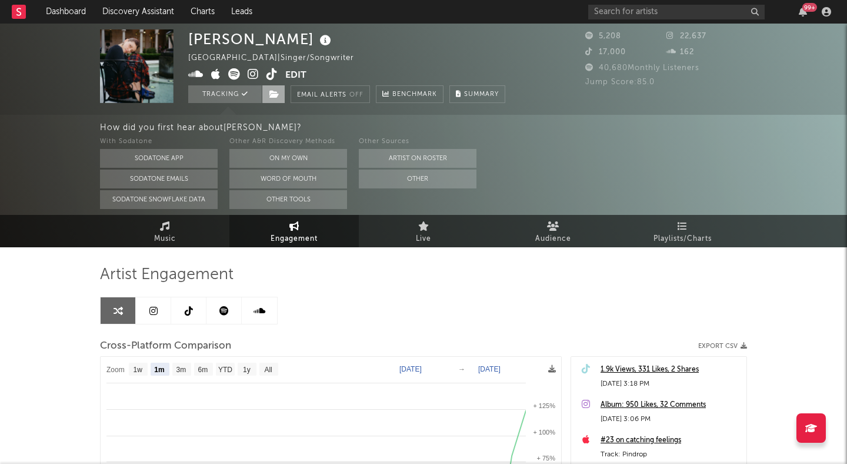
click at [267, 90] on span at bounding box center [274, 94] width 24 height 18
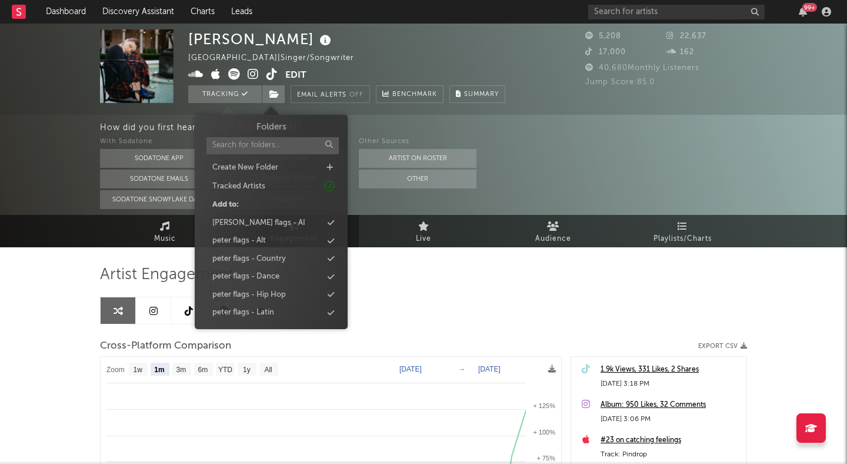
scroll to position [89, 0]
click at [279, 260] on div "peter flags - Pop" at bounding box center [271, 258] width 135 height 15
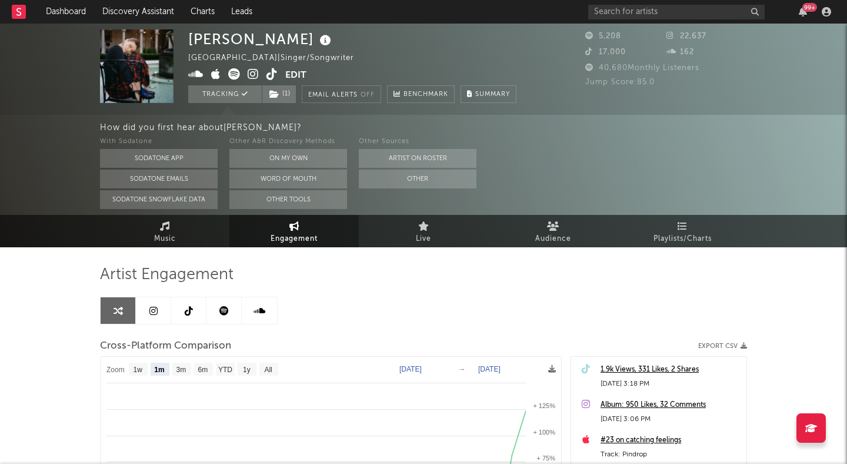
click at [524, 317] on div "Artist Engagement Cross-Platform Comparison Export CSV Zoom 1w 1m 3m 6m YTD 1y …" at bounding box center [423, 465] width 647 height 400
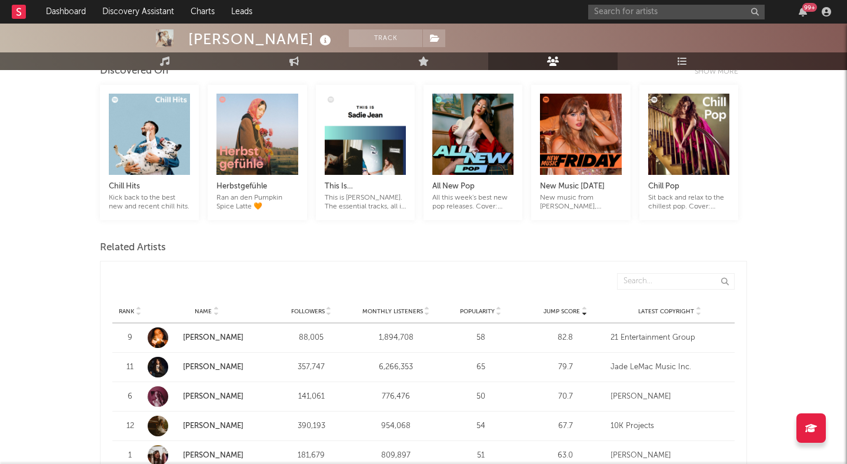
scroll to position [323, 0]
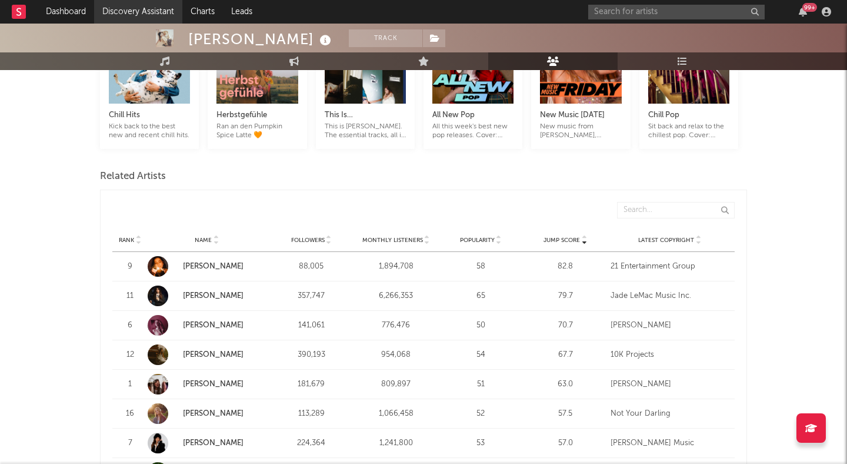
click at [137, 11] on link "Discovery Assistant" at bounding box center [138, 12] width 88 height 24
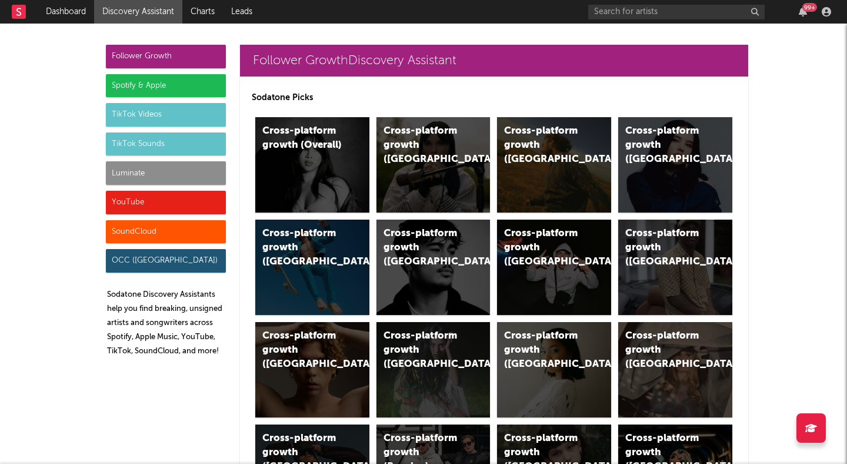
click at [195, 85] on div "Spotify & Apple" at bounding box center [166, 86] width 120 height 24
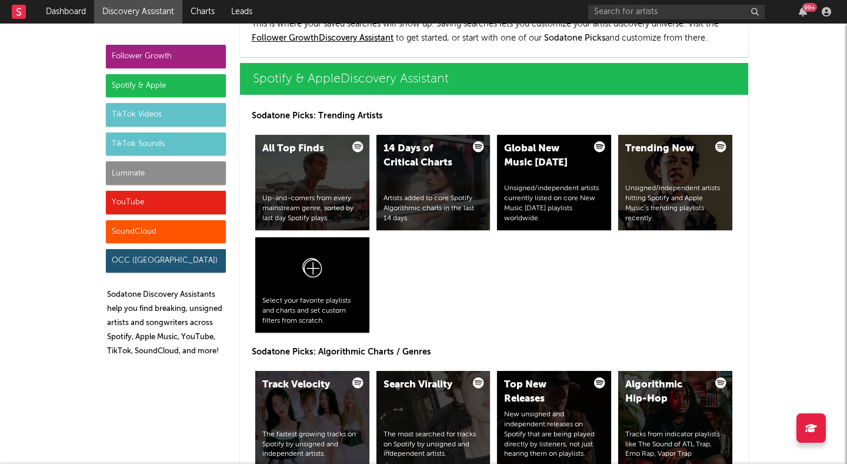
scroll to position [1176, 0]
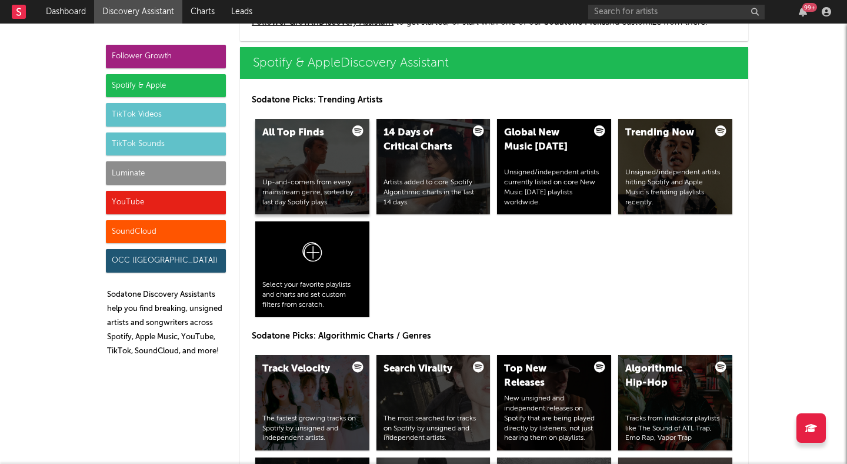
click at [322, 154] on div "All Top Finds Up-and-comers from every mainstream genre, sorted by last day Spo…" at bounding box center [312, 166] width 114 height 95
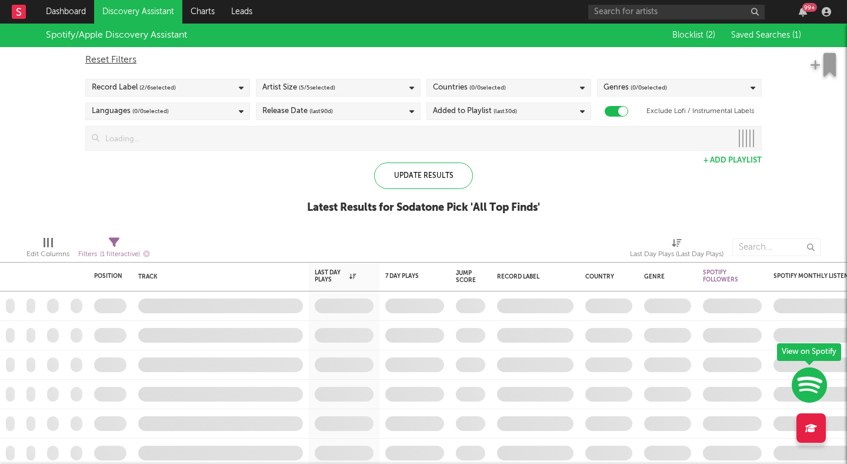
checkbox input "true"
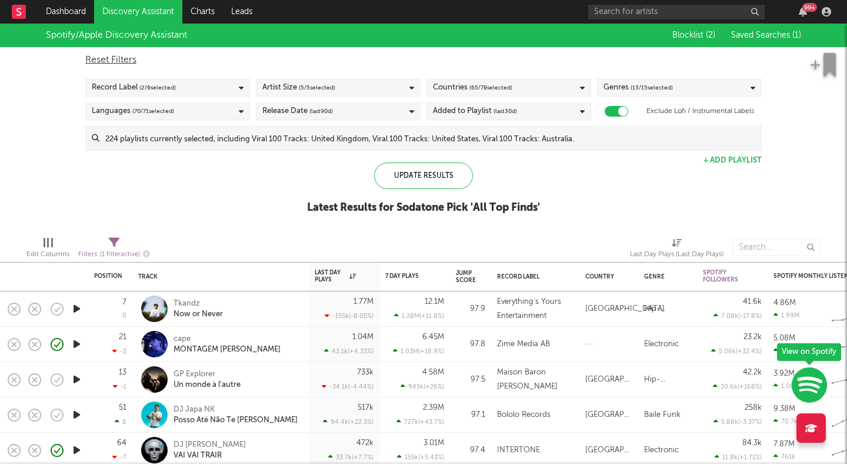
click at [232, 86] on div "Record Label ( 2 / 6 selected)" at bounding box center [167, 88] width 165 height 18
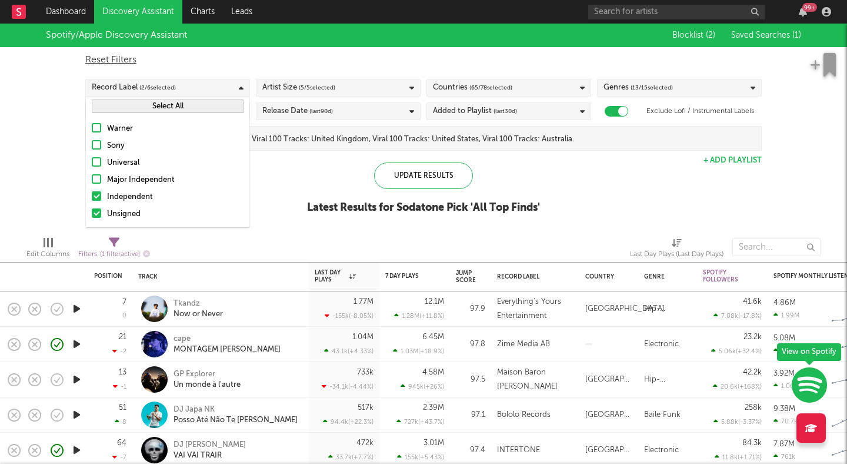
drag, startPoint x: 98, startPoint y: 194, endPoint x: 115, endPoint y: 194, distance: 17.1
click at [98, 194] on div at bounding box center [96, 195] width 9 height 9
click at [92, 194] on input "Independent" at bounding box center [92, 197] width 0 height 14
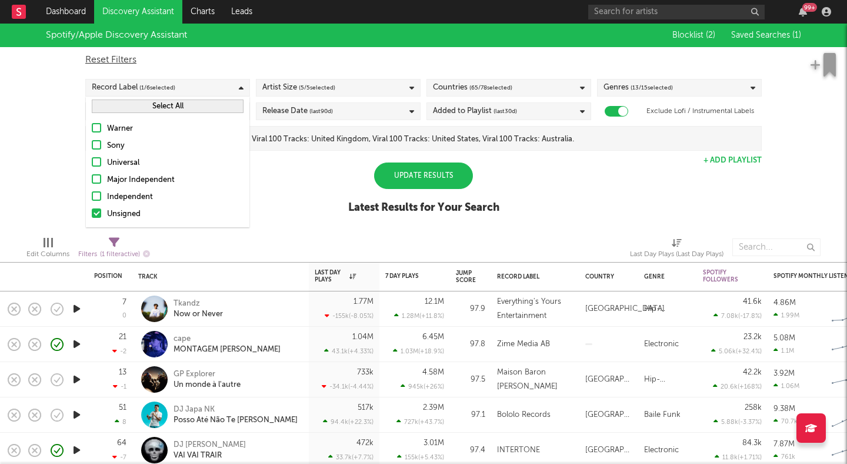
click at [398, 169] on div "Update Results" at bounding box center [423, 175] width 99 height 26
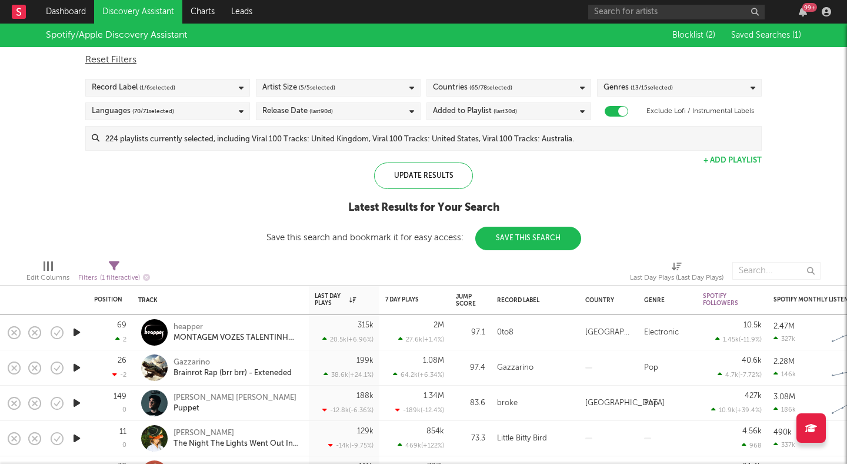
click at [114, 262] on icon at bounding box center [114, 266] width 11 height 11
select select "max"
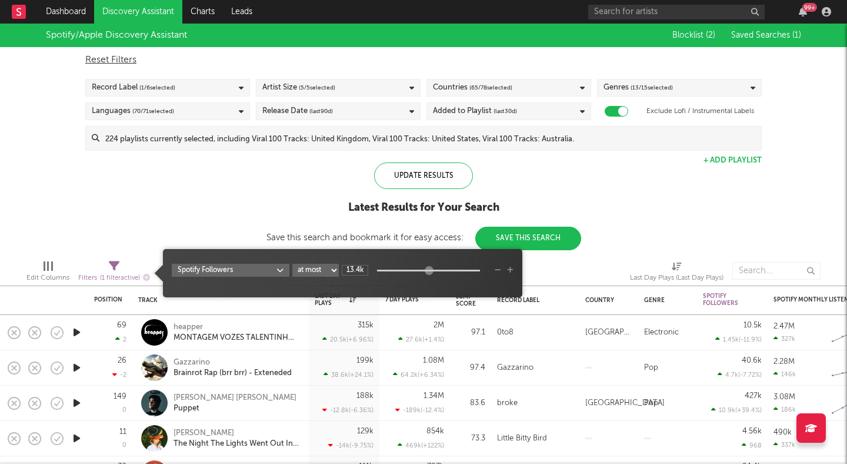
type input "14.9k"
drag, startPoint x: 447, startPoint y: 270, endPoint x: 428, endPoint y: 271, distance: 19.5
click at [428, 271] on div at bounding box center [429, 270] width 9 height 9
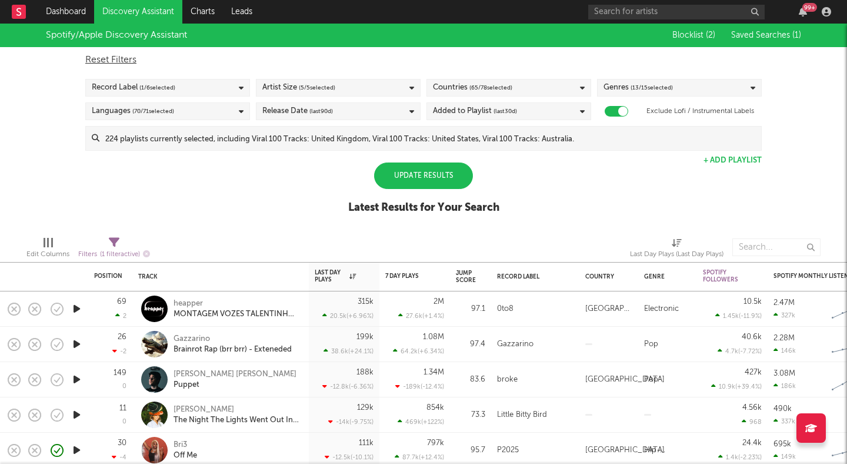
click at [447, 181] on div "Update Results" at bounding box center [423, 175] width 99 height 26
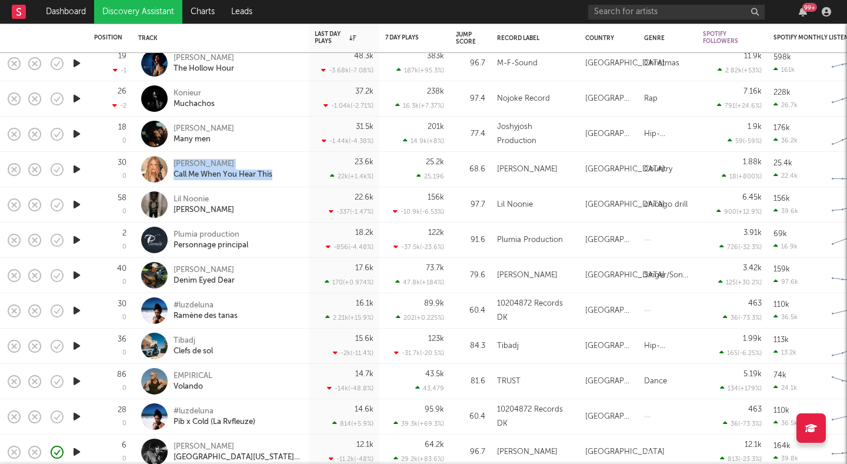
click at [77, 274] on icon "button" at bounding box center [77, 275] width 12 height 15
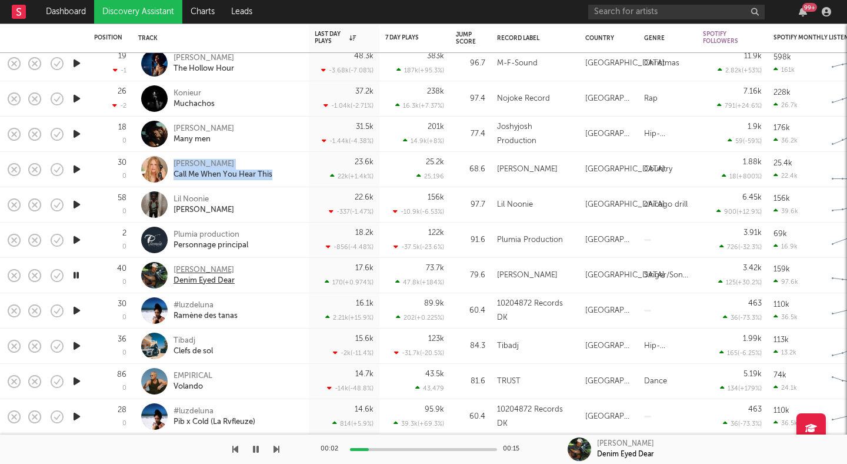
click at [207, 269] on div "[PERSON_NAME]" at bounding box center [204, 270] width 61 height 11
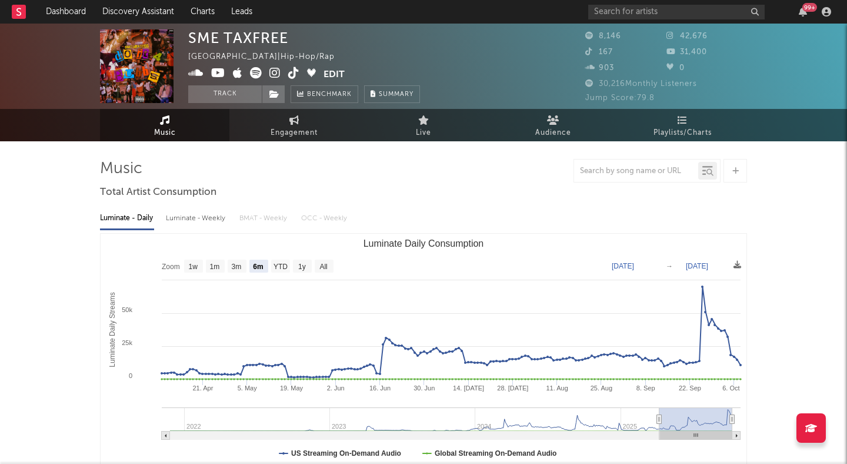
select select "6m"
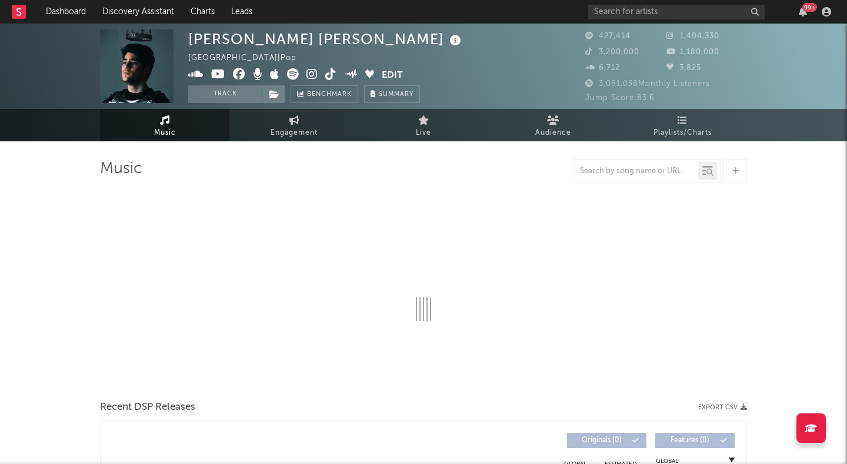
select select "6m"
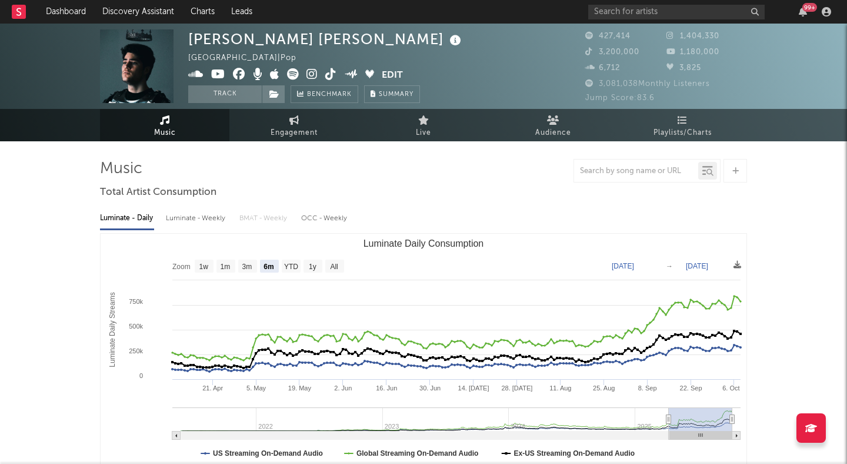
click at [312, 72] on icon at bounding box center [312, 74] width 11 height 12
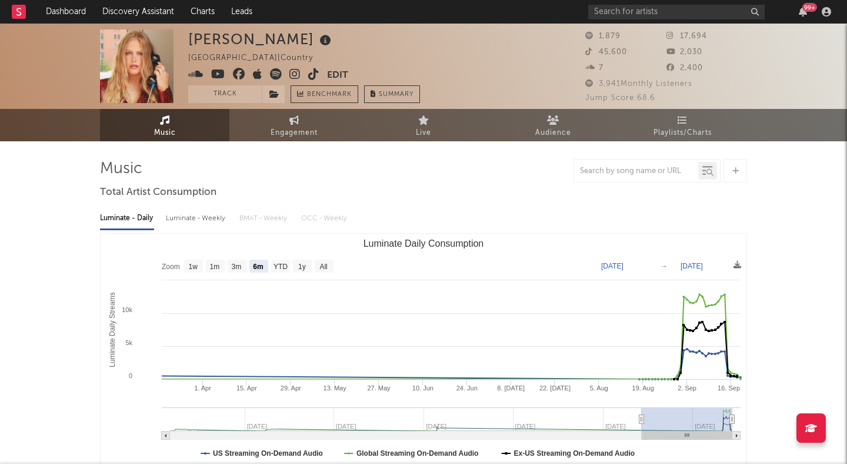
select select "6m"
click at [306, 72] on span at bounding box center [257, 75] width 139 height 15
click at [313, 73] on icon at bounding box center [313, 74] width 11 height 12
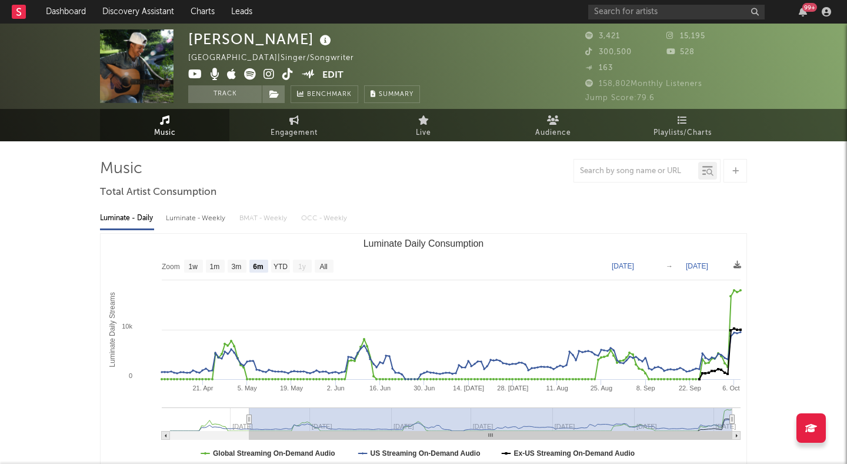
select select "6m"
click at [284, 69] on icon at bounding box center [287, 74] width 11 height 12
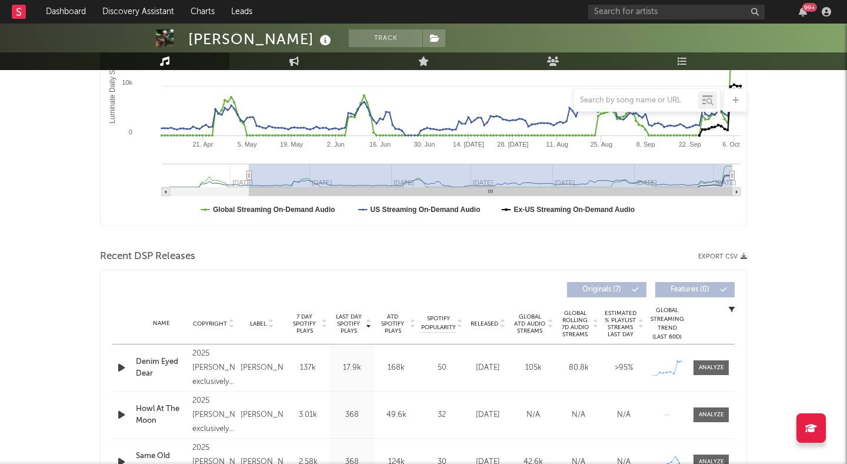
scroll to position [260, 0]
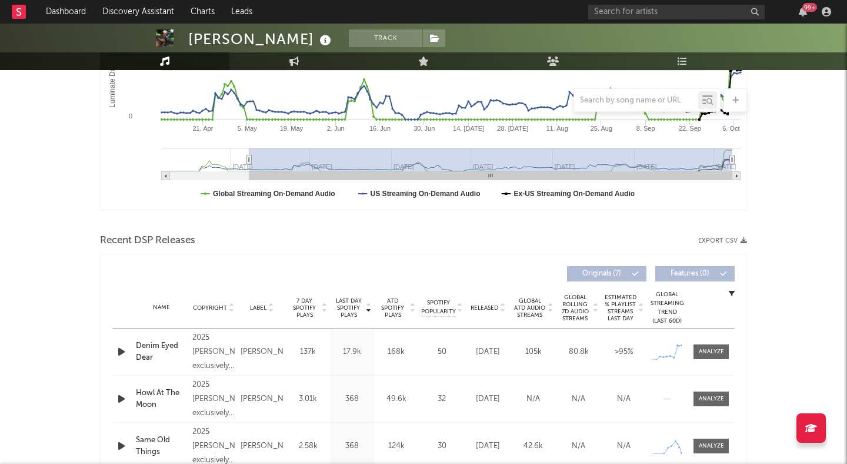
click at [501, 310] on icon at bounding box center [503, 310] width 6 height 5
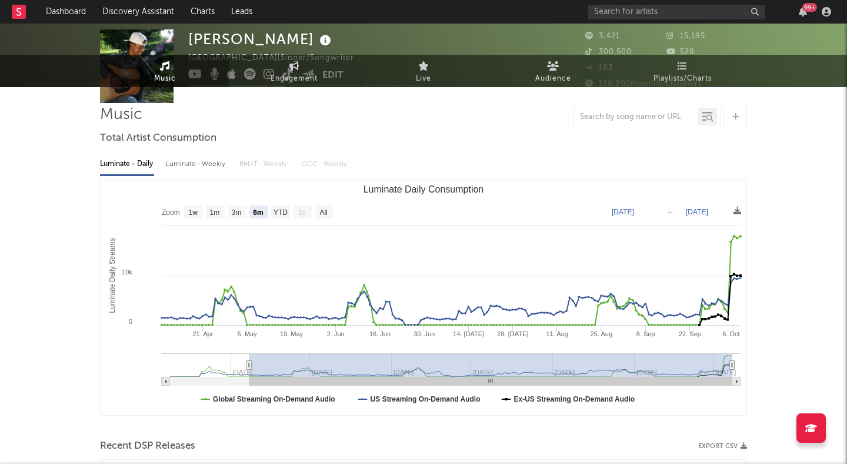
scroll to position [0, 0]
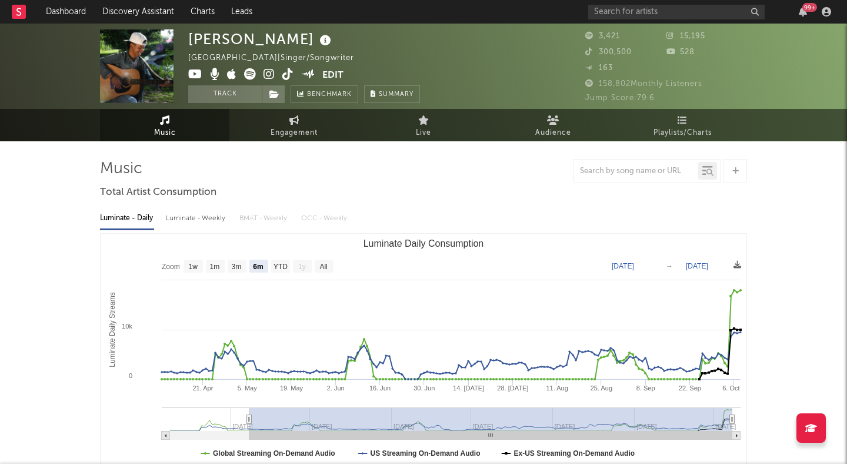
click at [250, 69] on icon at bounding box center [250, 74] width 12 height 12
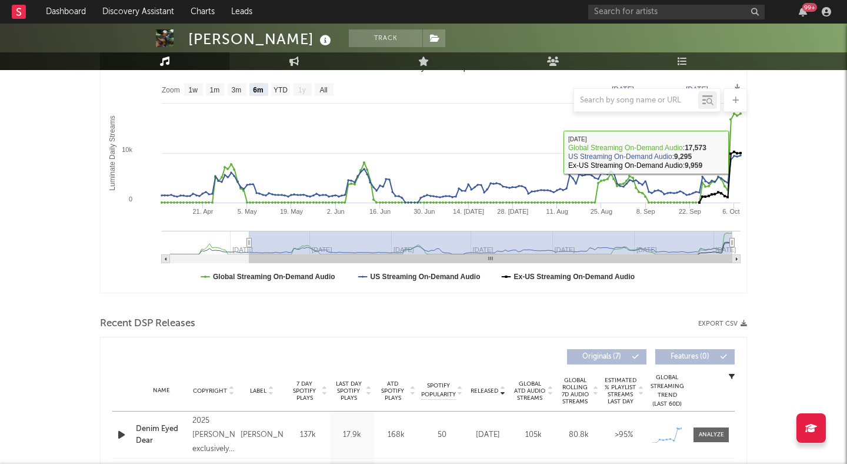
scroll to position [290, 0]
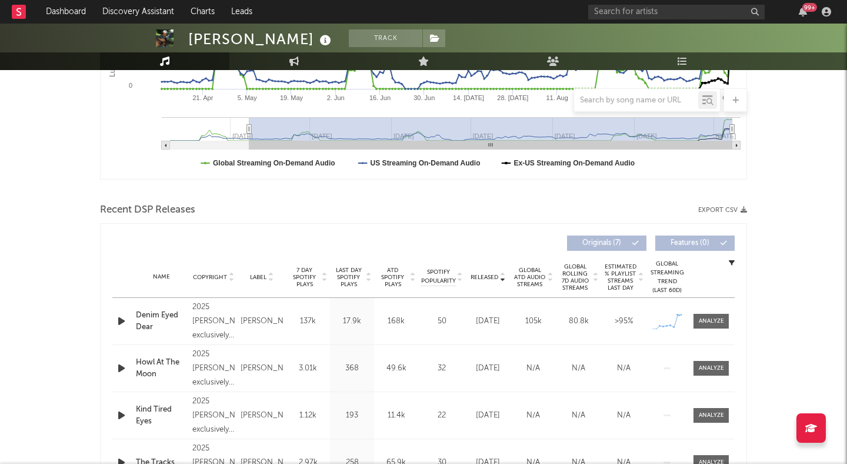
click at [207, 205] on div "Recent DSP Releases Export CSV" at bounding box center [423, 210] width 647 height 20
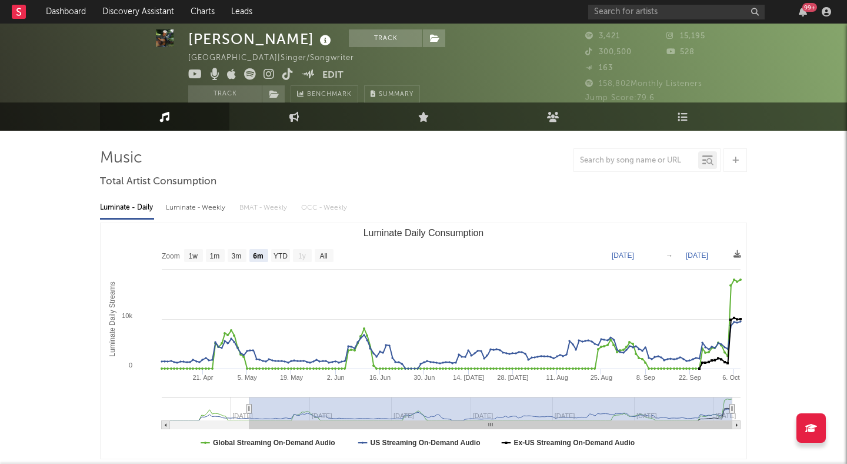
scroll to position [0, 0]
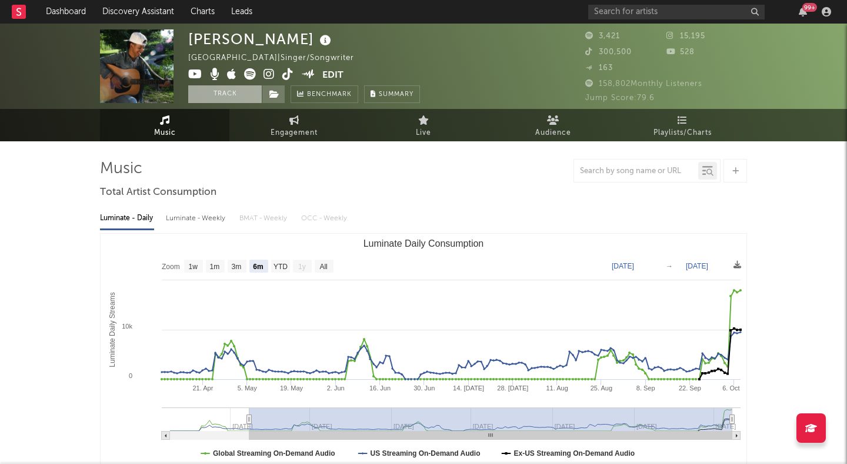
click at [216, 97] on button "Track" at bounding box center [225, 94] width 74 height 18
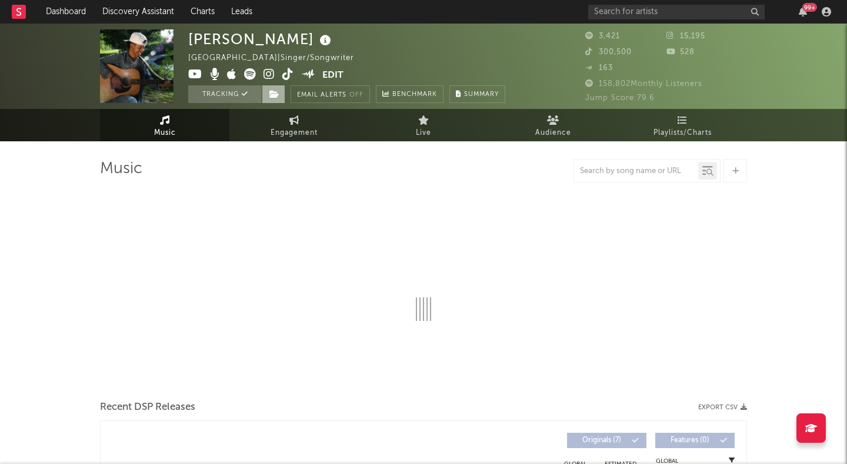
select select "6m"
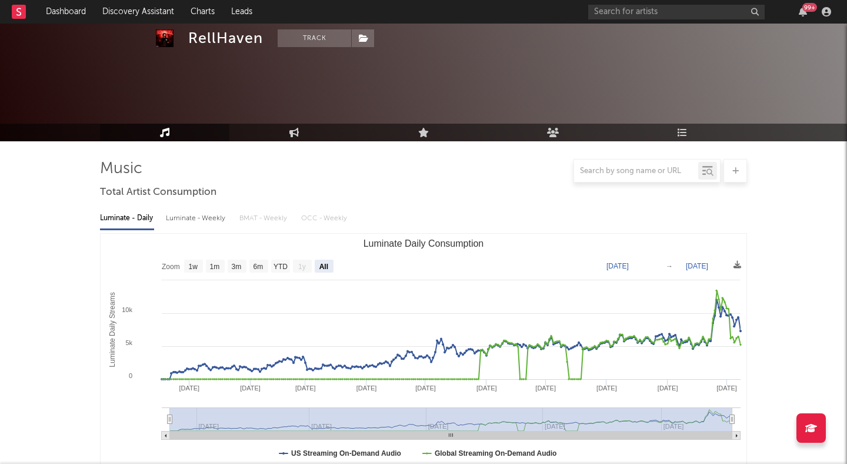
select select "All"
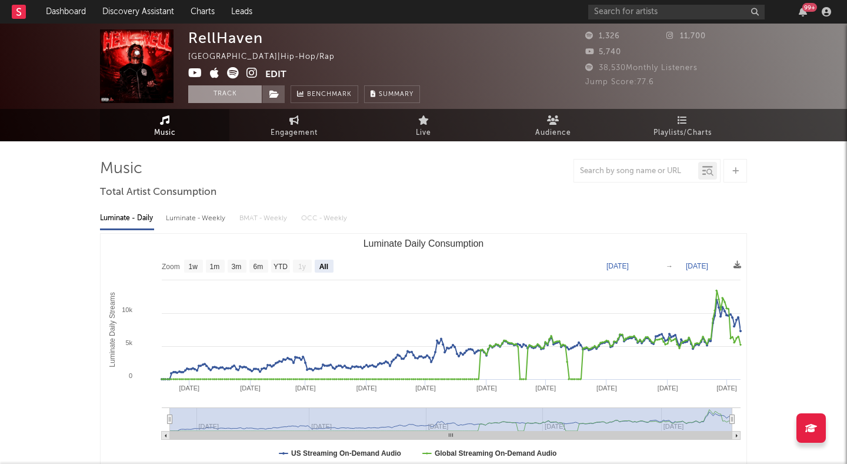
click at [238, 92] on button "Track" at bounding box center [225, 94] width 74 height 18
click at [267, 93] on span at bounding box center [274, 94] width 24 height 18
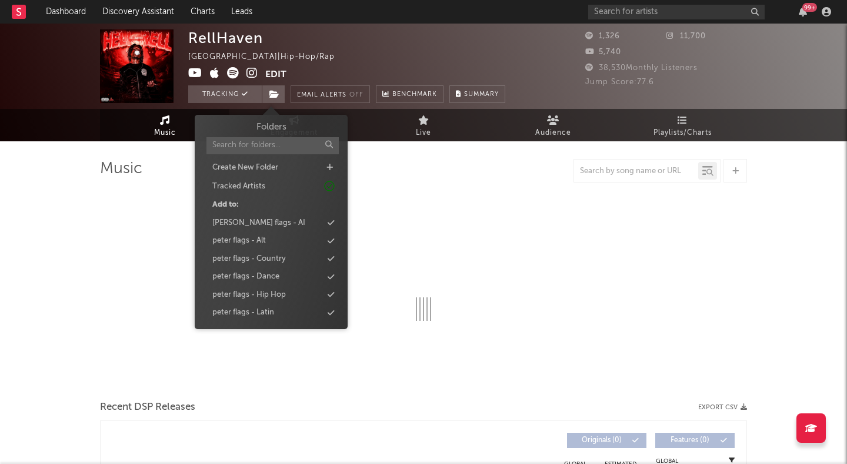
select select "6m"
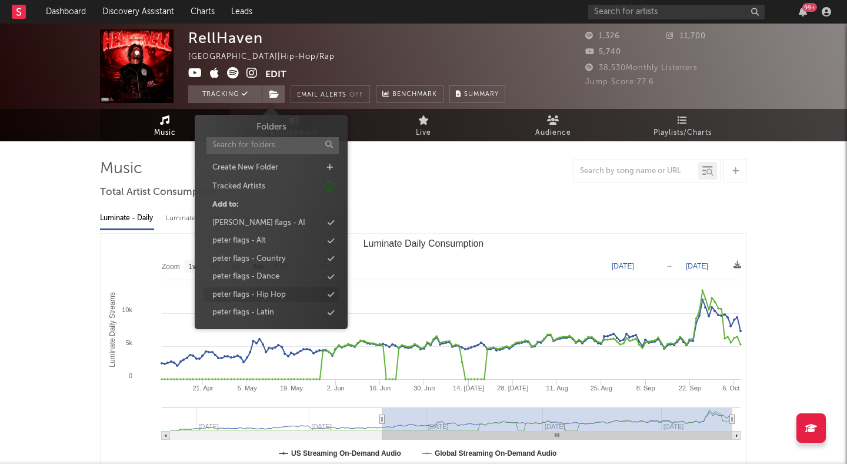
click at [271, 294] on div "peter flags - Hip Hop" at bounding box center [249, 295] width 74 height 12
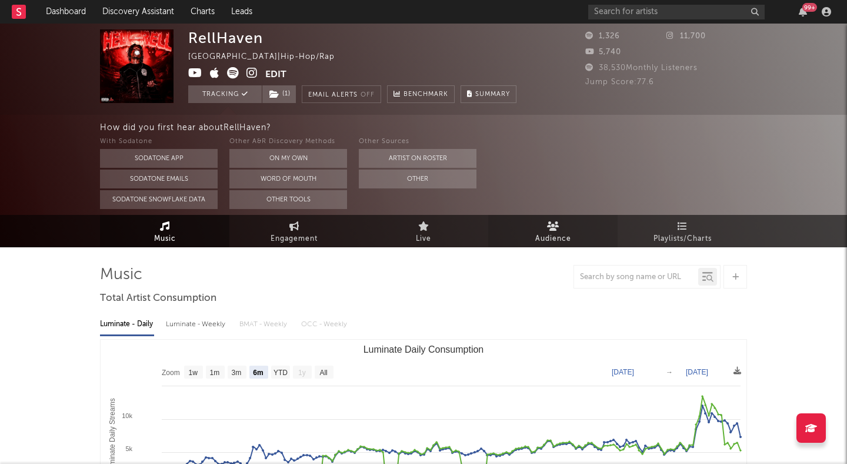
click at [556, 218] on link "Audience" at bounding box center [552, 231] width 129 height 32
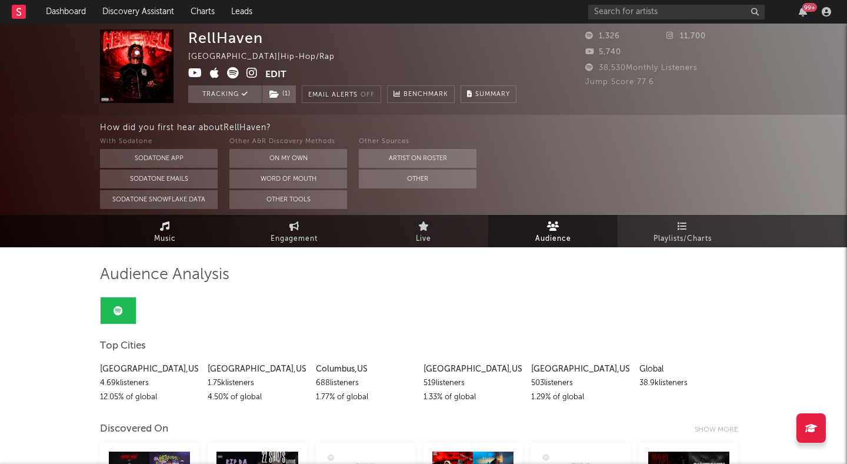
click at [173, 227] on link "Music" at bounding box center [164, 231] width 129 height 32
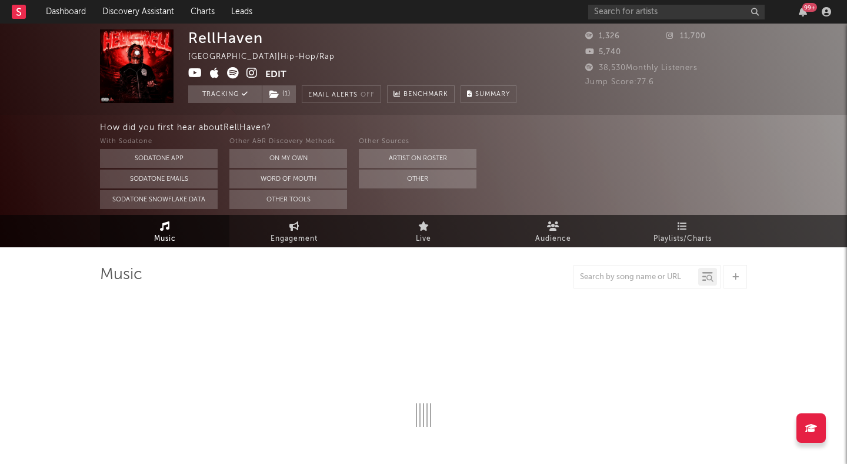
select select "6m"
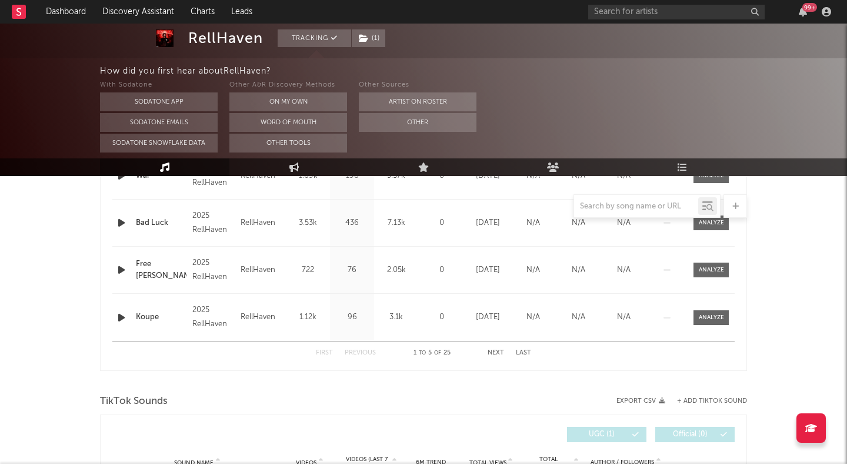
scroll to position [759, 0]
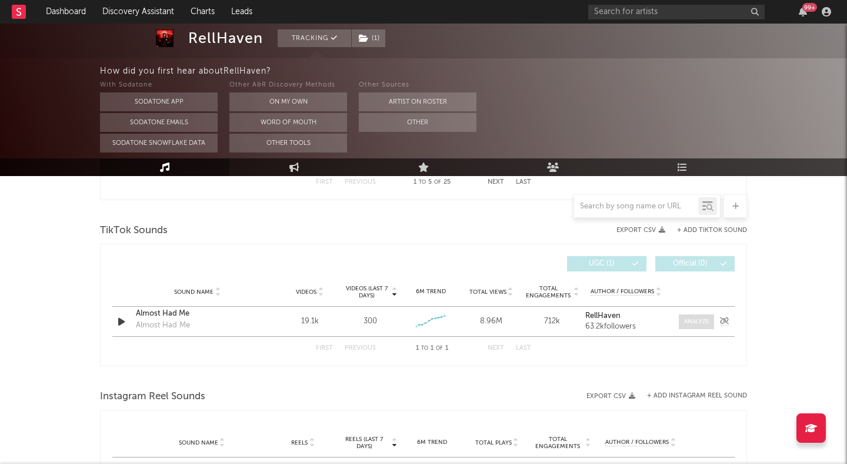
click at [693, 318] on div at bounding box center [696, 321] width 25 height 9
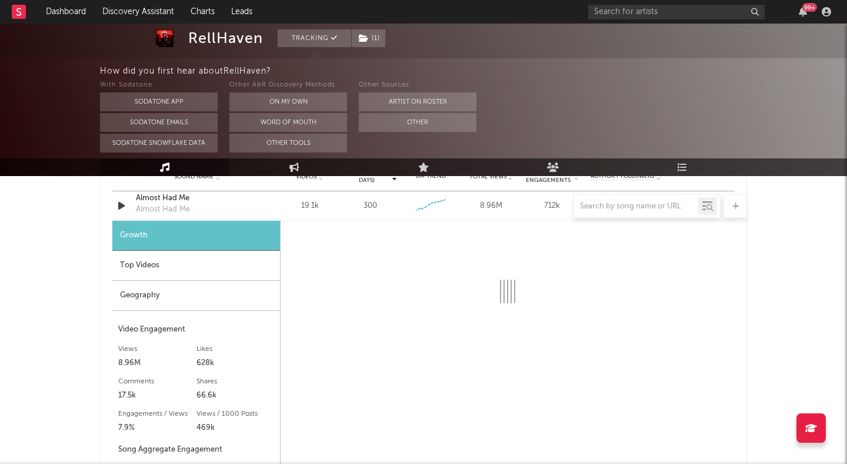
scroll to position [875, 0]
select select "6m"
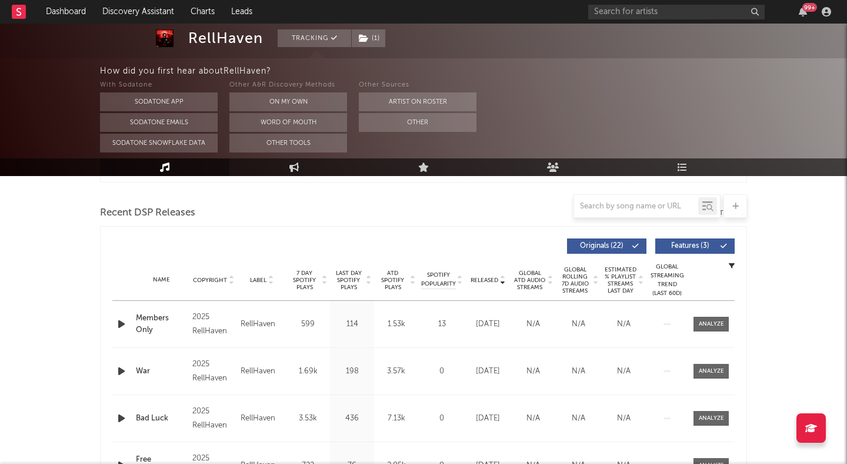
scroll to position [394, 0]
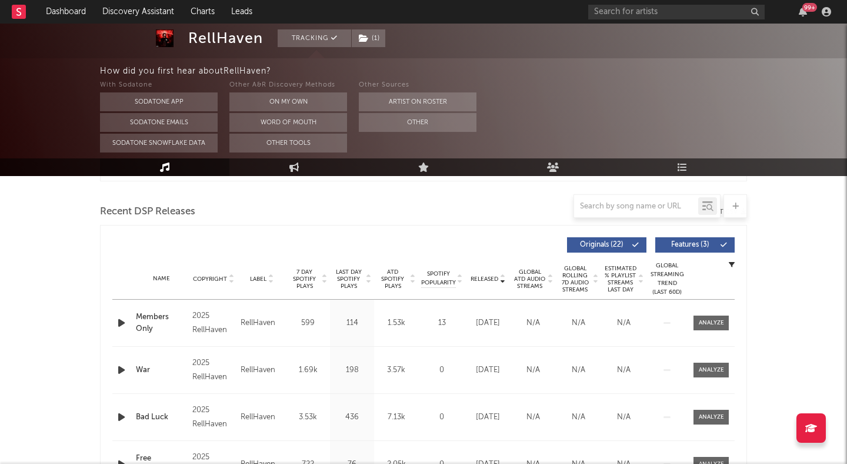
click at [207, 329] on div "2025 RellHaven" at bounding box center [213, 323] width 42 height 28
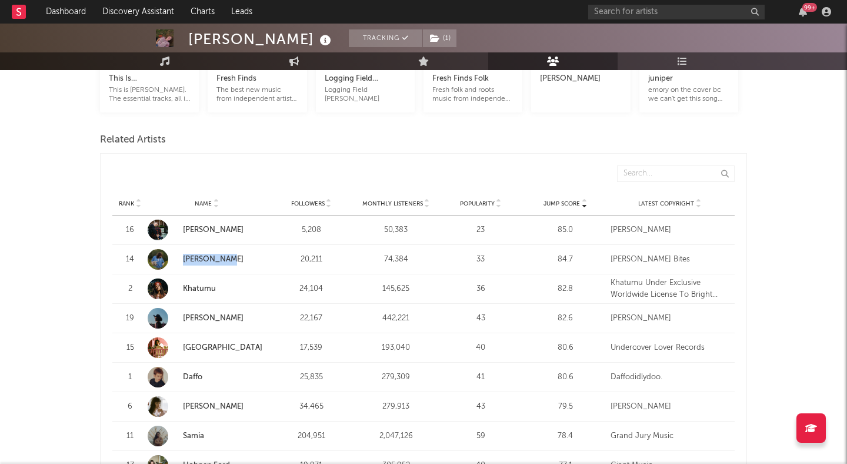
scroll to position [374, 0]
click at [608, 8] on input "text" at bounding box center [676, 12] width 177 height 15
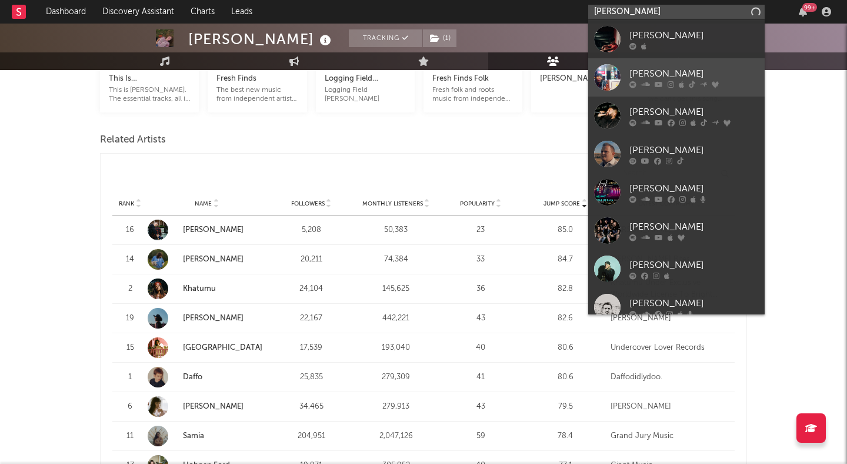
type input "[PERSON_NAME]"
click at [632, 71] on div "[PERSON_NAME]" at bounding box center [694, 73] width 129 height 14
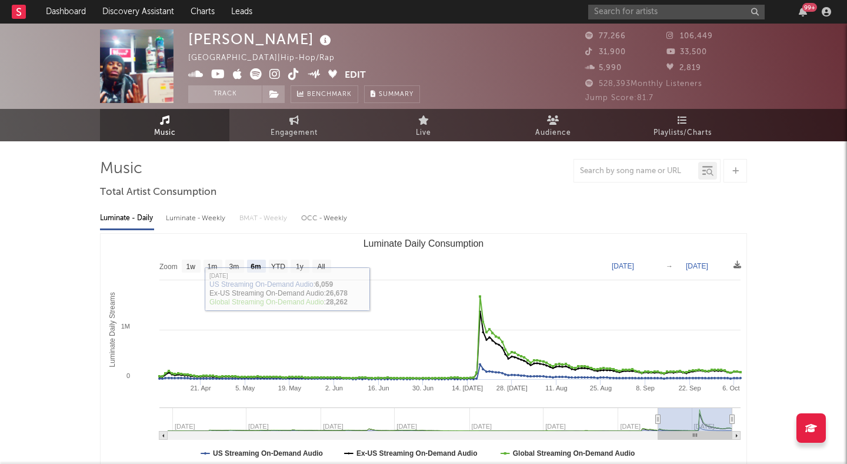
click at [320, 265] on text "All" at bounding box center [321, 266] width 8 height 8
select select "All"
type input "[DATE]"
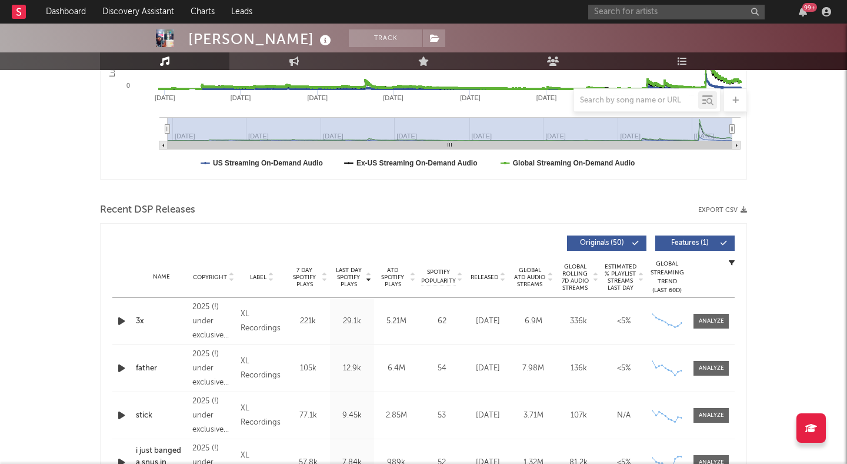
scroll to position [299, 0]
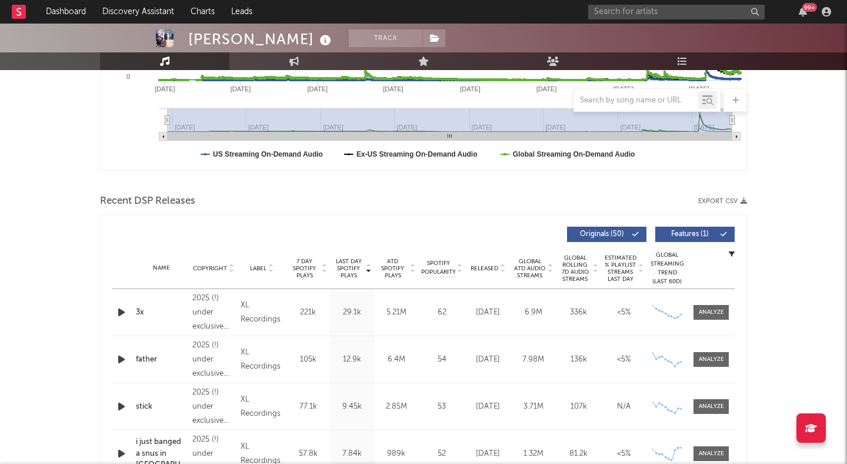
click at [503, 270] on icon at bounding box center [503, 270] width 6 height 5
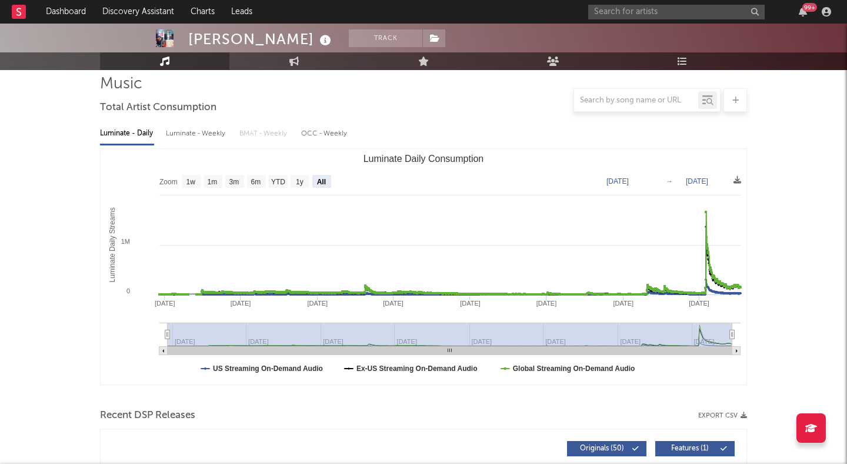
scroll to position [0, 0]
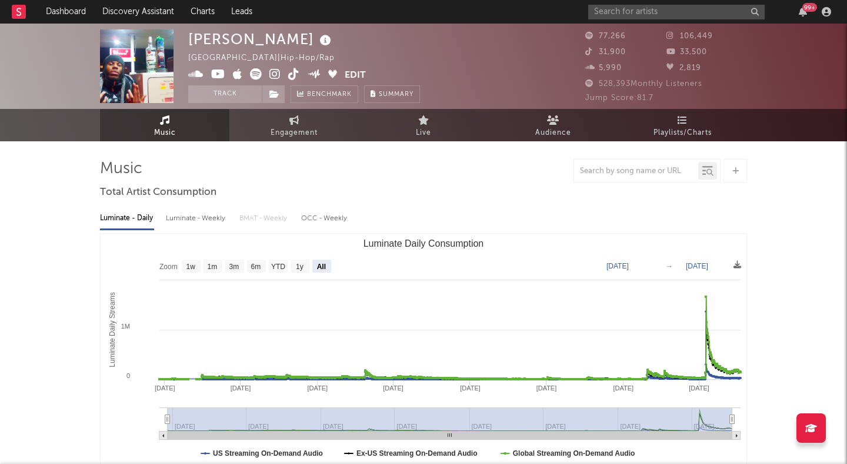
click at [277, 74] on icon at bounding box center [275, 74] width 11 height 12
click at [162, 9] on link "Discovery Assistant" at bounding box center [138, 12] width 88 height 24
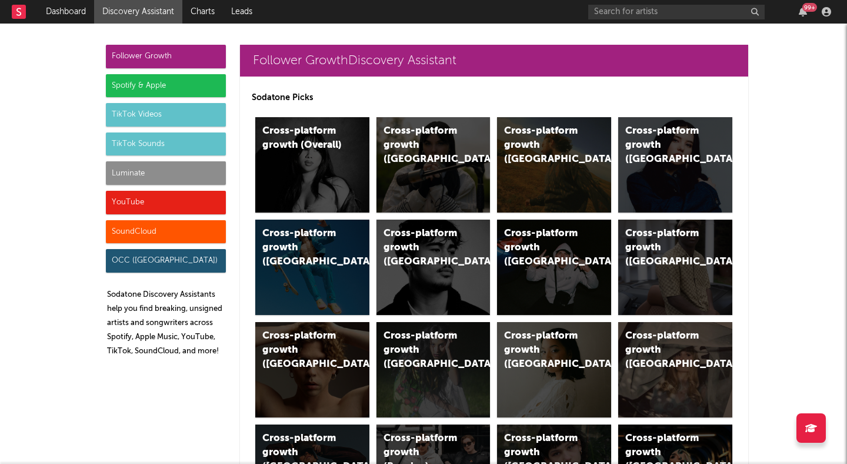
click at [139, 141] on div "TikTok Sounds" at bounding box center [166, 144] width 120 height 24
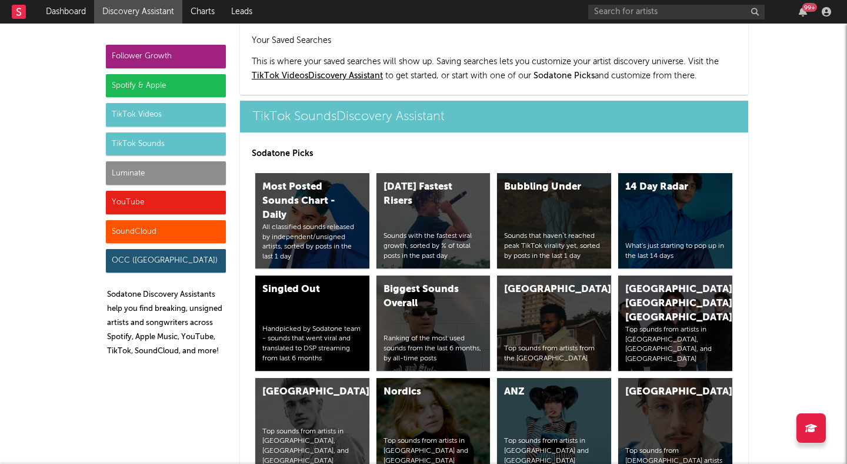
scroll to position [3870, 0]
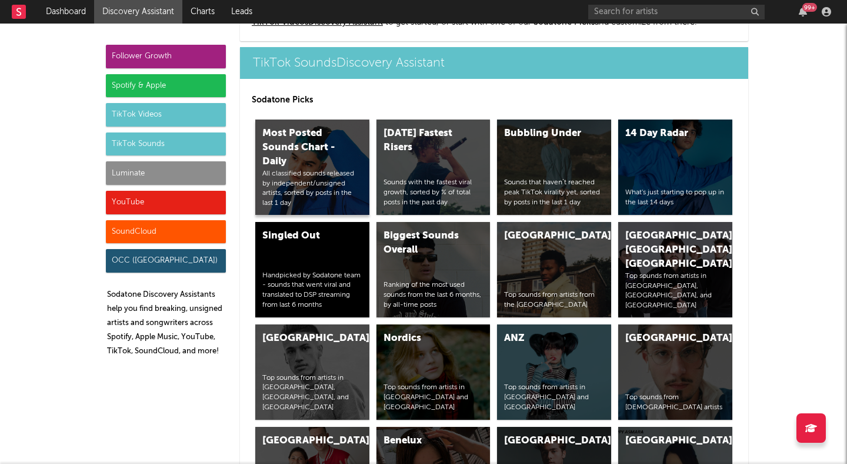
click at [307, 163] on div "Most Posted Sounds Chart - Daily" at bounding box center [302, 148] width 80 height 42
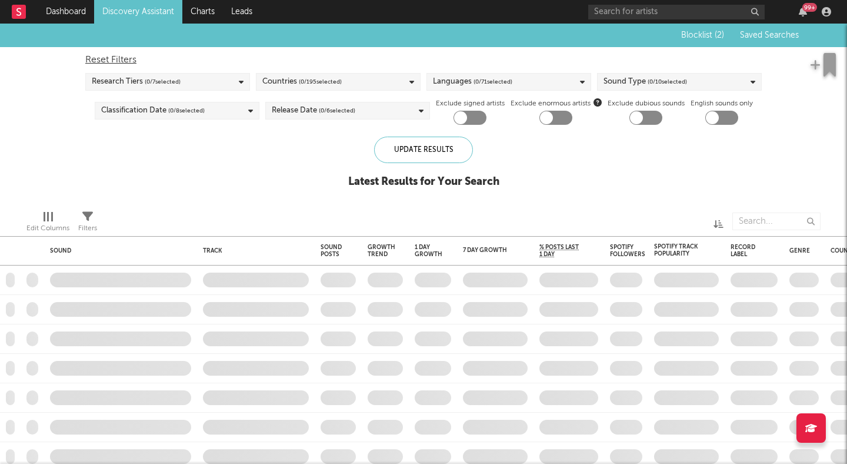
checkbox input "true"
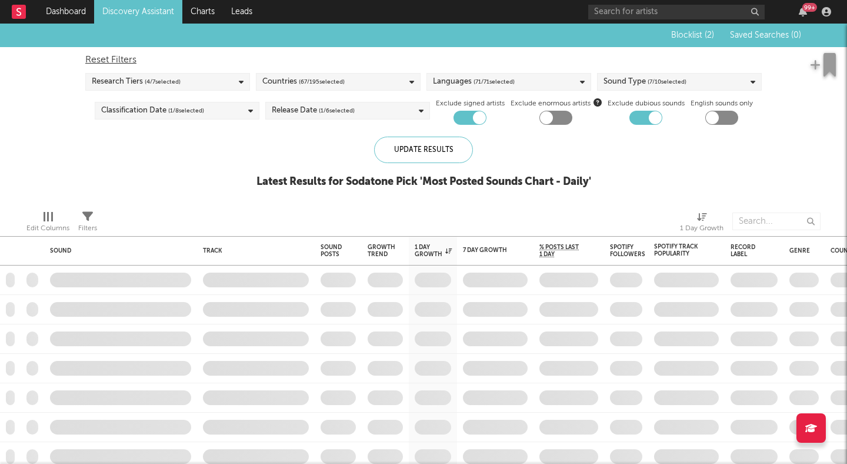
click at [633, 84] on div "Sound Type ( 7 / 10 selected)" at bounding box center [645, 82] width 83 height 14
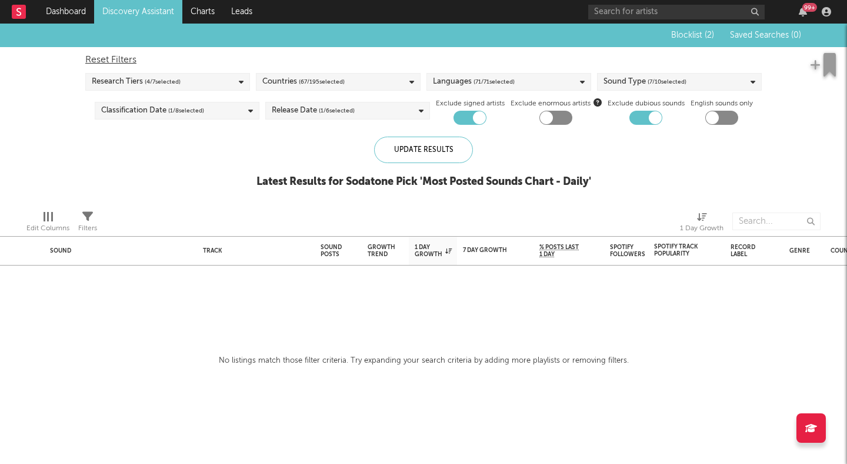
click at [189, 153] on div "Blocklist ( 2 ) Saved Searches ( 0 ) Reset Filters Research Tiers ( 4 / 7 selec…" at bounding box center [423, 112] width 847 height 177
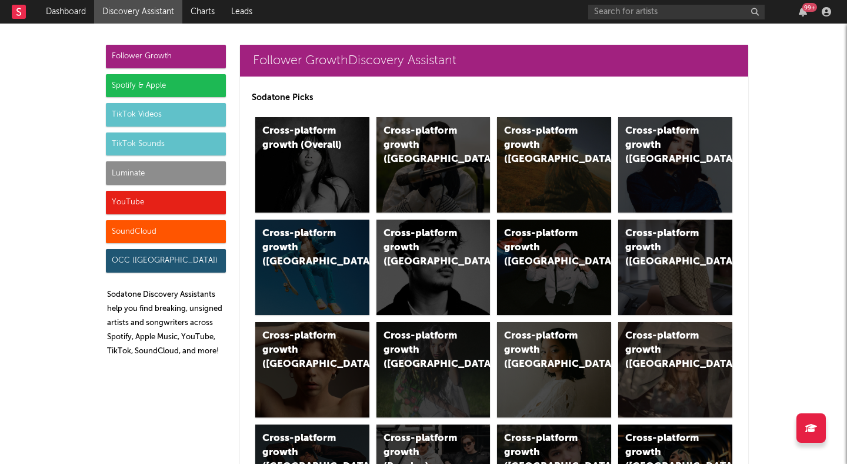
click at [141, 141] on div "TikTok Sounds" at bounding box center [166, 144] width 120 height 24
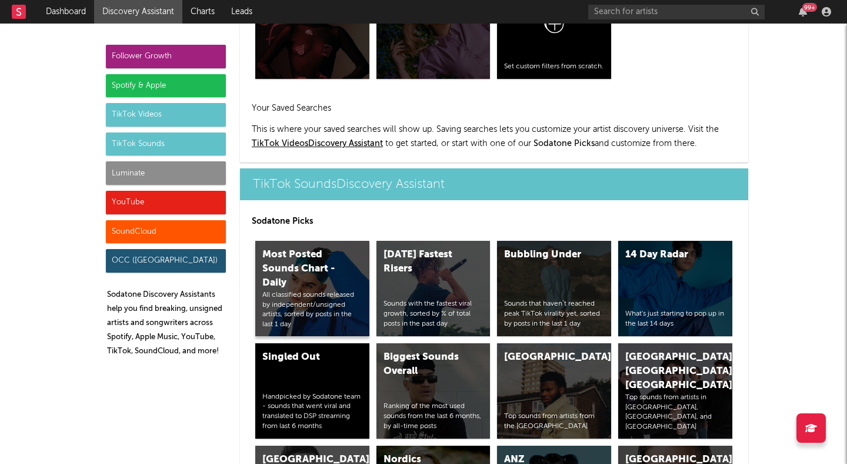
scroll to position [3870, 0]
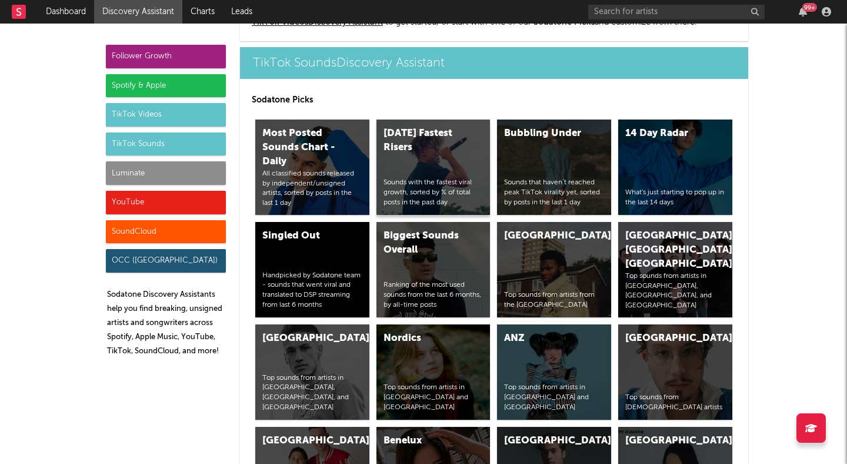
click at [454, 152] on div "Today's Fastest Risers" at bounding box center [424, 141] width 80 height 28
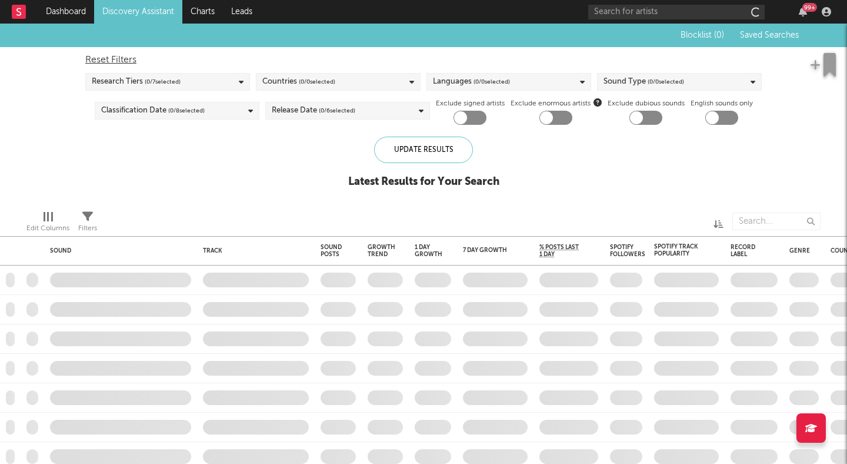
checkbox input "true"
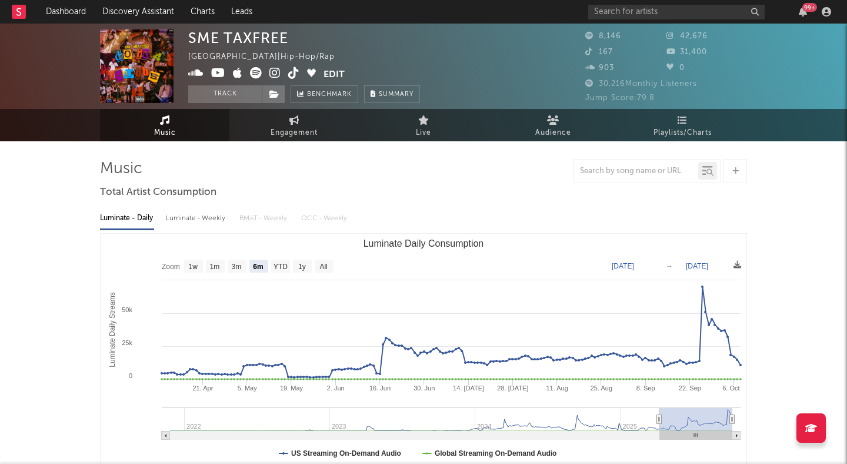
select select "6m"
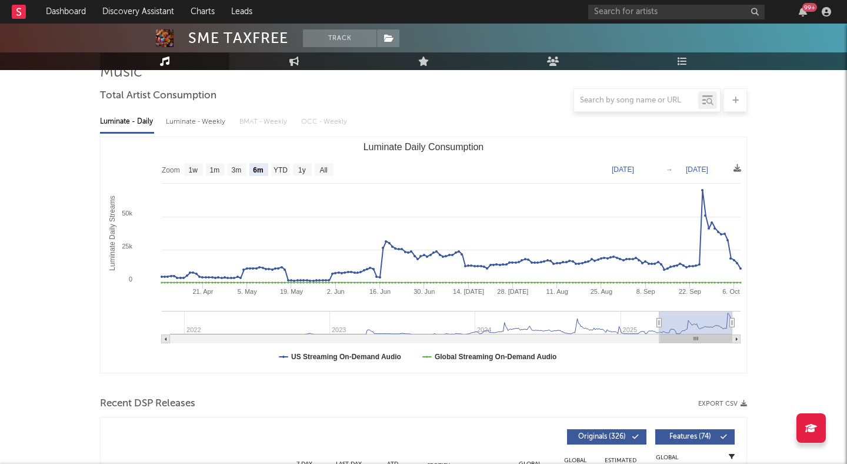
scroll to position [115, 0]
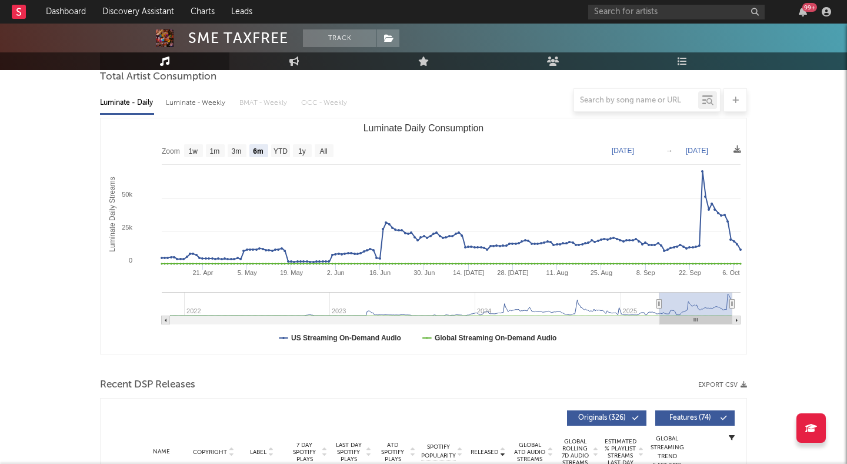
click at [384, 108] on div at bounding box center [423, 100] width 647 height 24
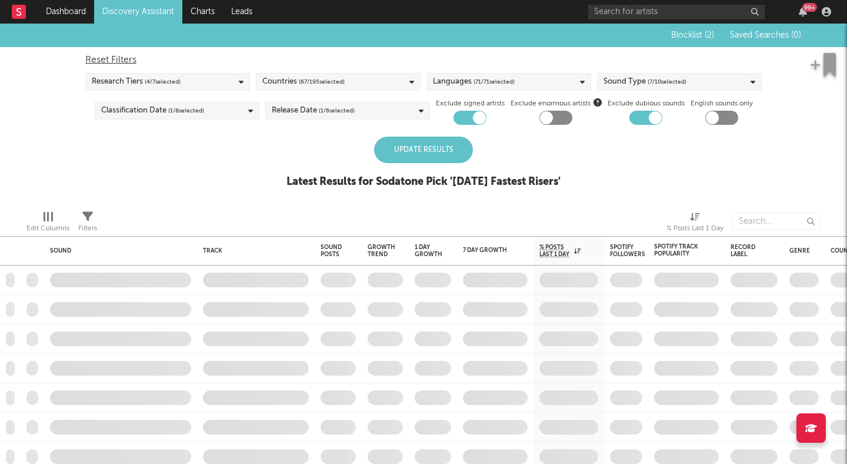
click at [421, 157] on div "Update Results" at bounding box center [423, 150] width 99 height 26
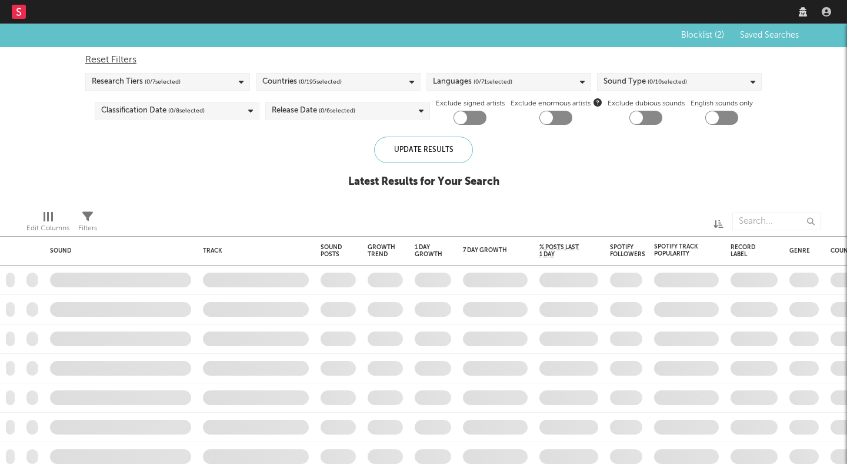
checkbox input "true"
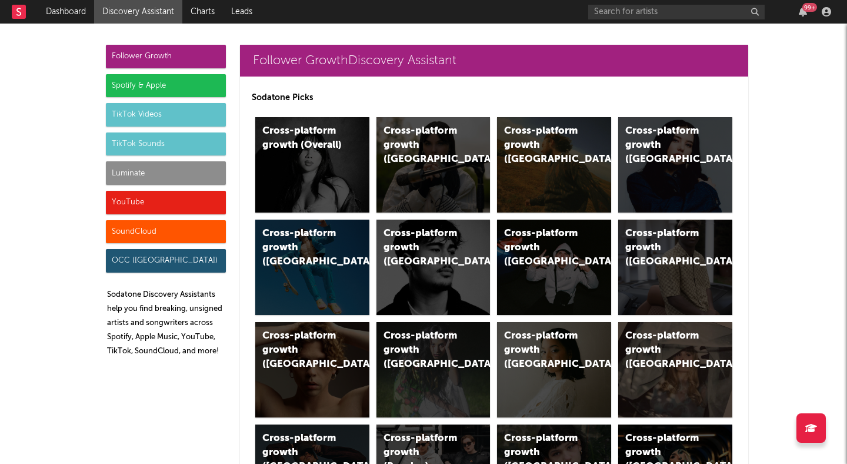
click at [154, 136] on div "TikTok Sounds" at bounding box center [166, 144] width 120 height 24
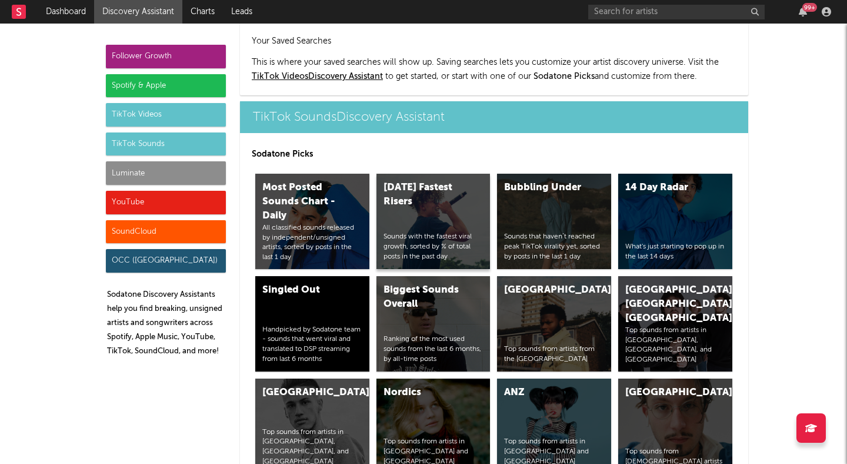
scroll to position [3870, 0]
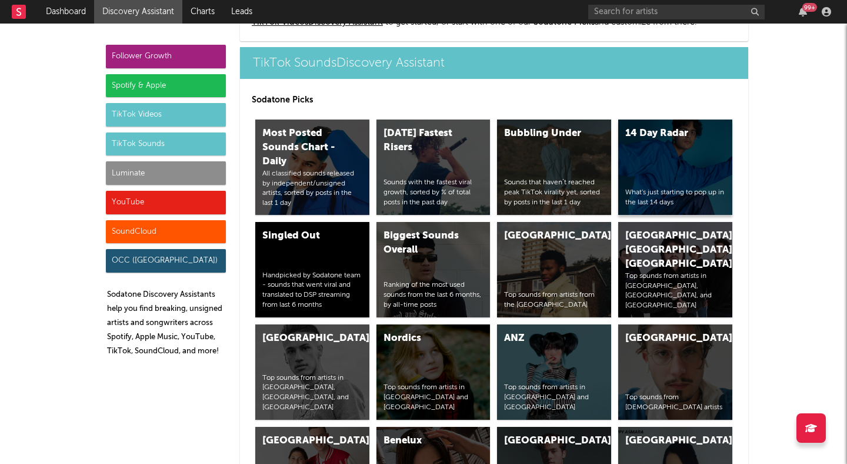
click at [674, 179] on div "14 Day Radar What's just starting to pop up in the last 14 days" at bounding box center [676, 166] width 114 height 95
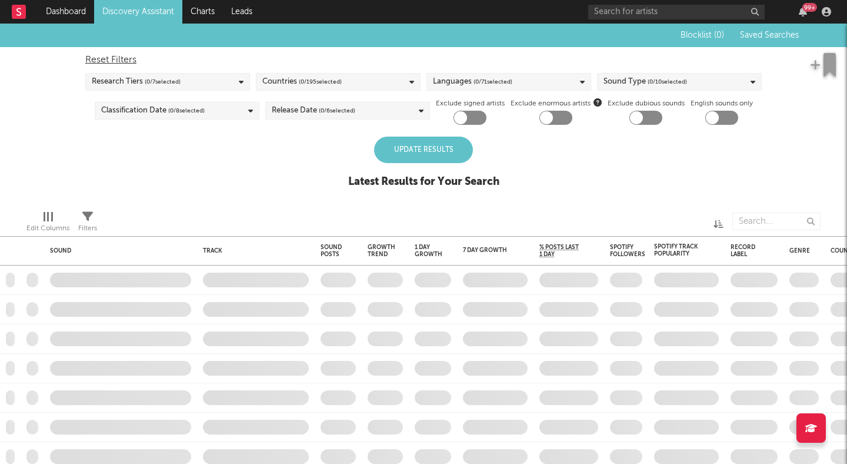
checkbox input "true"
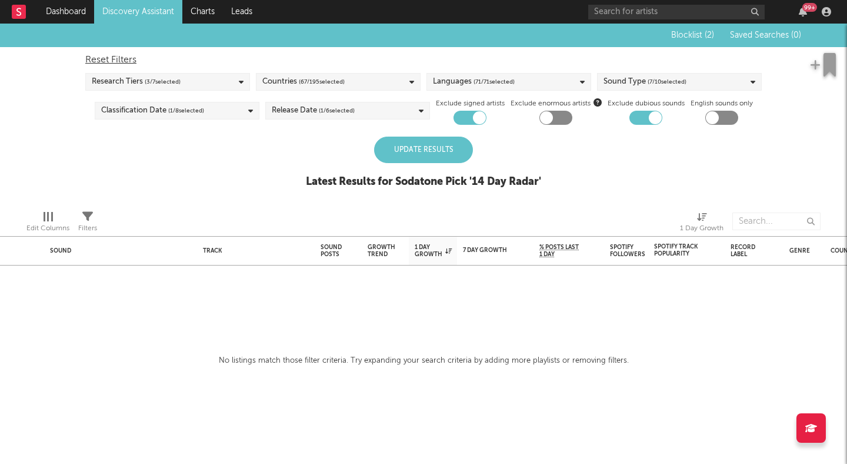
click at [411, 142] on div "Update Results" at bounding box center [423, 150] width 99 height 26
click at [115, 58] on div "Reset Filters" at bounding box center [423, 60] width 677 height 14
checkbox input "false"
click at [447, 144] on div "Update Results" at bounding box center [423, 150] width 99 height 26
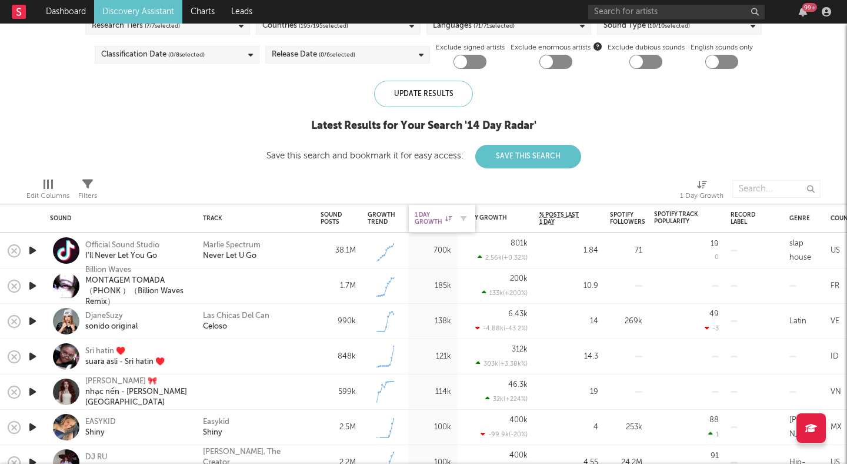
click at [442, 217] on div "1 Day Growth" at bounding box center [433, 218] width 37 height 14
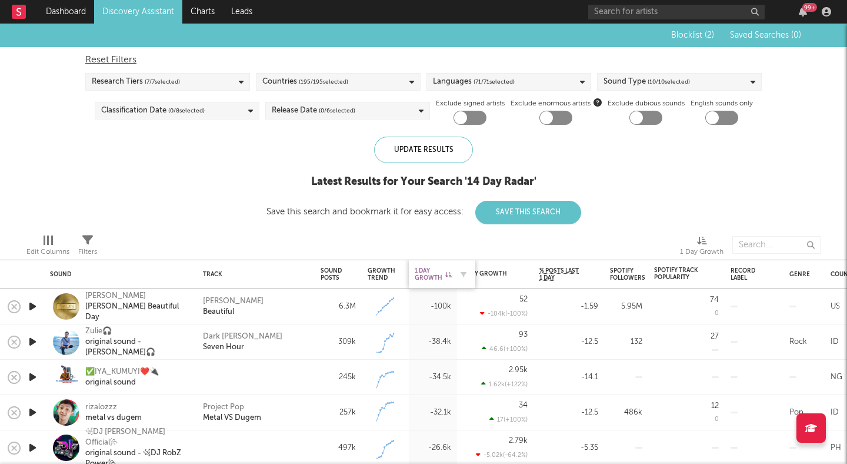
click at [449, 272] on icon at bounding box center [448, 274] width 6 height 6
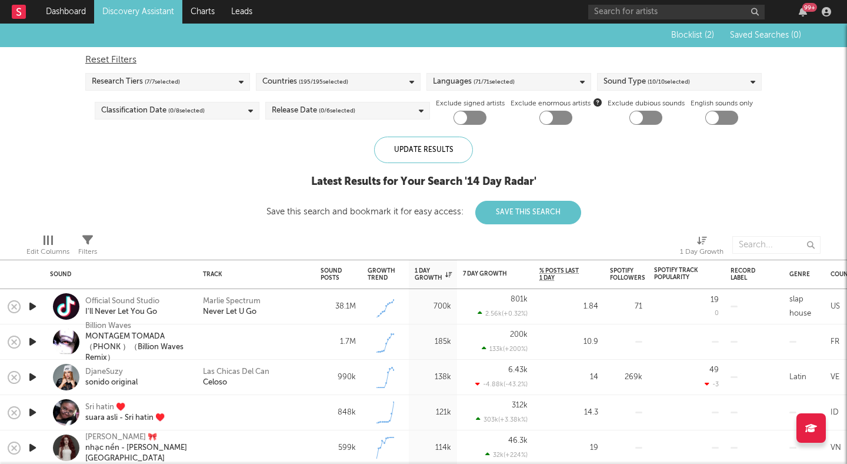
click at [32, 339] on icon "button" at bounding box center [32, 341] width 12 height 15
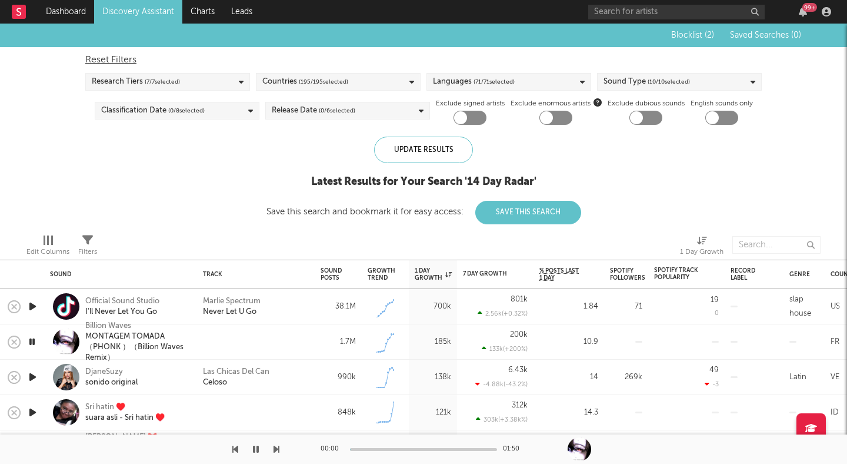
click at [35, 377] on icon "button" at bounding box center [32, 377] width 12 height 15
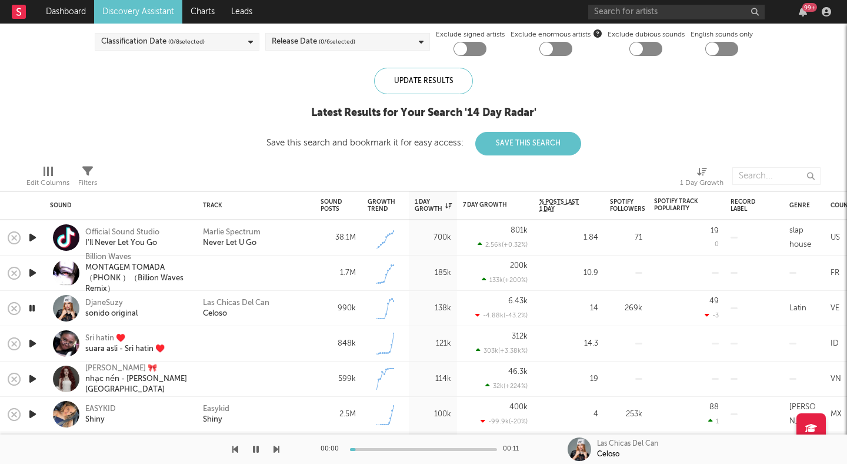
click at [32, 376] on icon "button" at bounding box center [32, 378] width 12 height 15
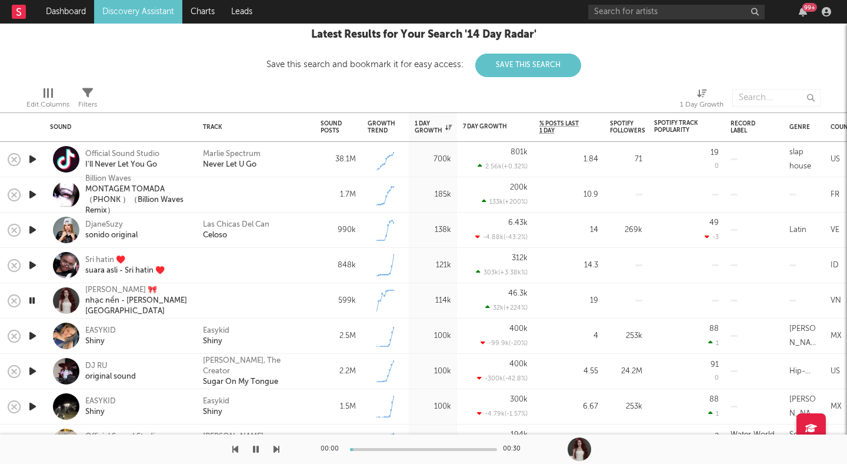
click at [31, 332] on icon "button" at bounding box center [32, 335] width 12 height 15
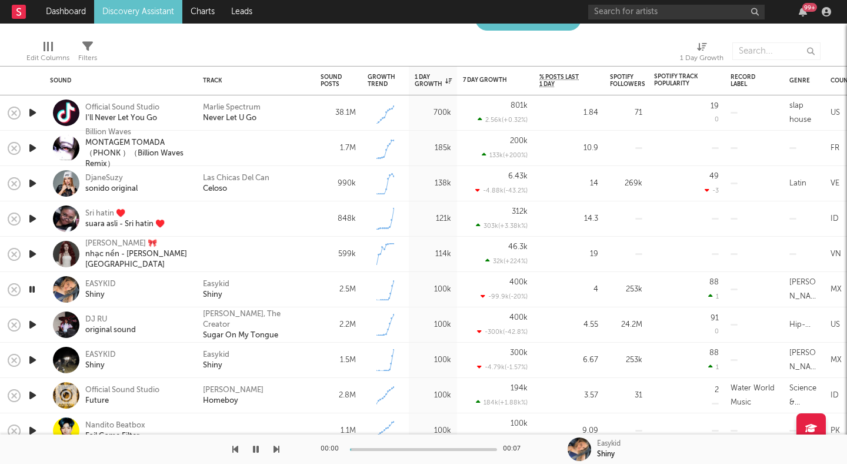
click at [35, 360] on icon "button" at bounding box center [32, 360] width 12 height 15
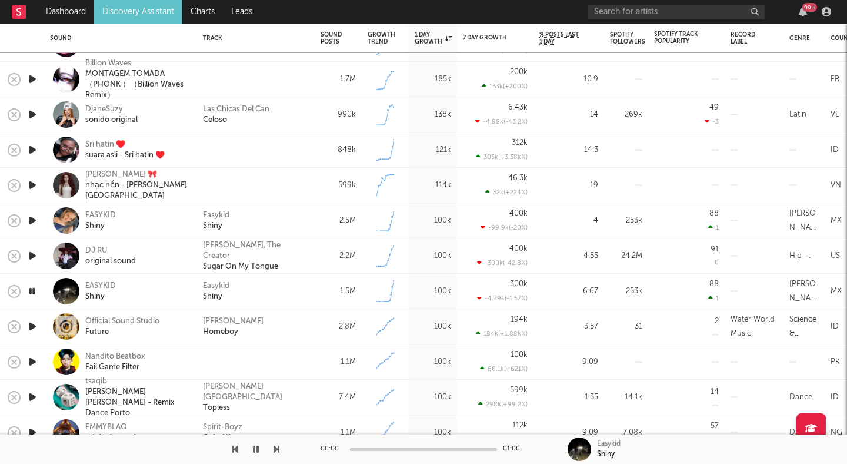
click at [34, 329] on icon "button" at bounding box center [32, 326] width 12 height 15
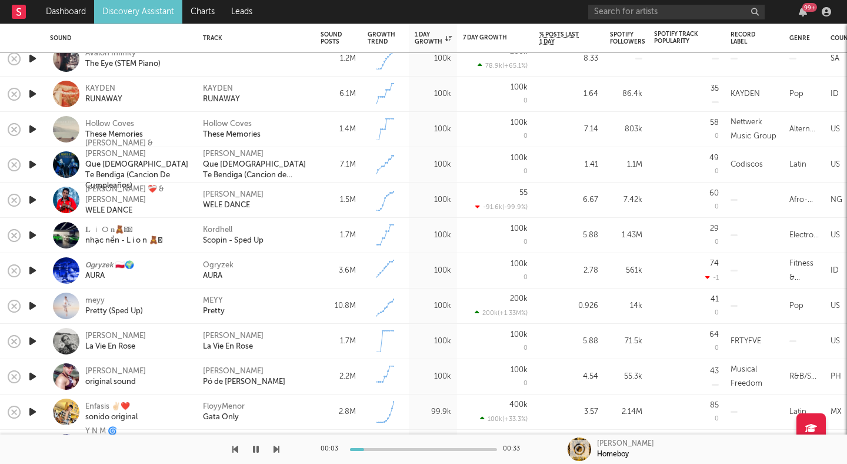
click at [35, 340] on icon "button" at bounding box center [32, 341] width 12 height 15
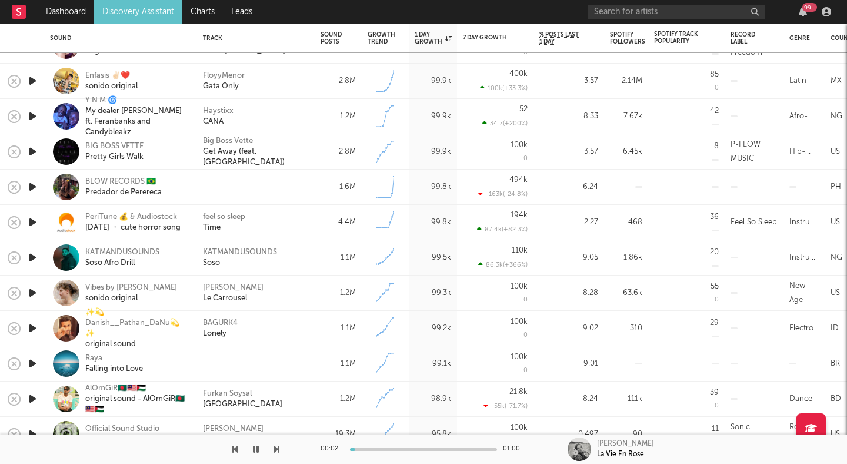
click at [35, 358] on icon "button" at bounding box center [32, 363] width 12 height 15
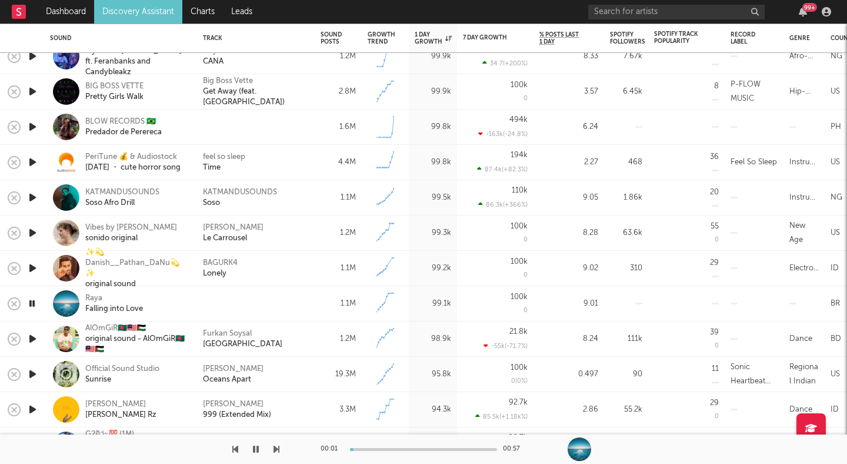
click at [33, 373] on icon "button" at bounding box center [32, 374] width 12 height 15
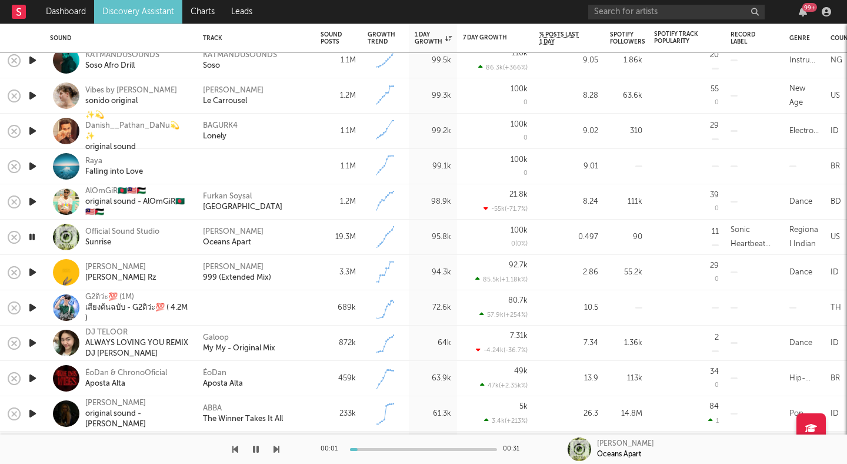
click at [32, 306] on icon "button" at bounding box center [32, 307] width 12 height 15
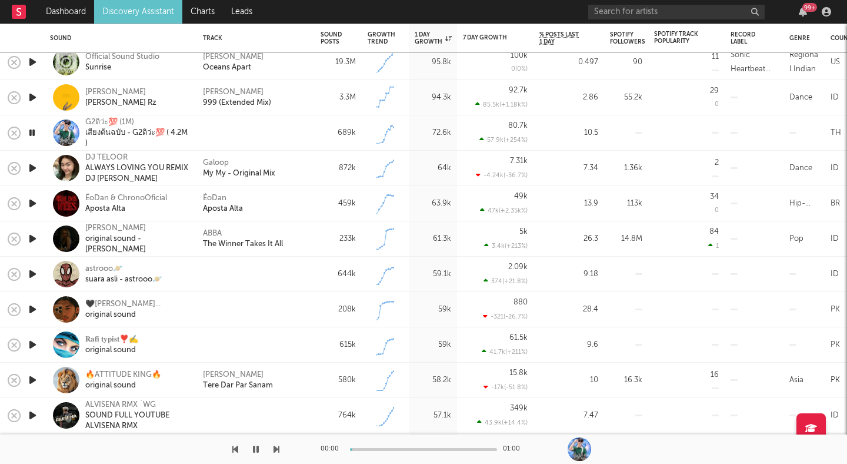
click at [34, 274] on icon "button" at bounding box center [32, 274] width 12 height 15
click at [257, 447] on icon "button" at bounding box center [256, 448] width 6 height 9
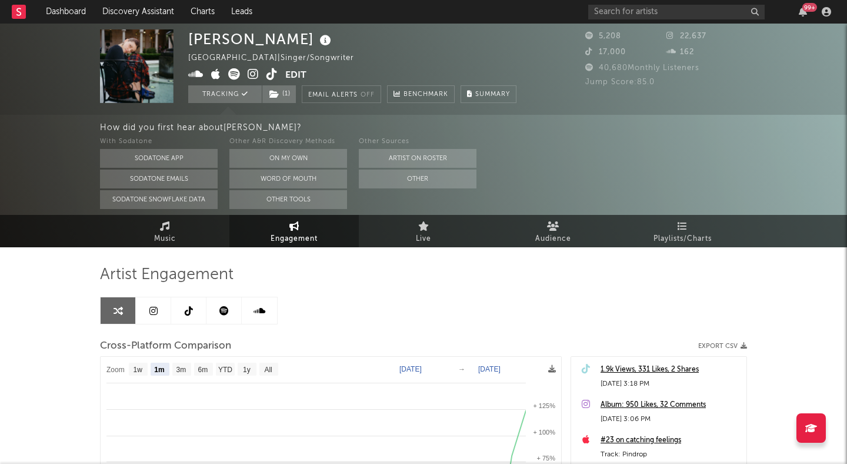
select select "1m"
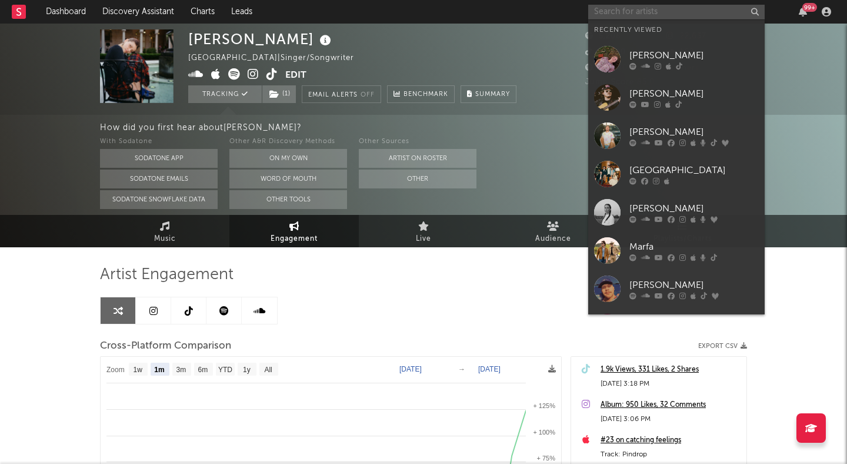
click at [627, 15] on input "text" at bounding box center [676, 12] width 177 height 15
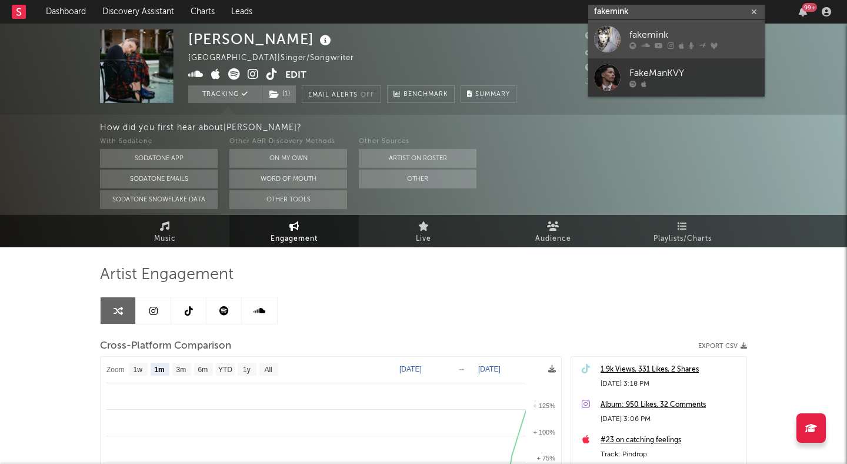
type input "fakemink"
click at [636, 31] on div "fakemink" at bounding box center [694, 35] width 129 height 14
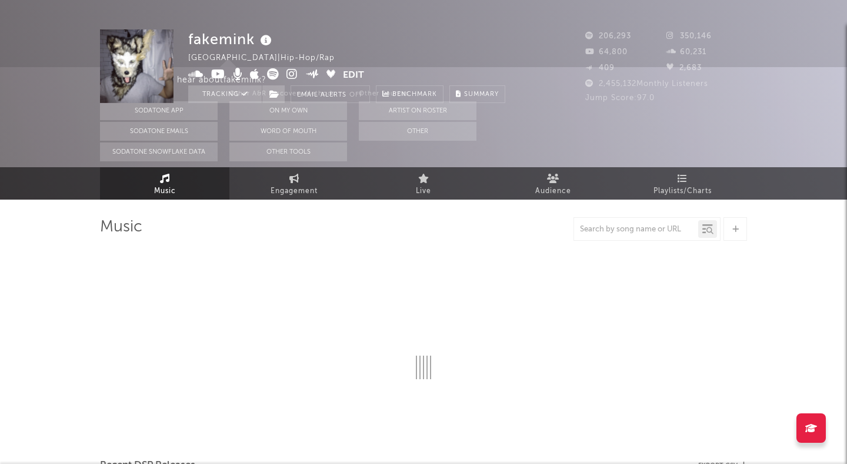
select select "6m"
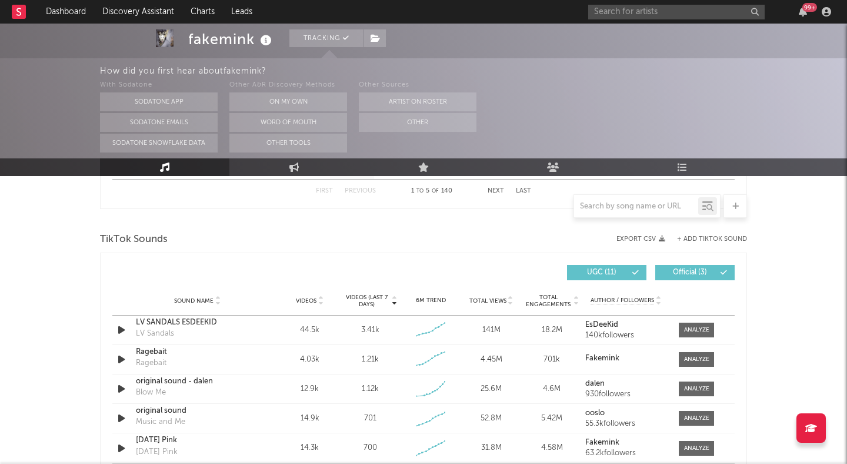
scroll to position [749, 0]
click at [121, 329] on icon "button" at bounding box center [121, 331] width 12 height 15
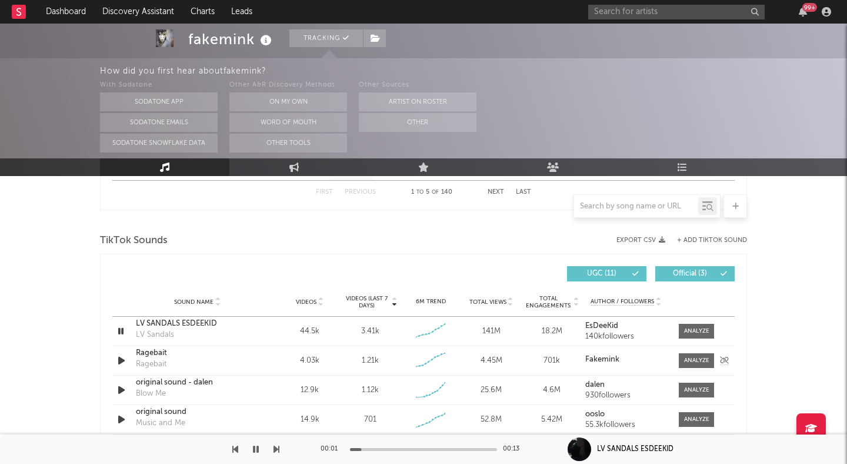
click at [121, 359] on icon "button" at bounding box center [121, 360] width 12 height 15
click at [394, 448] on div at bounding box center [423, 449] width 147 height 3
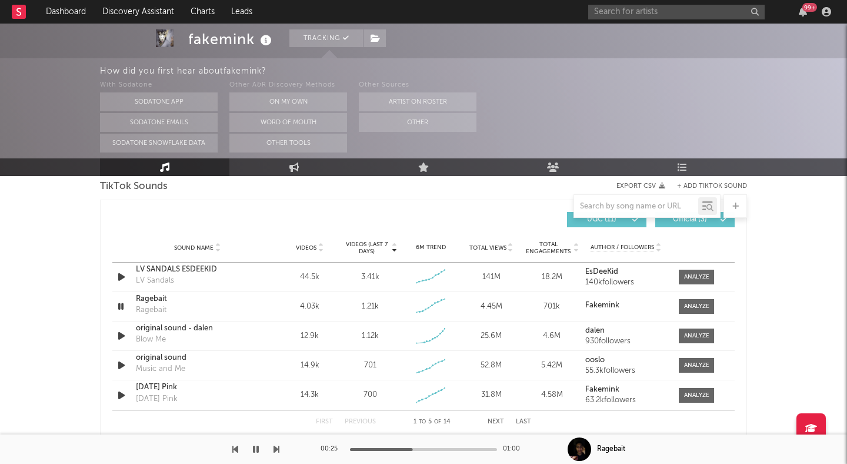
scroll to position [831, 0]
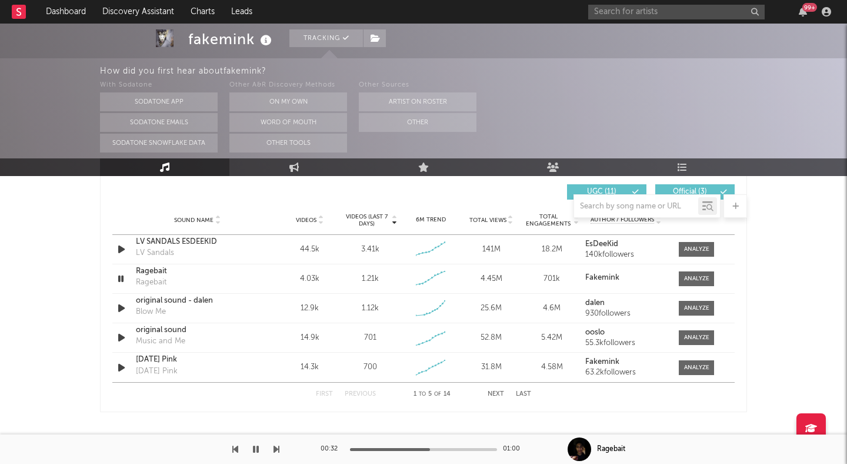
click at [258, 457] on button "button" at bounding box center [256, 448] width 12 height 29
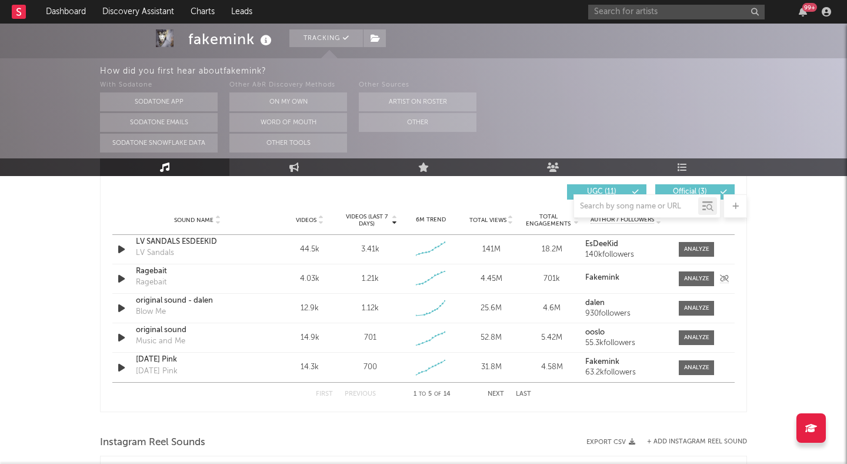
click at [152, 268] on div "Ragebait" at bounding box center [197, 271] width 123 height 12
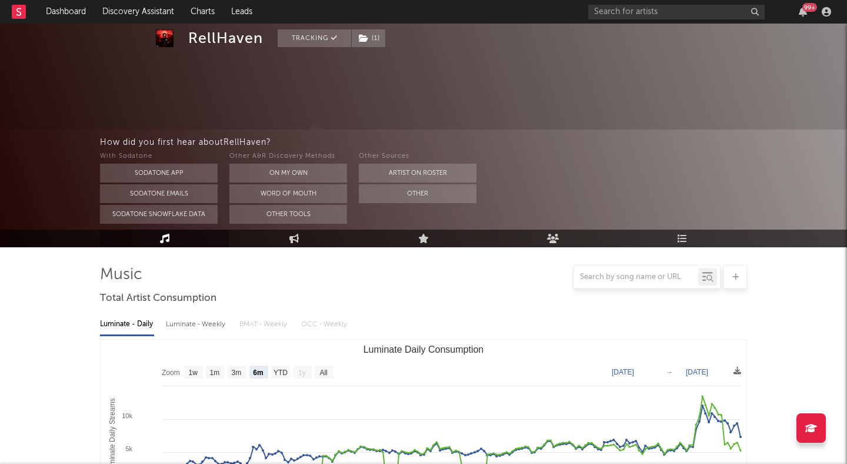
select select "6m"
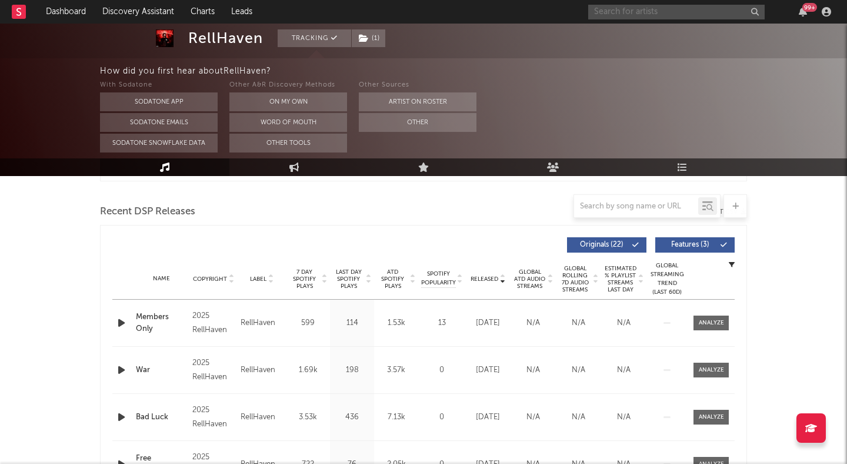
click at [615, 6] on input "text" at bounding box center [676, 12] width 177 height 15
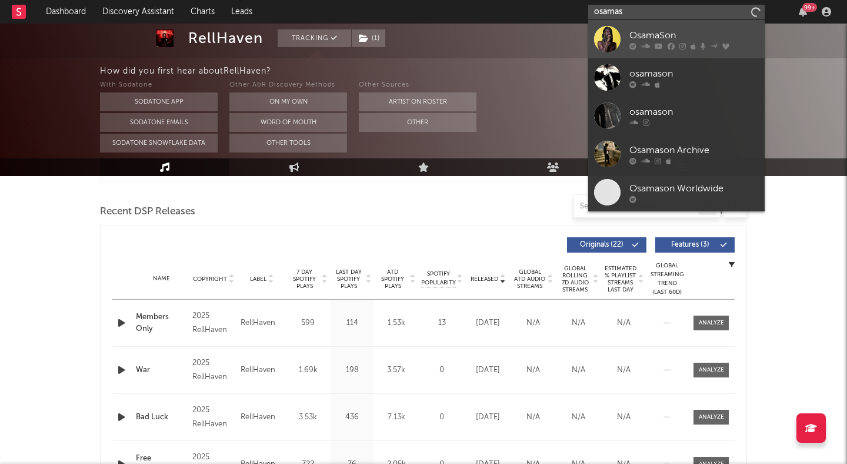
type input "osamas"
click at [675, 36] on div "OsamaSon" at bounding box center [694, 35] width 129 height 14
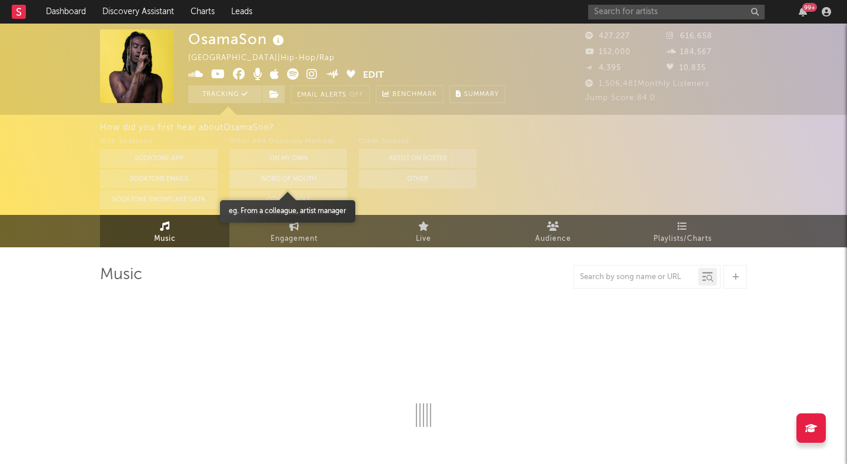
select select "6m"
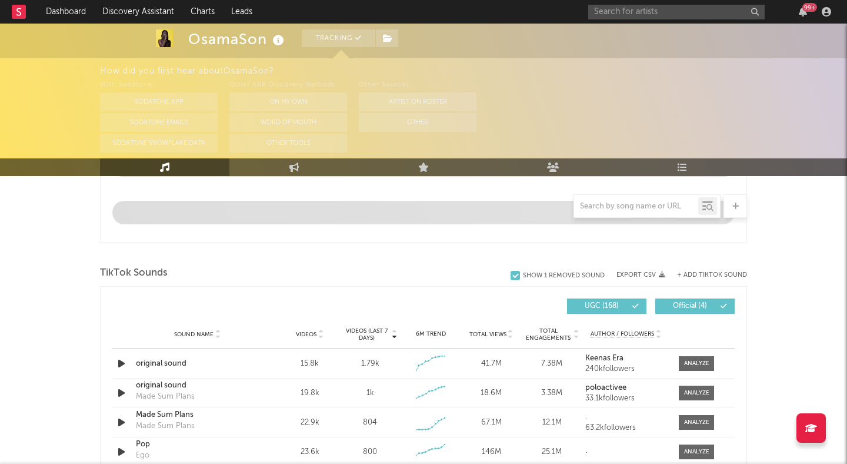
scroll to position [694, 0]
click at [118, 348] on div "Sound Name Videos Videos (last 7 days) Weekly Growth % 6M Trend Total Views Tot…" at bounding box center [423, 333] width 623 height 29
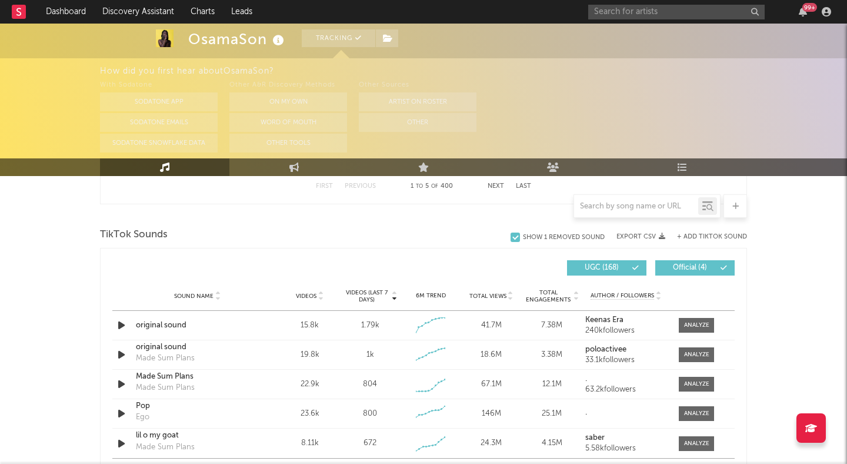
scroll to position [760, 0]
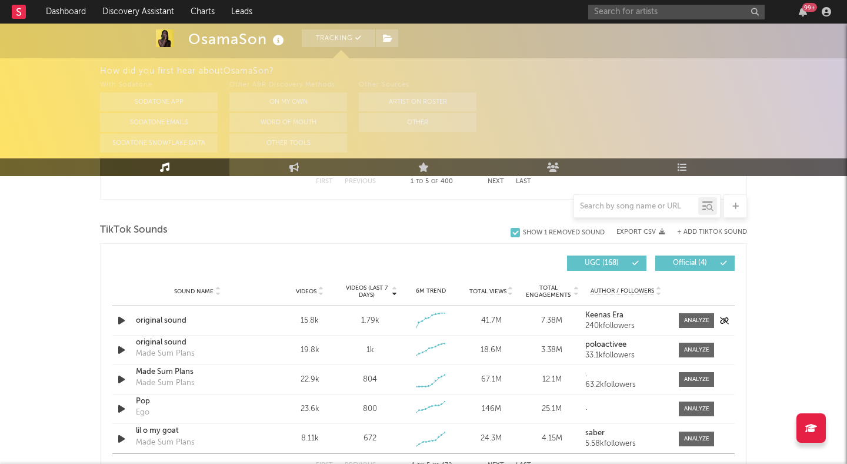
click at [119, 326] on icon "button" at bounding box center [121, 320] width 12 height 15
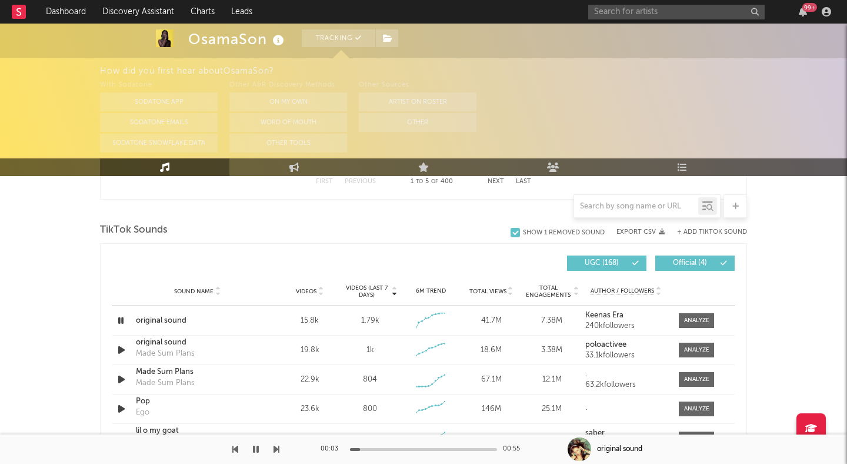
click at [394, 446] on div "00:03 00:55" at bounding box center [424, 448] width 206 height 29
click at [402, 447] on div "00:04 00:55" at bounding box center [424, 448] width 206 height 29
click at [405, 448] on div at bounding box center [423, 449] width 147 height 3
click at [447, 449] on div at bounding box center [423, 449] width 147 height 3
click at [481, 449] on div at bounding box center [423, 449] width 147 height 3
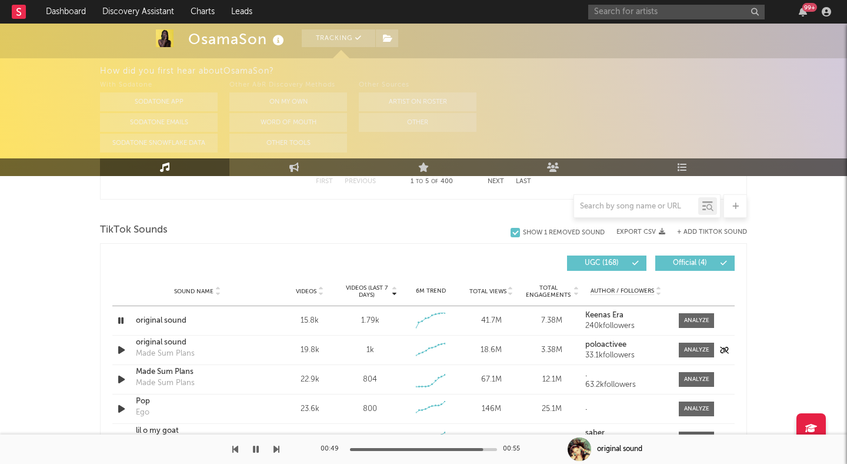
click at [121, 351] on icon "button" at bounding box center [121, 350] width 12 height 15
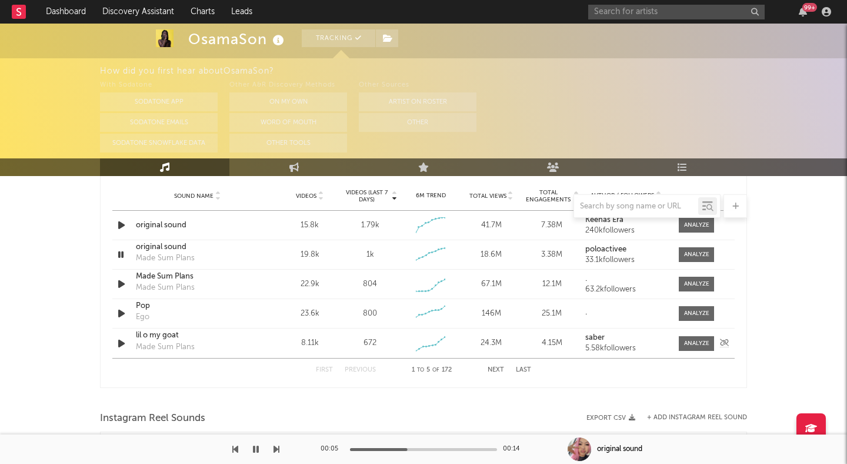
scroll to position [854, 0]
click at [394, 194] on icon at bounding box center [395, 194] width 6 height 5
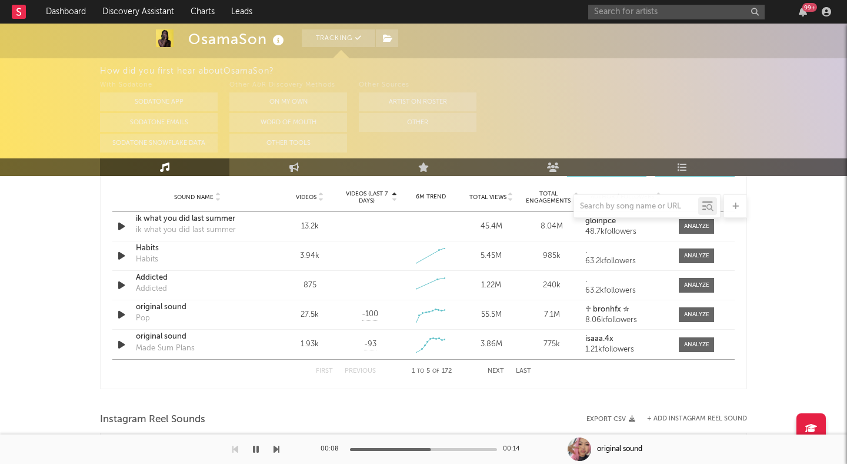
click at [394, 199] on div at bounding box center [423, 206] width 647 height 24
click at [389, 199] on div at bounding box center [423, 206] width 647 height 24
click at [394, 198] on div at bounding box center [423, 206] width 647 height 24
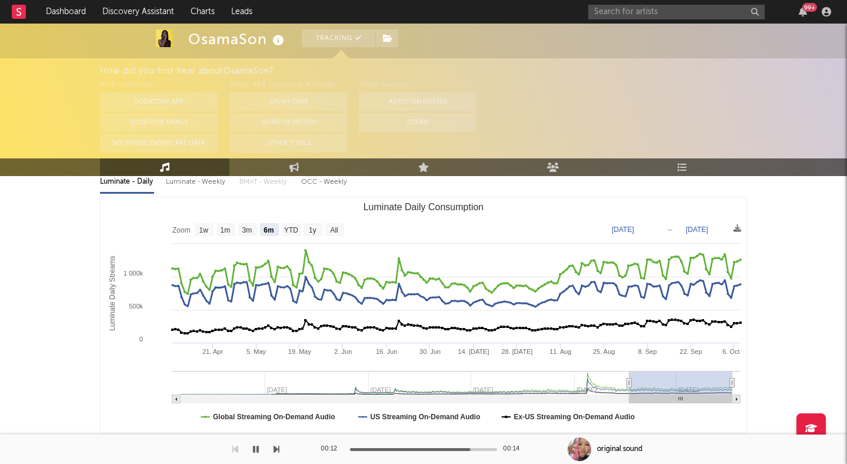
scroll to position [0, 0]
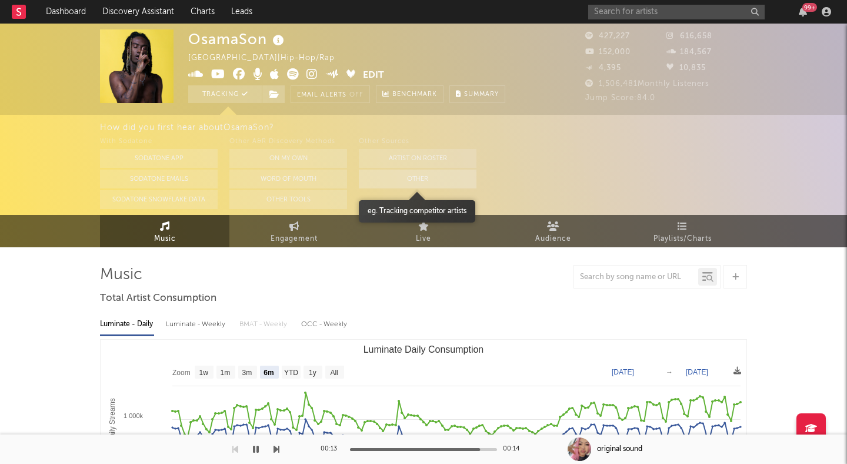
click at [411, 174] on button "Other" at bounding box center [418, 178] width 118 height 19
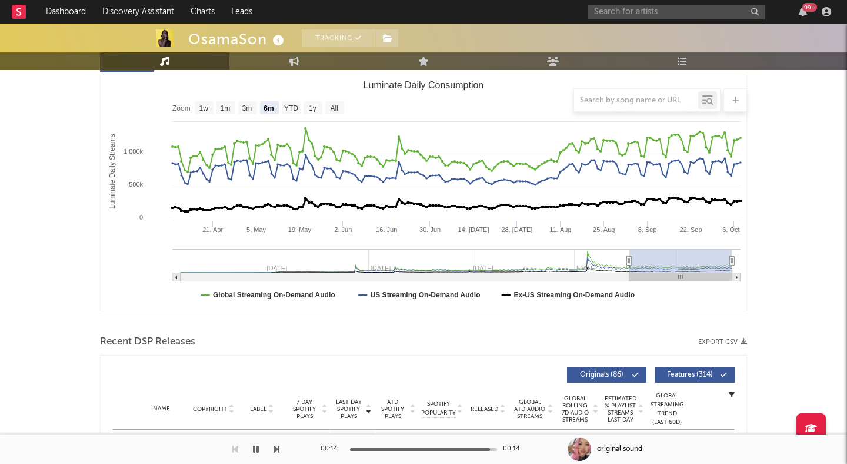
scroll to position [162, 0]
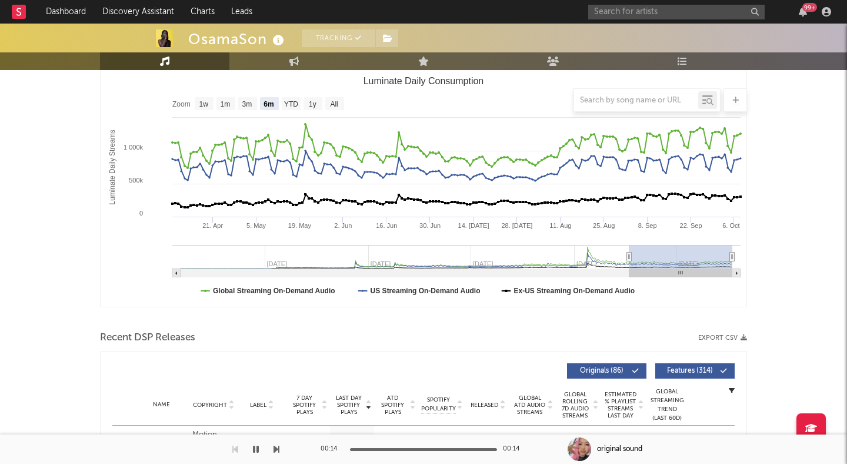
click at [254, 447] on icon "button" at bounding box center [256, 448] width 6 height 9
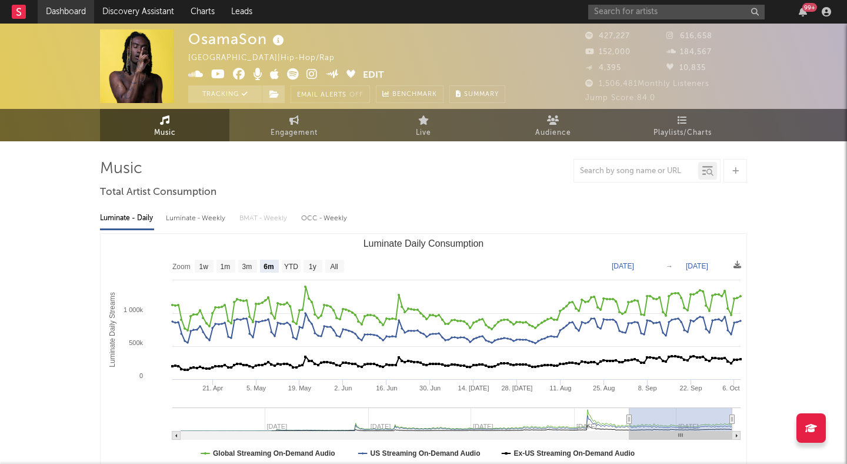
click at [86, 9] on link "Dashboard" at bounding box center [66, 12] width 56 height 24
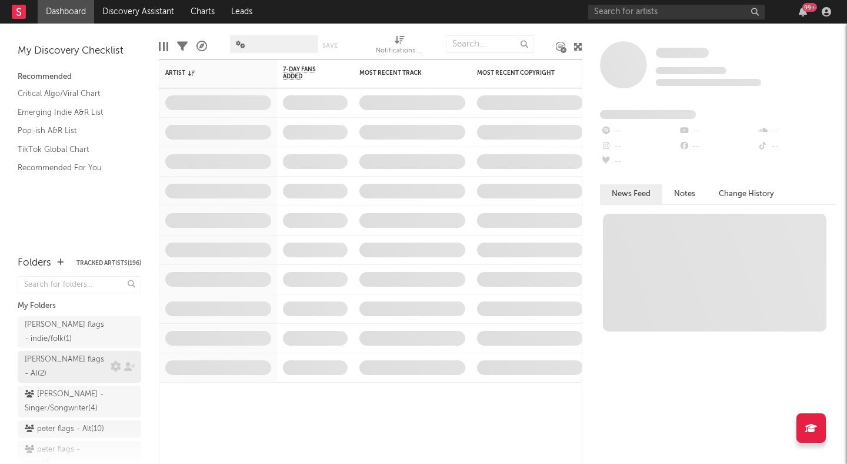
scroll to position [91, 0]
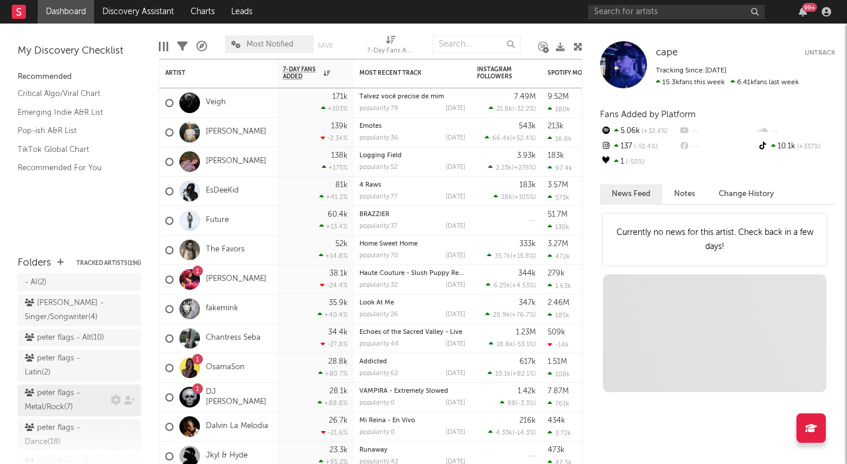
scroll to position [127, 0]
click at [64, 355] on div "peter flags - Metal/Rock ( 7 )" at bounding box center [66, 365] width 83 height 28
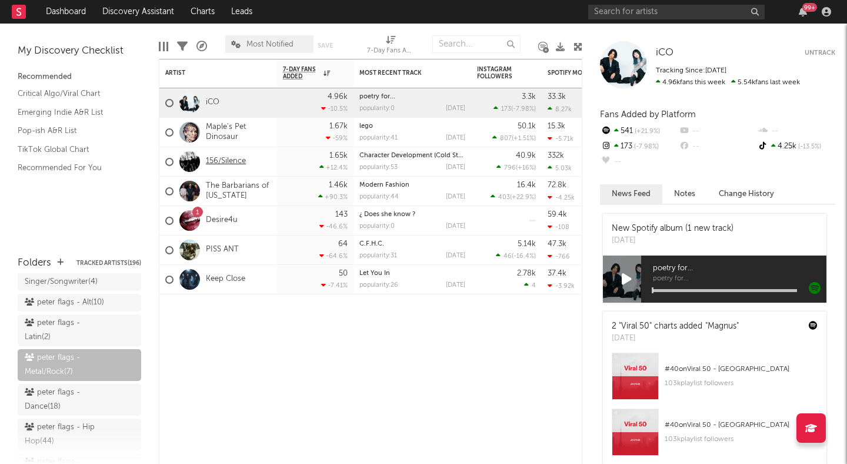
click at [227, 159] on link "156/Silence" at bounding box center [226, 162] width 40 height 10
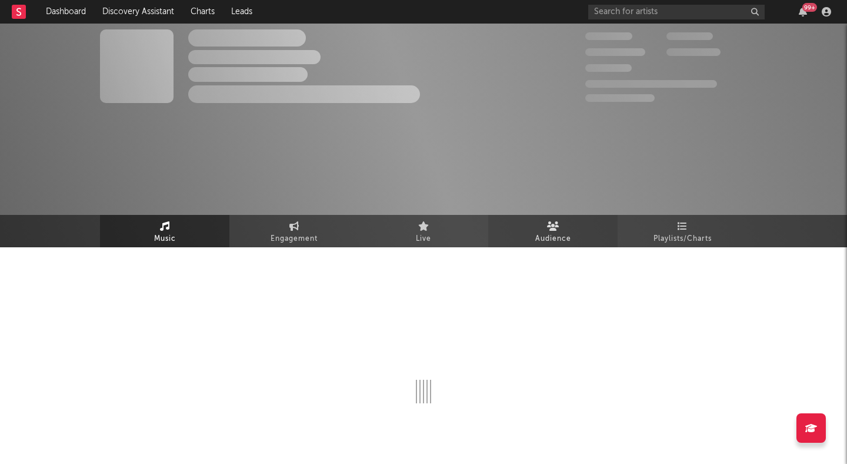
click at [530, 226] on link "Audience" at bounding box center [552, 231] width 129 height 32
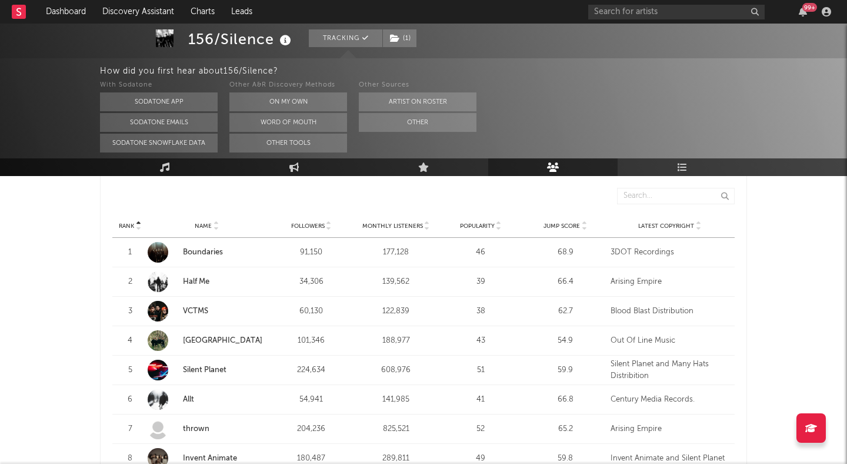
scroll to position [415, 0]
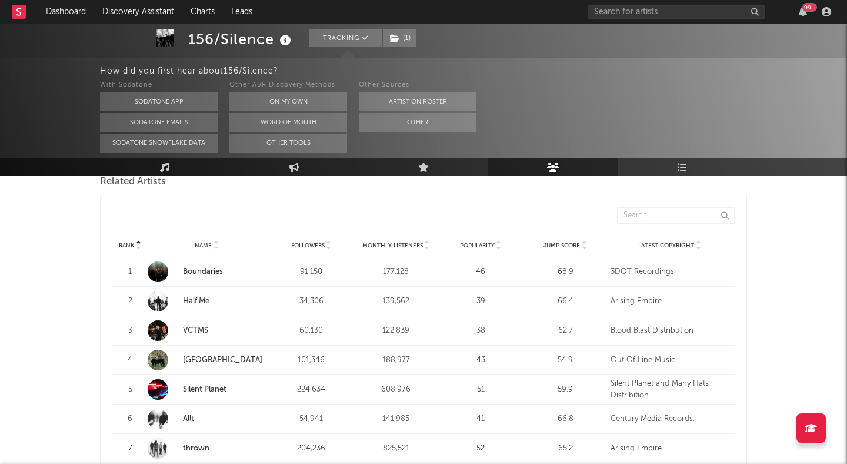
click at [582, 240] on div "Rank Name Followers Monthly Listeners Popularity Jump Score Latest Copyright" at bounding box center [423, 246] width 623 height 24
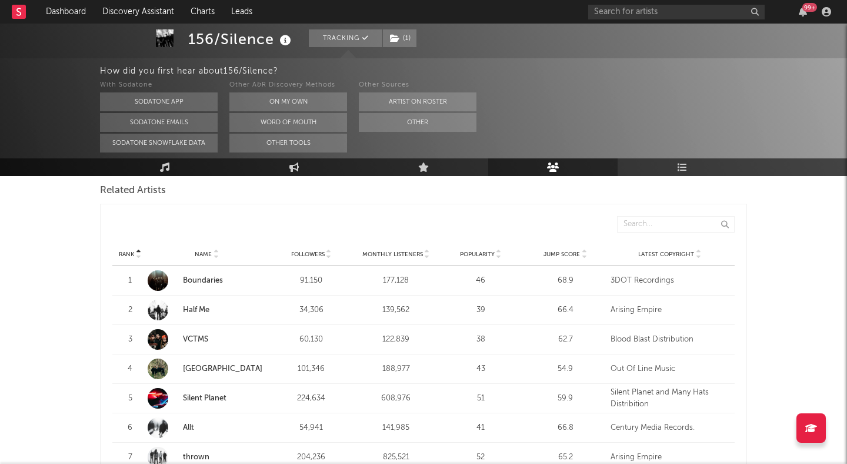
click at [583, 242] on div "Rank Name Followers Monthly Listeners Popularity Jump Score Latest Copyright" at bounding box center [423, 254] width 623 height 24
click at [583, 254] on icon at bounding box center [584, 256] width 6 height 5
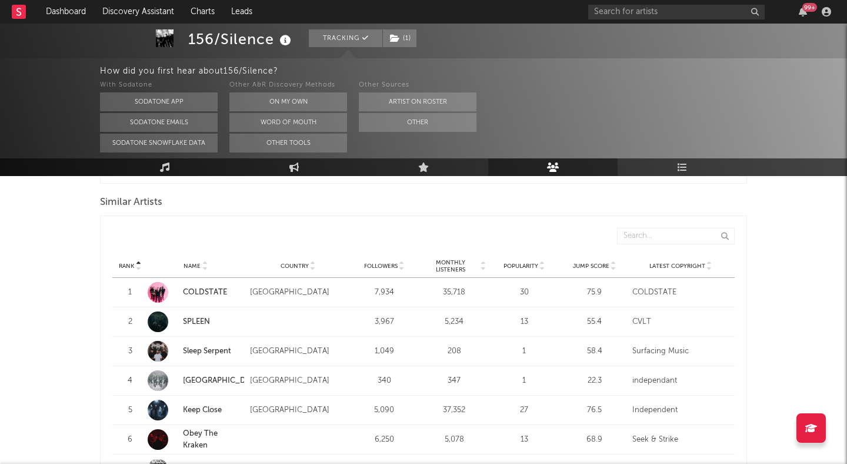
scroll to position [1110, 0]
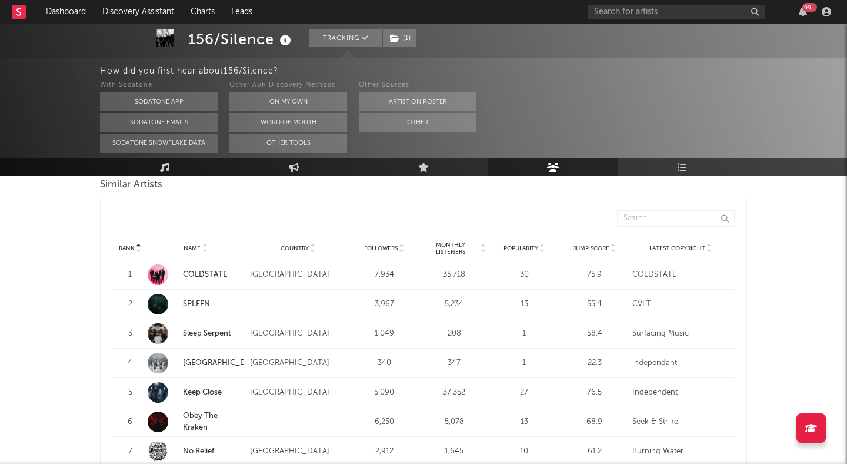
click at [614, 245] on icon at bounding box center [614, 246] width 6 height 5
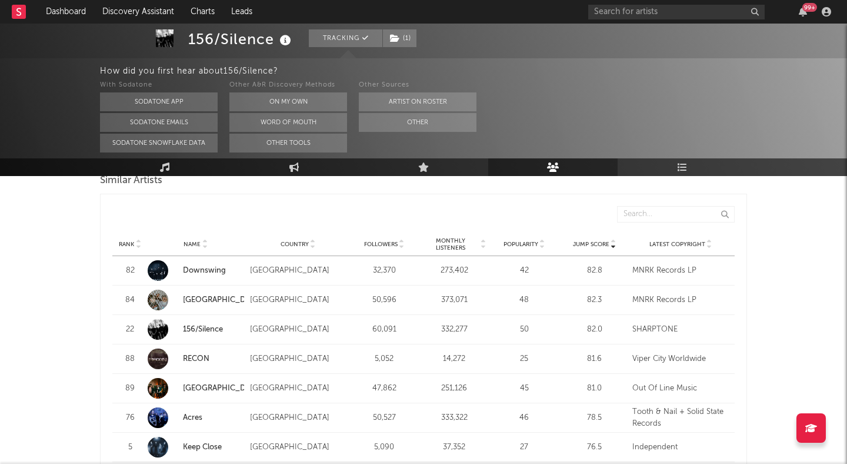
scroll to position [1111, 0]
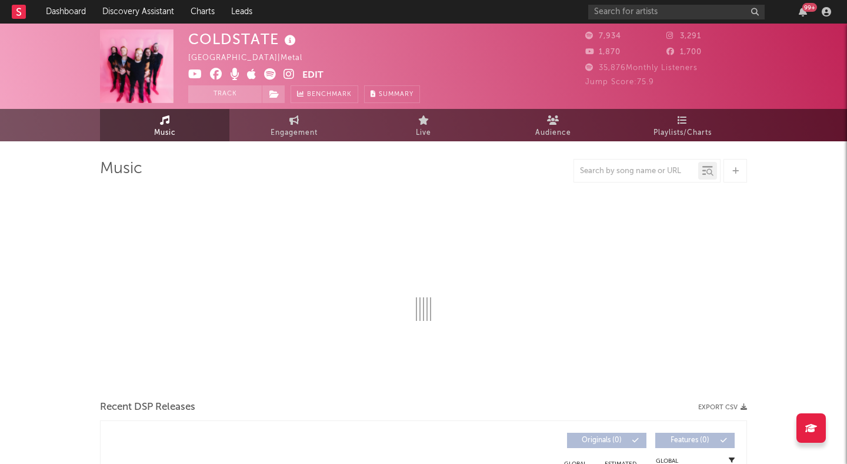
select select "6m"
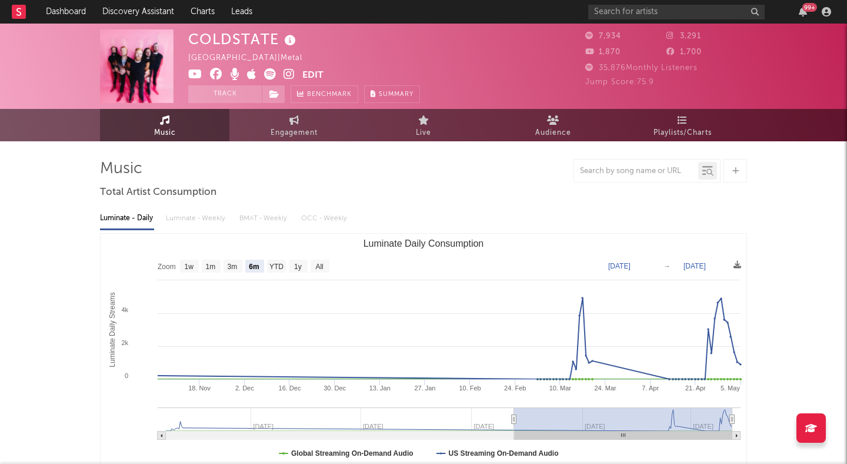
click at [287, 71] on icon at bounding box center [289, 74] width 11 height 12
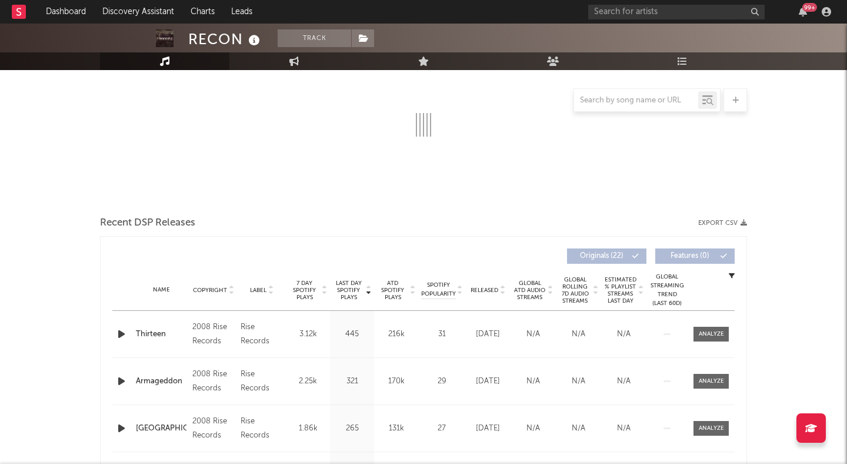
scroll to position [182, 0]
click at [503, 293] on icon at bounding box center [503, 294] width 6 height 5
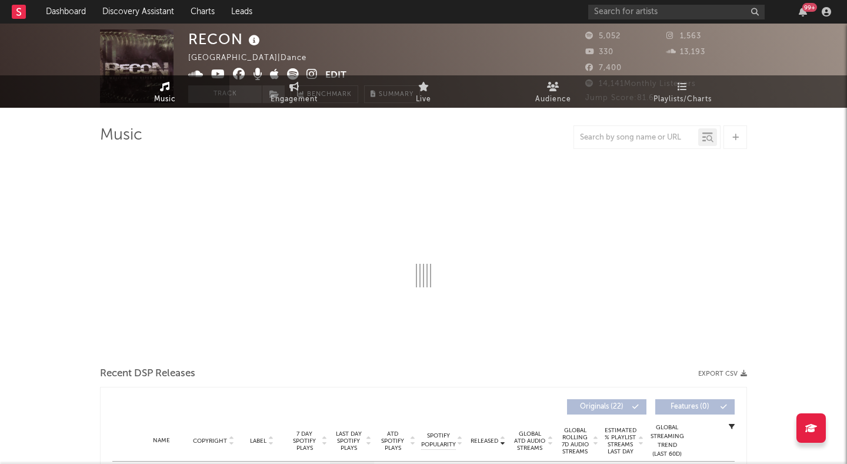
scroll to position [0, 0]
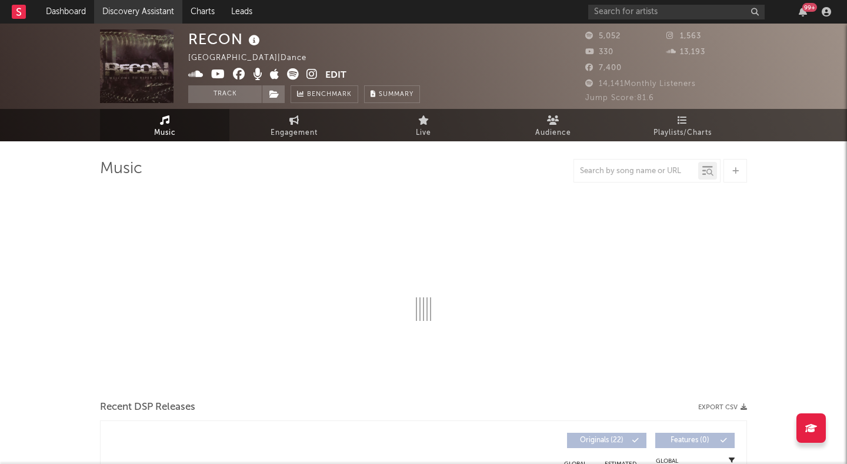
click at [117, 9] on link "Discovery Assistant" at bounding box center [138, 12] width 88 height 24
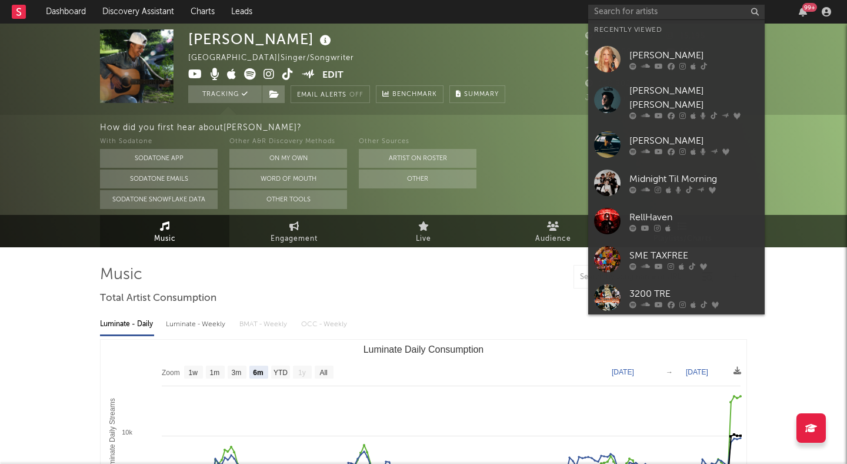
select select "6m"
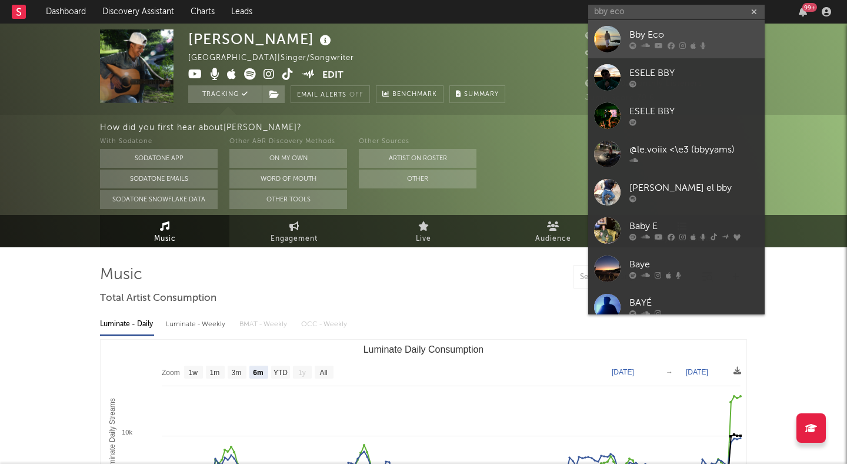
type input "bby eco"
click at [675, 31] on div "Bby Eco" at bounding box center [694, 35] width 129 height 14
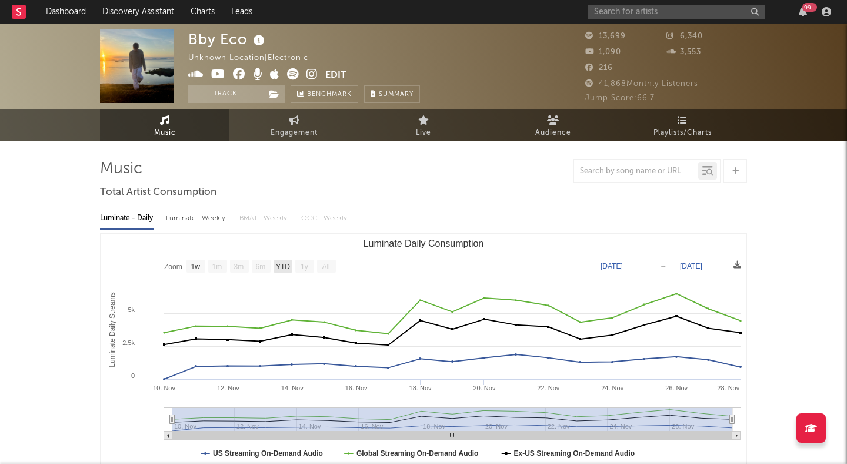
click at [281, 265] on text "YTD" at bounding box center [283, 266] width 14 height 8
click at [287, 265] on text "YTD" at bounding box center [282, 266] width 14 height 8
select select "YTD"
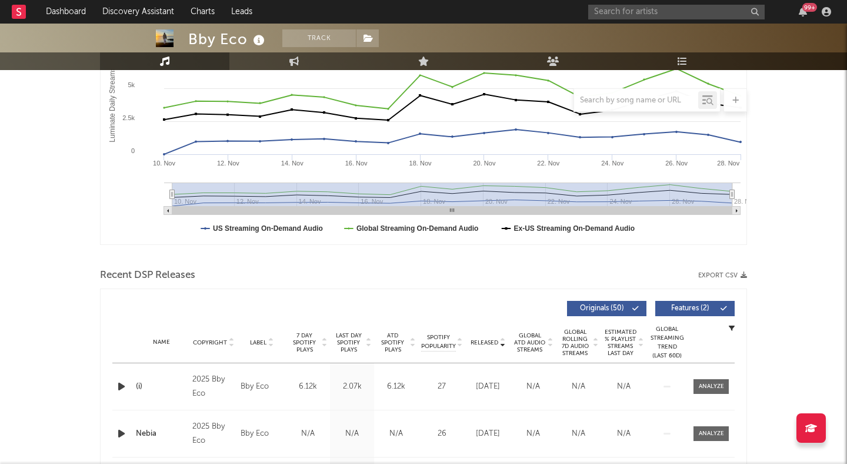
scroll to position [227, 0]
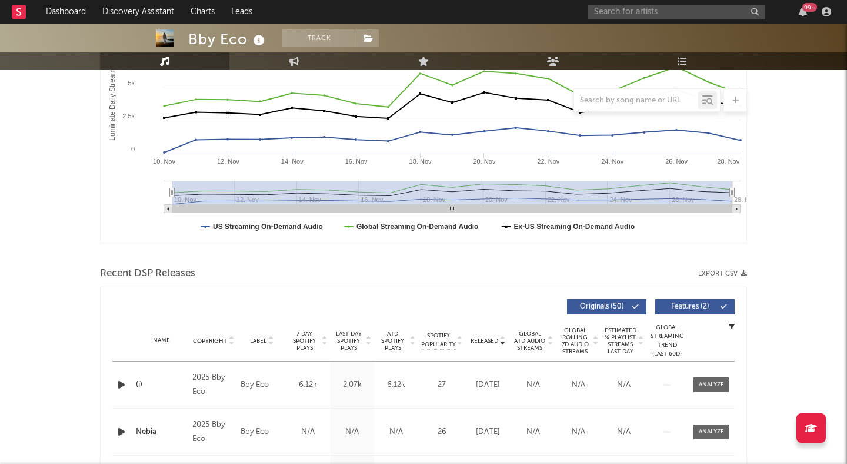
click at [117, 382] on icon "button" at bounding box center [121, 384] width 12 height 15
click at [424, 449] on div at bounding box center [423, 449] width 147 height 3
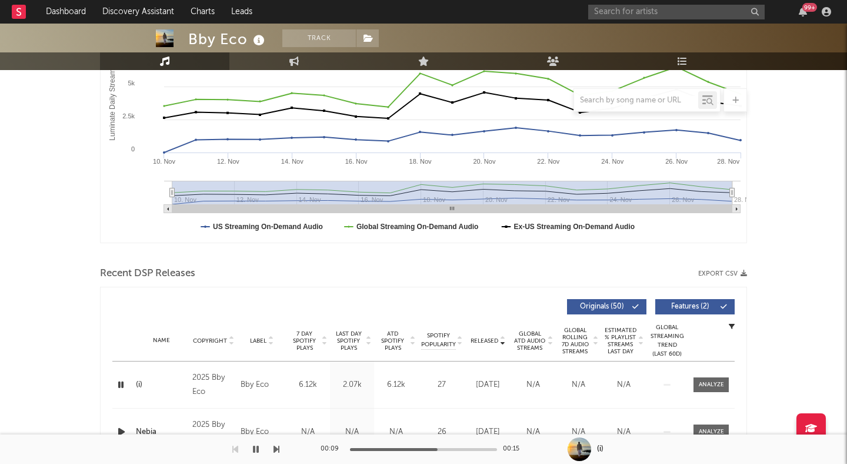
click at [461, 450] on div at bounding box center [423, 449] width 147 height 3
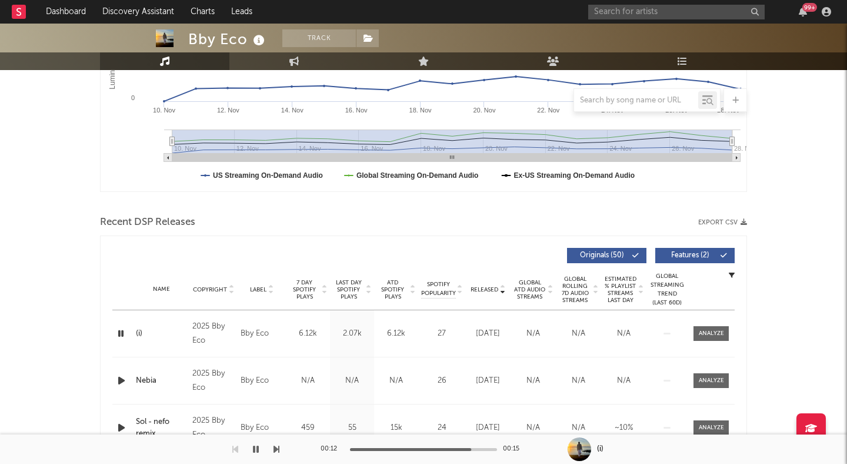
scroll to position [278, 0]
click at [121, 379] on icon "button" at bounding box center [121, 380] width 12 height 15
click at [410, 445] on div "00:01 00:21" at bounding box center [424, 448] width 206 height 29
click at [428, 449] on div at bounding box center [423, 449] width 147 height 3
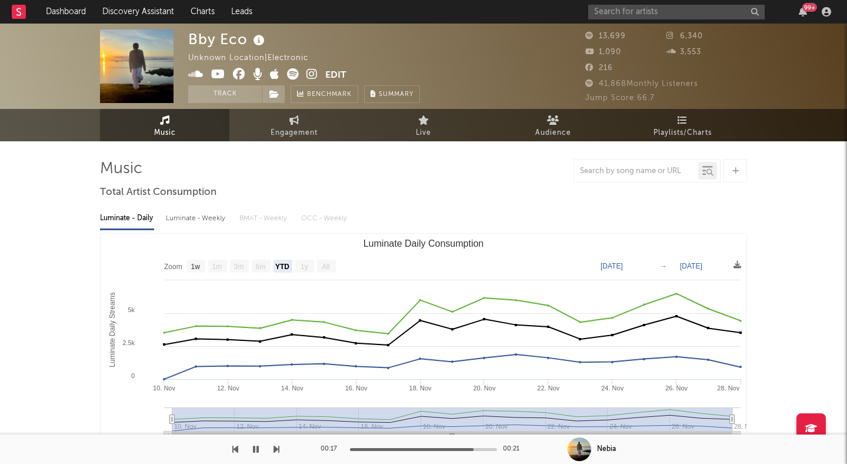
click at [295, 71] on icon at bounding box center [293, 74] width 12 height 12
click at [225, 73] on icon at bounding box center [218, 74] width 14 height 12
click at [154, 8] on link "Discovery Assistant" at bounding box center [138, 12] width 88 height 24
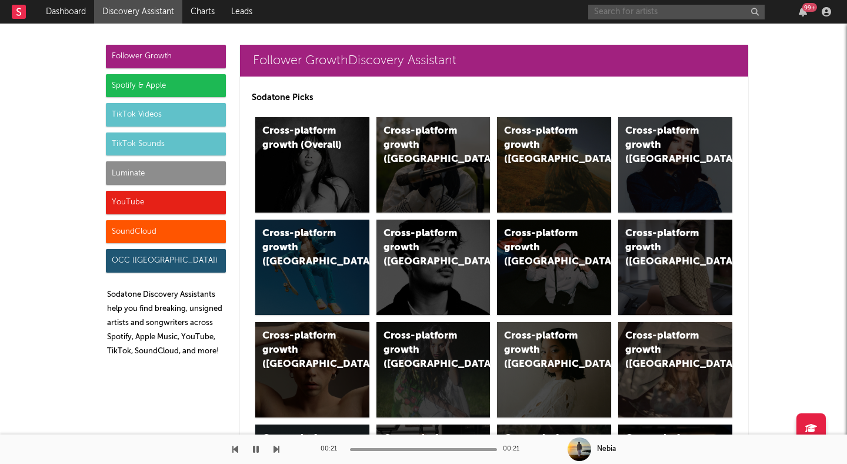
click at [631, 11] on input "text" at bounding box center [676, 12] width 177 height 15
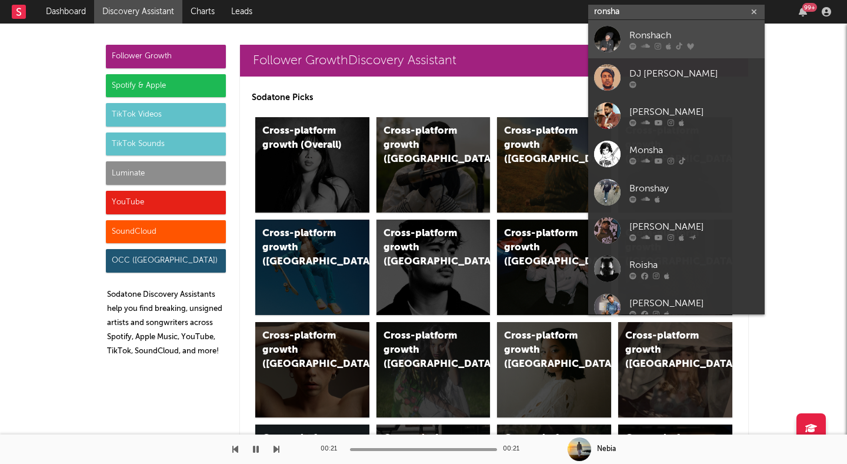
type input "ronsha"
click at [670, 35] on div "Ronshach" at bounding box center [694, 35] width 129 height 14
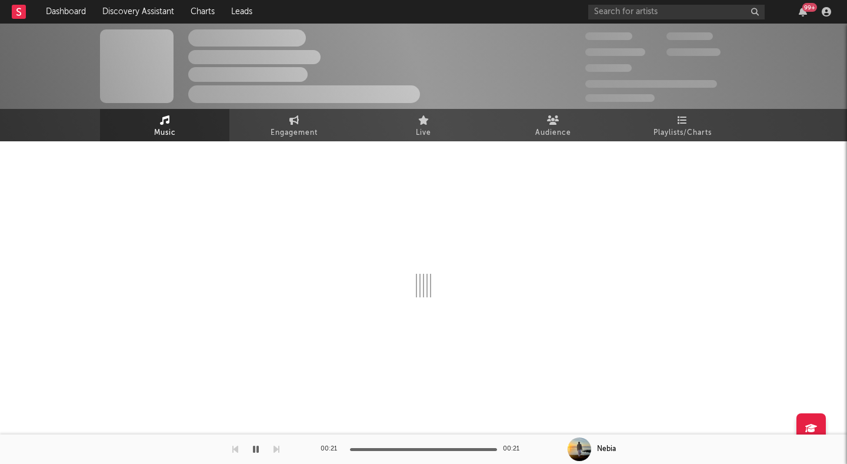
select select "6m"
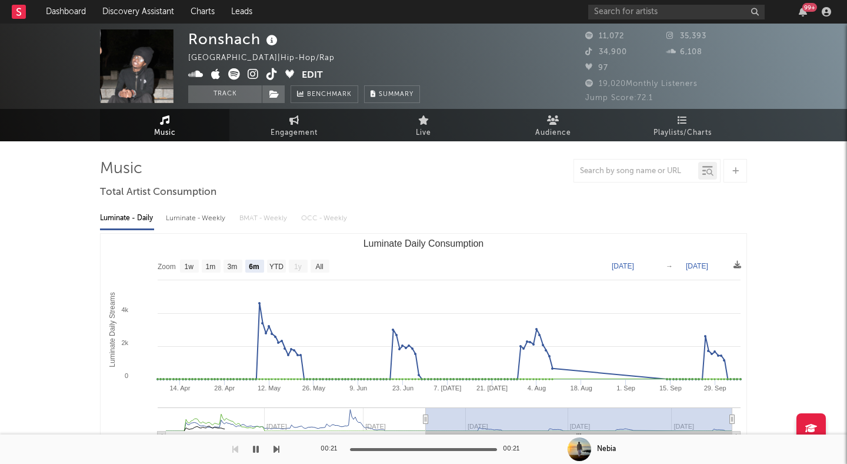
click at [255, 72] on icon at bounding box center [253, 74] width 11 height 12
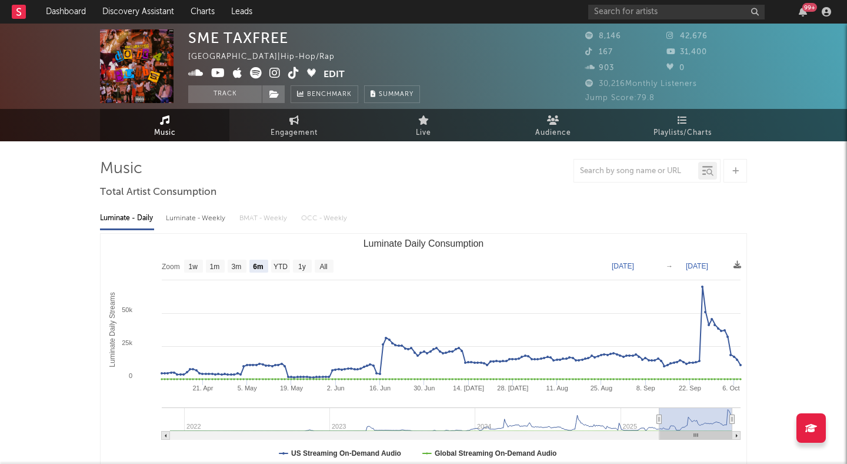
select select "6m"
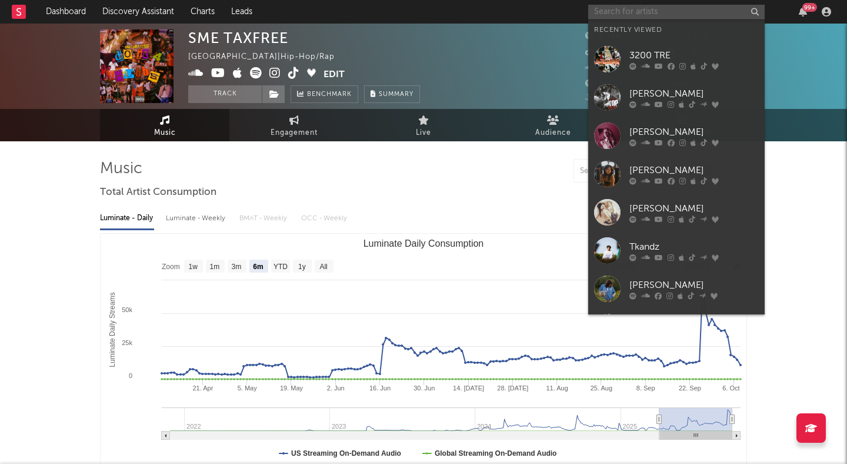
click at [644, 11] on input "text" at bounding box center [676, 12] width 177 height 15
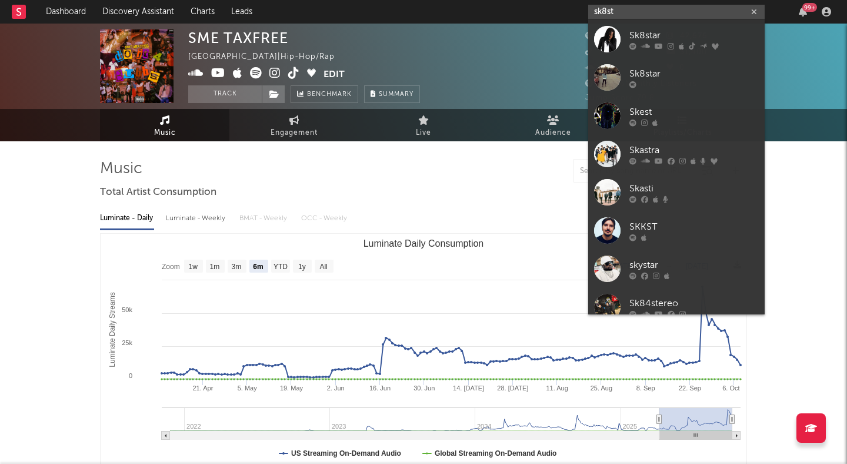
type input "sk8st"
click at [653, 27] on link "Sk8star" at bounding box center [676, 39] width 177 height 38
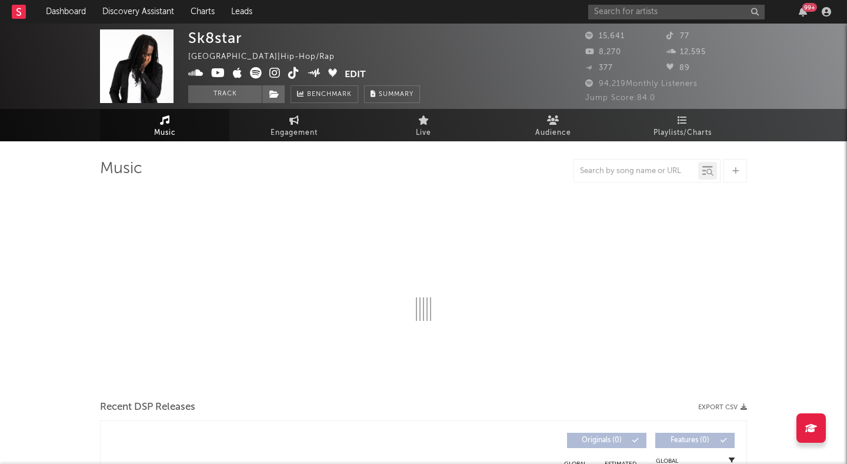
select select "6m"
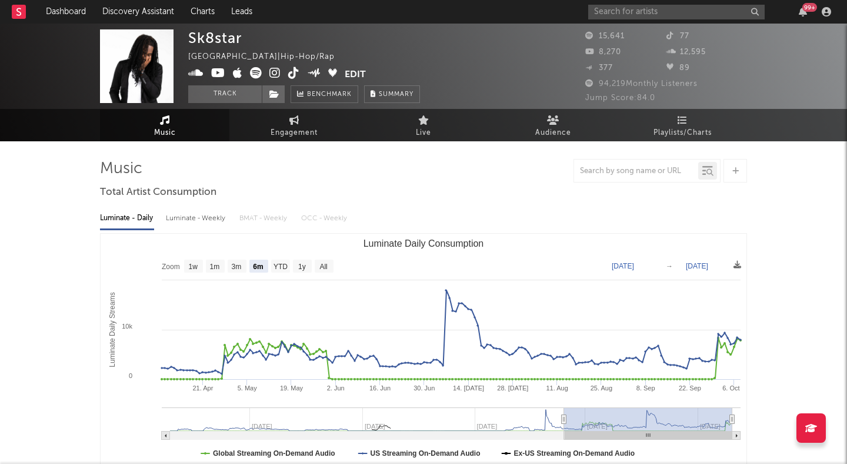
click at [278, 74] on icon at bounding box center [275, 73] width 11 height 12
